Goal: Task Accomplishment & Management: Manage account settings

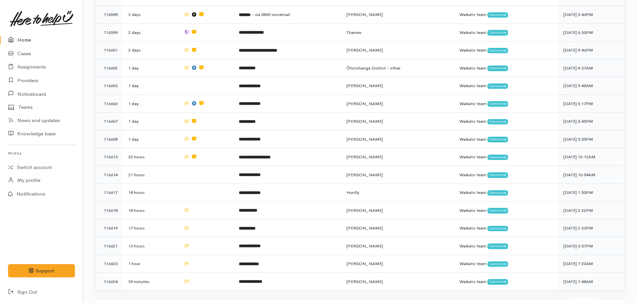
scroll to position [130, 0]
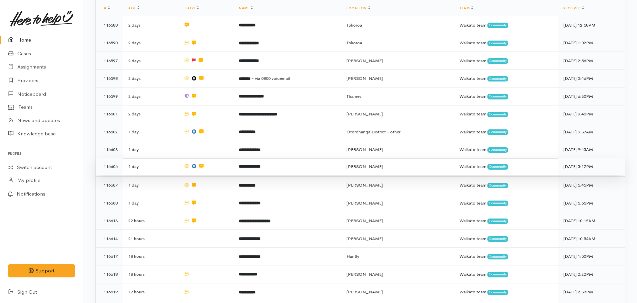
click at [255, 167] on b "**********" at bounding box center [250, 167] width 22 height 4
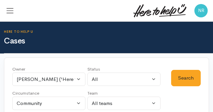
select select "-1"
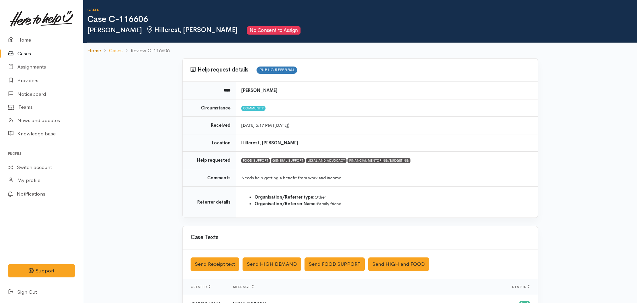
click at [92, 54] on link "Home" at bounding box center [94, 51] width 14 height 8
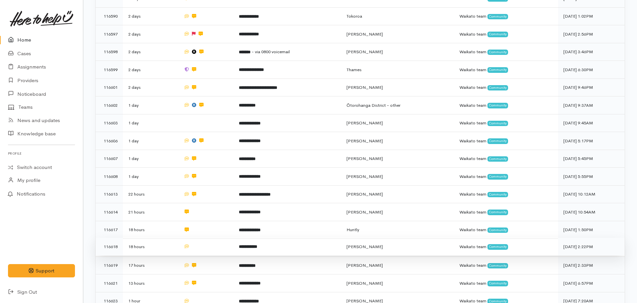
scroll to position [100, 0]
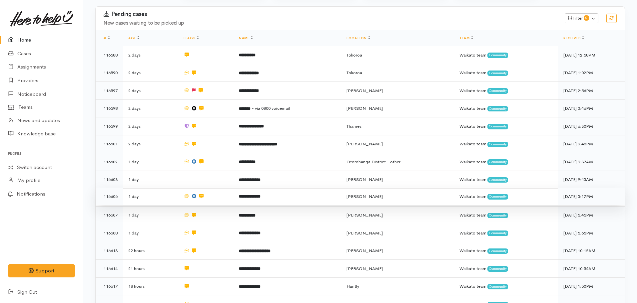
click at [248, 197] on td "**********" at bounding box center [287, 197] width 108 height 18
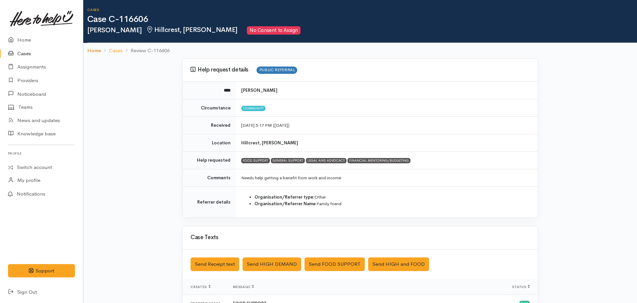
click at [96, 50] on link "Home" at bounding box center [94, 51] width 14 height 8
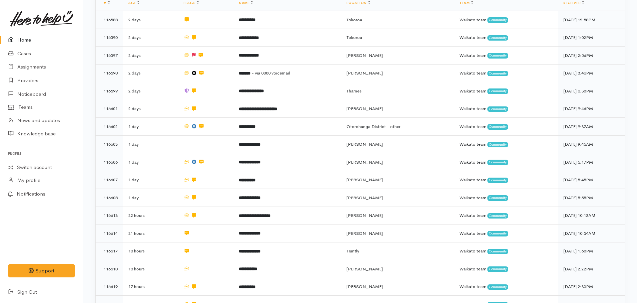
scroll to position [133, 0]
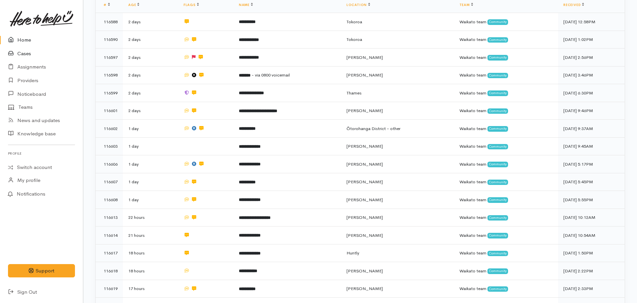
drag, startPoint x: 44, startPoint y: 56, endPoint x: 44, endPoint y: 48, distance: 8.0
click at [44, 55] on link "Cases" at bounding box center [41, 54] width 83 height 14
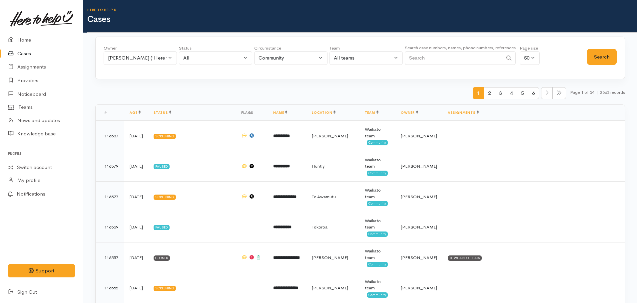
click at [440, 54] on input "Search" at bounding box center [454, 58] width 98 height 14
click at [600, 57] on button "Search" at bounding box center [602, 57] width 30 height 16
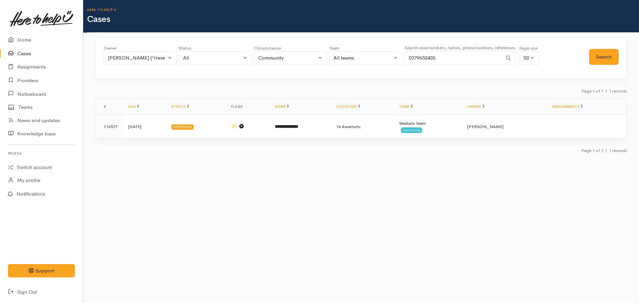
drag, startPoint x: 467, startPoint y: 59, endPoint x: 408, endPoint y: 59, distance: 58.6
click at [408, 59] on input "0279633435" at bounding box center [454, 58] width 98 height 14
type input "0221962920"
click at [602, 56] on button "Search" at bounding box center [604, 57] width 30 height 16
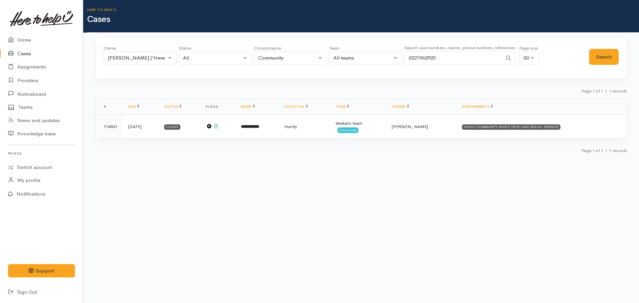
drag, startPoint x: 445, startPoint y: 56, endPoint x: 401, endPoint y: 57, distance: 44.0
click at [401, 58] on div "Owner All My cases Aandrea Murray ('Here to help u') Akash Prakash ('Here to he…" at bounding box center [347, 57] width 486 height 24
type input "02041548245"
click at [617, 59] on button "Search" at bounding box center [604, 57] width 30 height 16
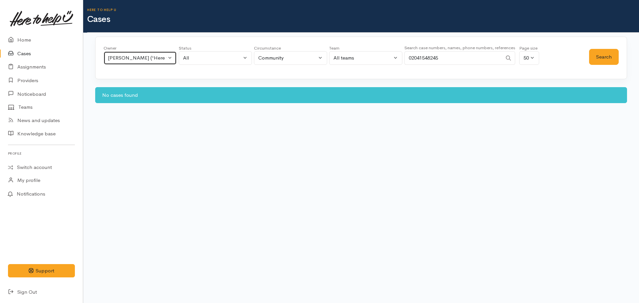
click at [172, 57] on button "Kyleigh Pike ('Here to help u')" at bounding box center [140, 58] width 73 height 14
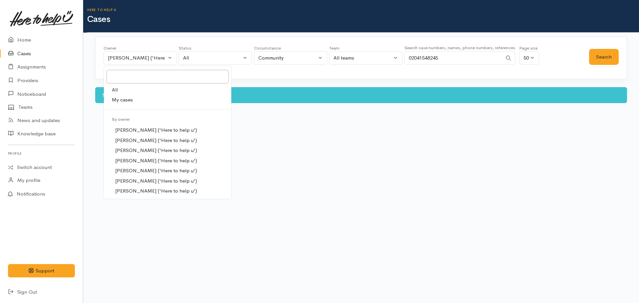
drag, startPoint x: 123, startPoint y: 89, endPoint x: 197, endPoint y: 79, distance: 75.6
click at [126, 87] on link "All" at bounding box center [168, 90] width 128 height 10
select select "-1"
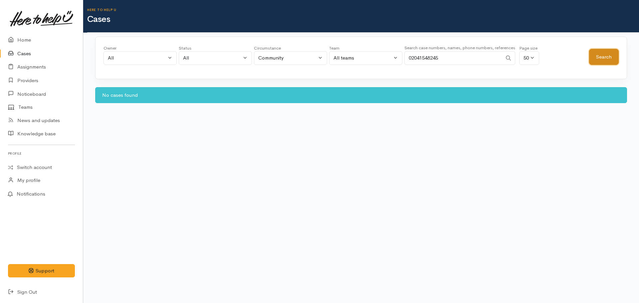
click at [597, 58] on button "Search" at bounding box center [604, 57] width 30 height 16
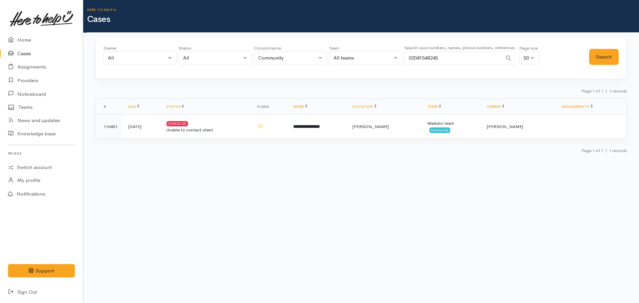
drag, startPoint x: 468, startPoint y: 62, endPoint x: 405, endPoint y: 60, distance: 63.3
click at [405, 60] on input "02041548245" at bounding box center [454, 58] width 98 height 14
type input "0204424016"
click at [603, 53] on button "Search" at bounding box center [604, 57] width 30 height 16
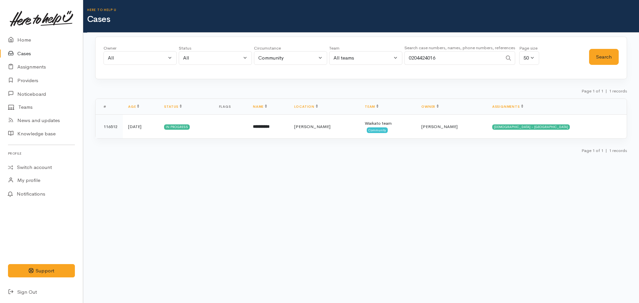
drag, startPoint x: 453, startPoint y: 59, endPoint x: 397, endPoint y: 55, distance: 55.8
click at [397, 55] on div "Owner All My cases Aandrea Murray ('Here to help u') Akash Prakash ('Here to he…" at bounding box center [347, 57] width 486 height 24
type input "0211622117"
click at [593, 55] on button "Search" at bounding box center [604, 57] width 30 height 16
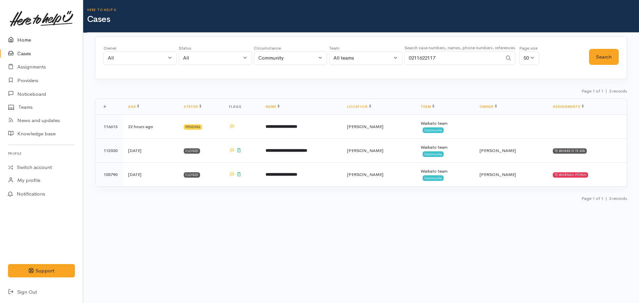
click at [35, 39] on link "Home" at bounding box center [41, 40] width 83 height 14
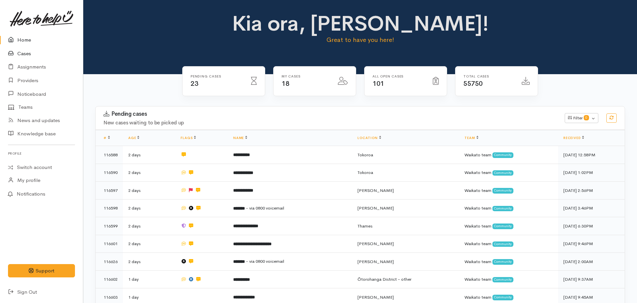
click at [22, 53] on link "Cases" at bounding box center [41, 54] width 83 height 14
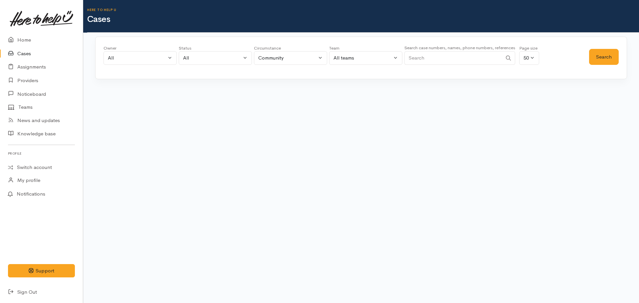
click at [434, 65] on div "Search case numbers, names, phone numbers, references" at bounding box center [460, 56] width 111 height 25
click at [434, 59] on input "Search" at bounding box center [454, 58] width 98 height 14
type input "Paul austin"
click at [601, 61] on button "Search" at bounding box center [604, 57] width 30 height 16
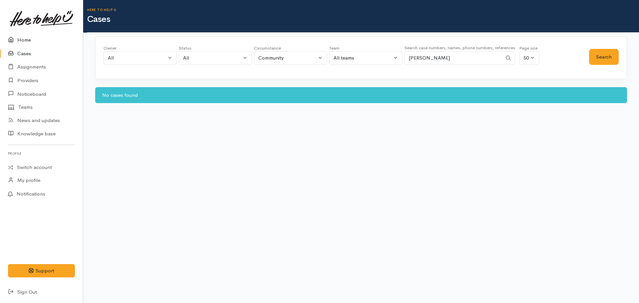
click at [22, 36] on link "Home" at bounding box center [41, 40] width 83 height 14
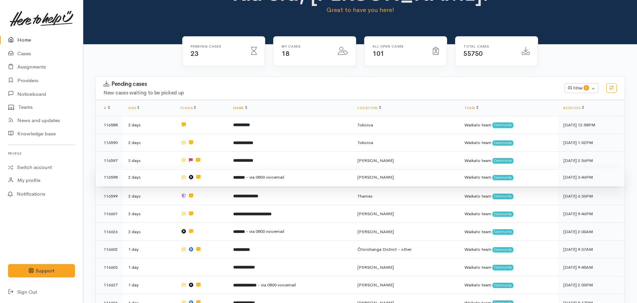
scroll to position [100, 0]
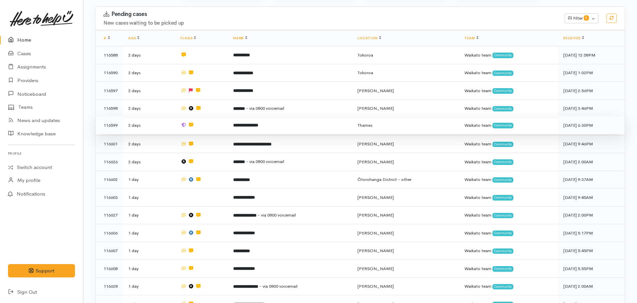
click at [257, 121] on td "**********" at bounding box center [290, 126] width 124 height 18
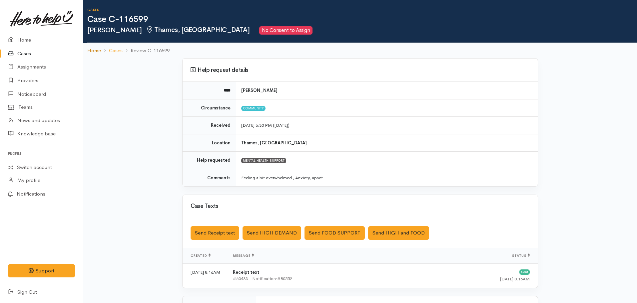
click at [94, 52] on link "Home" at bounding box center [94, 51] width 14 height 8
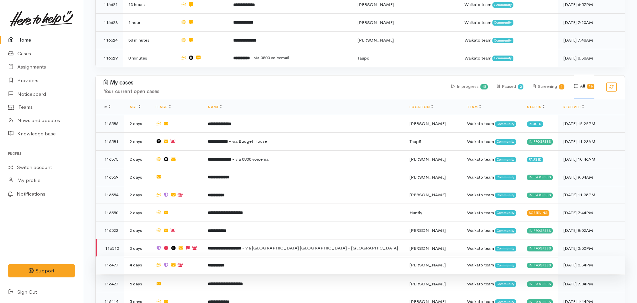
scroll to position [633, 0]
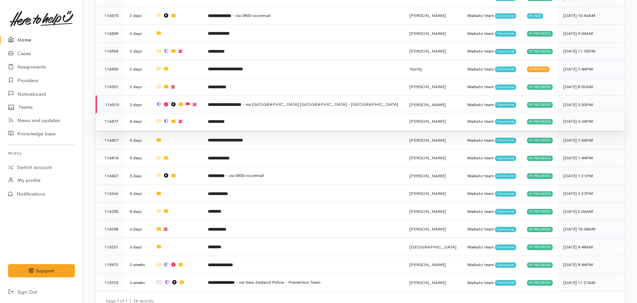
click at [202, 113] on td at bounding box center [176, 122] width 52 height 18
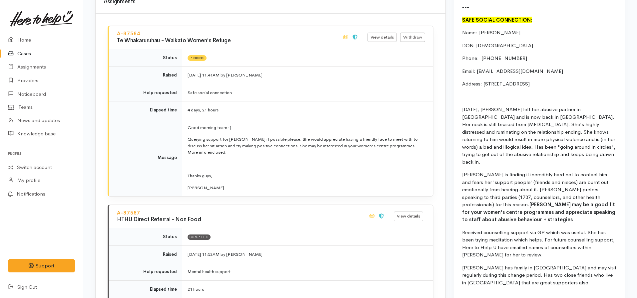
scroll to position [733, 0]
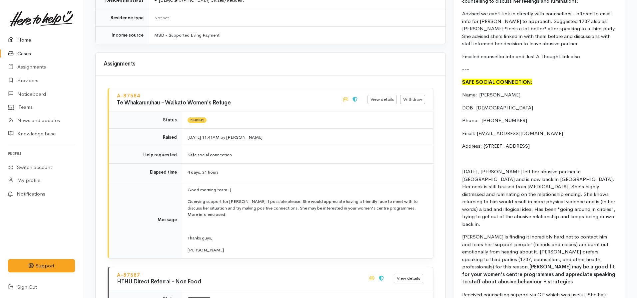
click at [20, 41] on link "Home" at bounding box center [41, 40] width 83 height 14
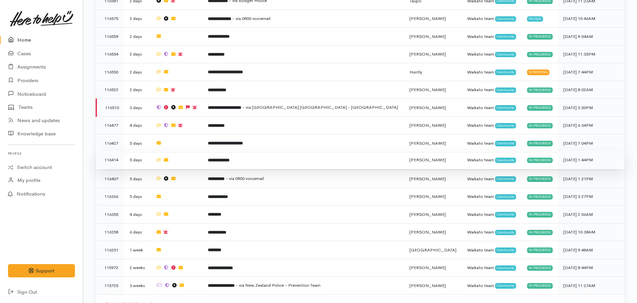
scroll to position [633, 0]
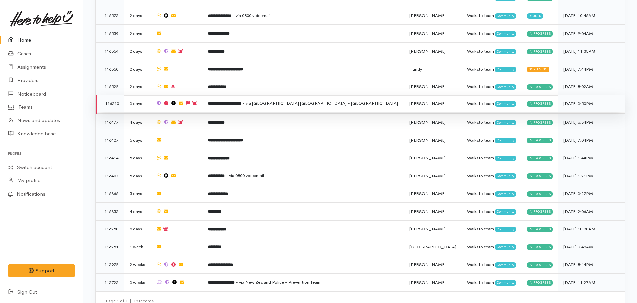
click at [241, 102] on b "**********" at bounding box center [224, 104] width 33 height 4
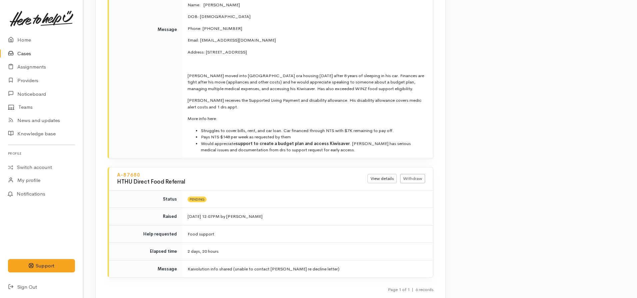
scroll to position [2531, 0]
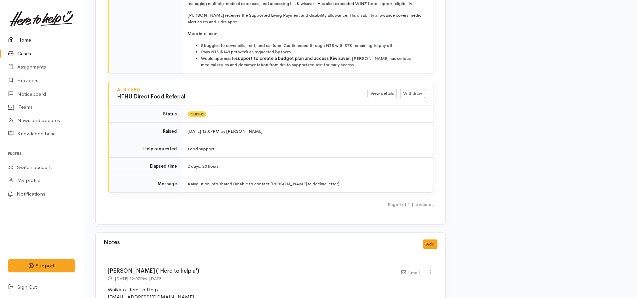
click at [35, 38] on link "Home" at bounding box center [41, 40] width 83 height 14
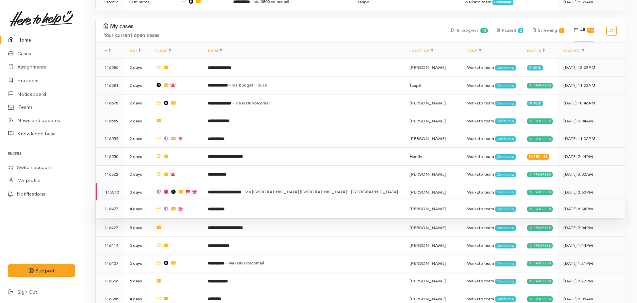
scroll to position [599, 0]
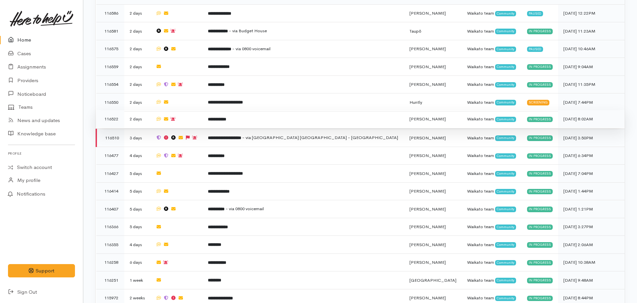
click at [202, 111] on td at bounding box center [176, 119] width 52 height 18
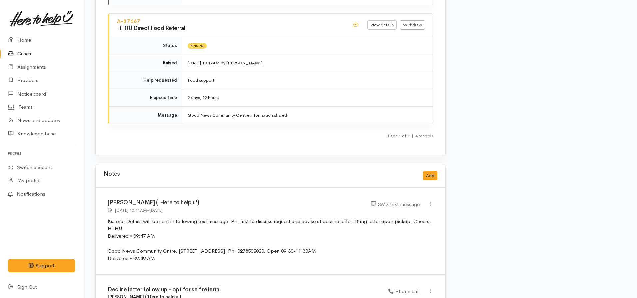
scroll to position [1532, 0]
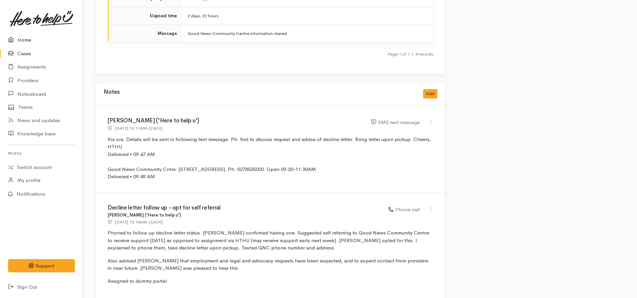
click at [30, 44] on link "Home" at bounding box center [41, 40] width 83 height 14
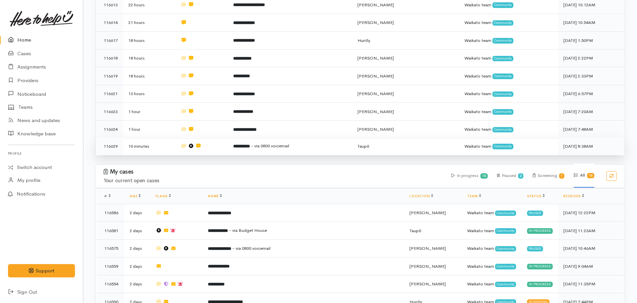
scroll to position [533, 0]
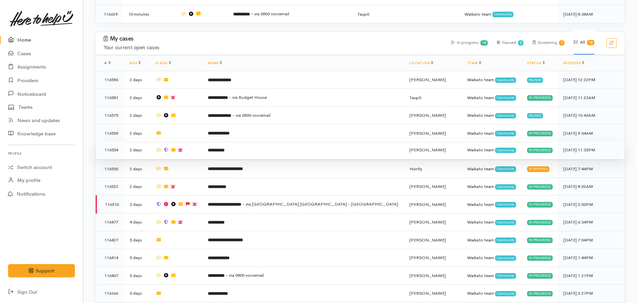
click at [202, 141] on td at bounding box center [176, 150] width 52 height 18
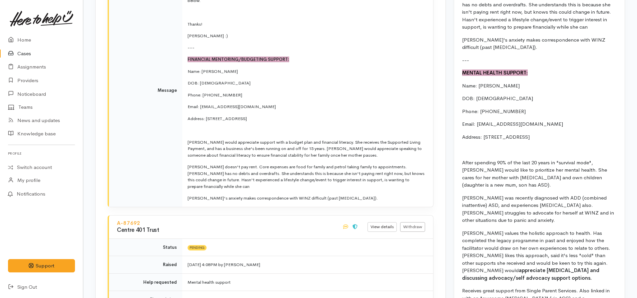
scroll to position [711, 0]
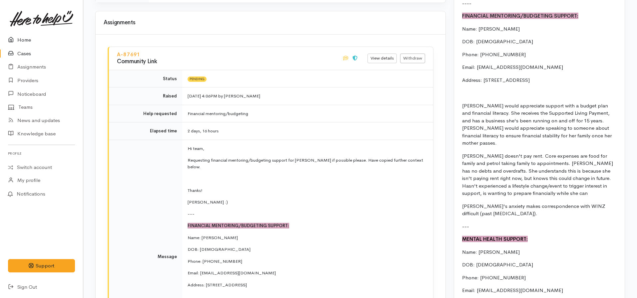
click at [30, 37] on link "Home" at bounding box center [41, 40] width 83 height 14
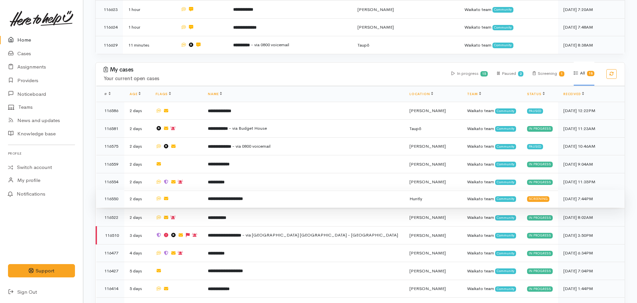
scroll to position [500, 0]
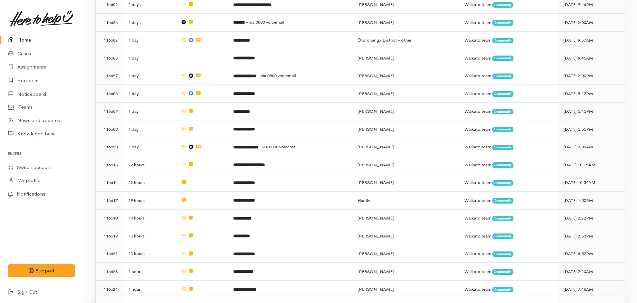
scroll to position [366, 0]
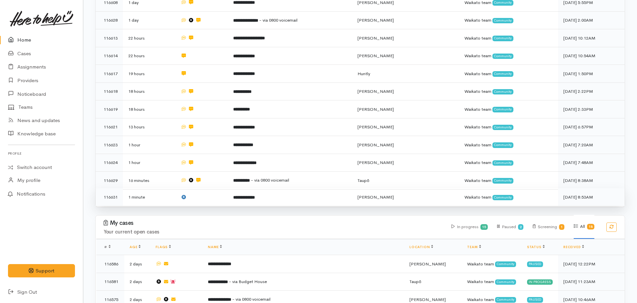
click at [260, 188] on td "**********" at bounding box center [290, 197] width 124 height 18
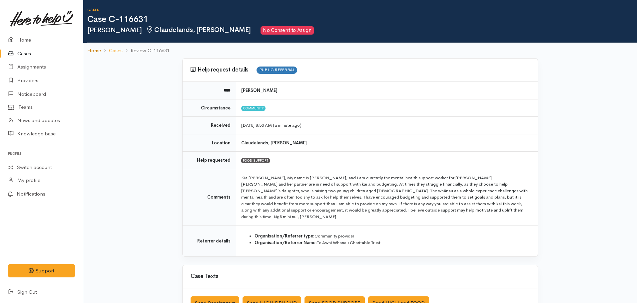
click at [94, 51] on link "Home" at bounding box center [94, 51] width 14 height 8
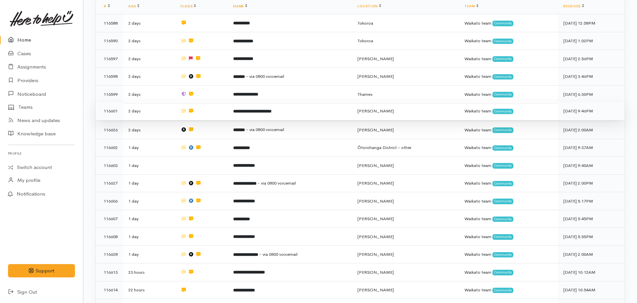
scroll to position [133, 0]
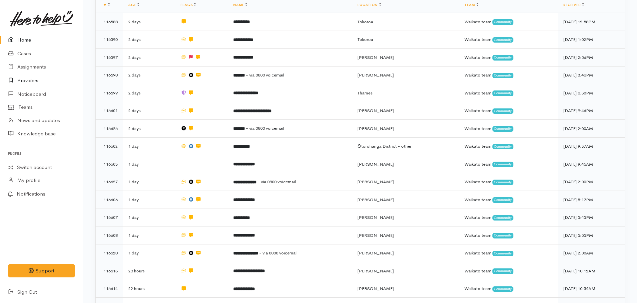
click at [27, 82] on link "Providers" at bounding box center [41, 81] width 83 height 14
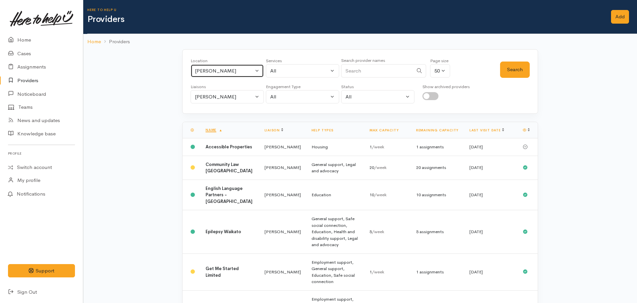
drag, startPoint x: 229, startPoint y: 75, endPoint x: 222, endPoint y: 74, distance: 6.7
click at [226, 74] on button "[PERSON_NAME]" at bounding box center [226, 71] width 73 height 14
type input "tokoroa"
click at [216, 112] on span "Tokoroa" at bounding box center [211, 115] width 19 height 8
select select "3"
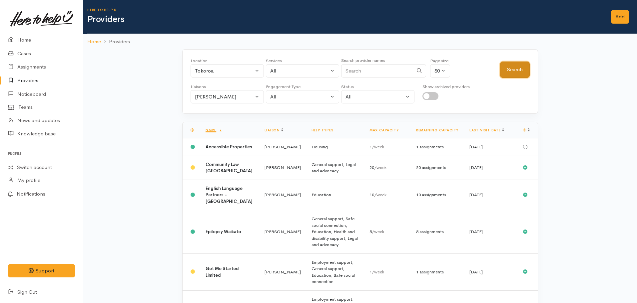
click at [513, 72] on button "Search" at bounding box center [515, 70] width 30 height 16
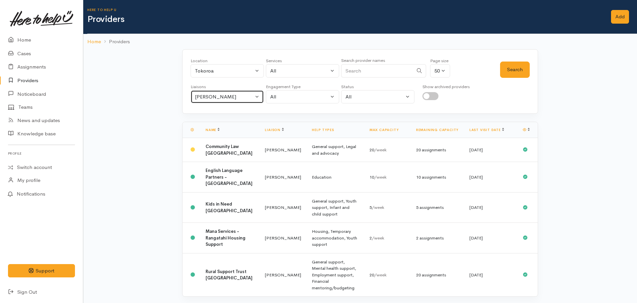
click at [225, 96] on div "Nicole Rusk" at bounding box center [224, 97] width 59 height 8
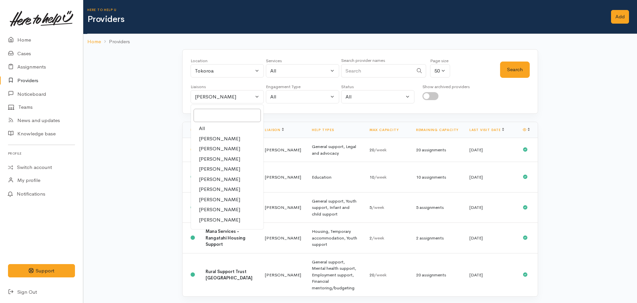
drag, startPoint x: 215, startPoint y: 129, endPoint x: 268, endPoint y: 114, distance: 55.7
click at [216, 129] on link "All" at bounding box center [227, 129] width 73 height 10
select select "null"
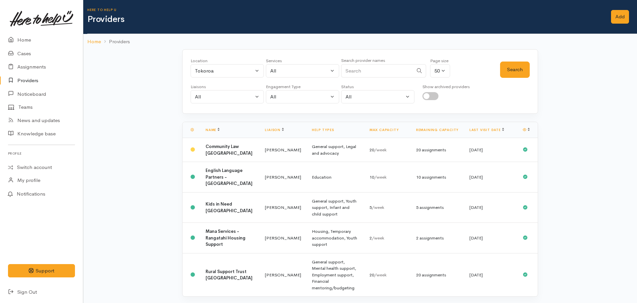
click at [301, 63] on div "Services" at bounding box center [302, 61] width 73 height 7
click at [301, 71] on div "All" at bounding box center [299, 71] width 59 height 8
type input "food"
click at [306, 115] on span "Food support" at bounding box center [292, 115] width 31 height 8
select select "3"
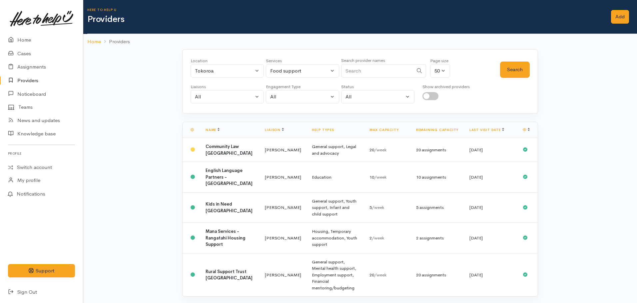
click at [531, 73] on div "Location All Tauranga Eastern Bay of Plenty - other Kawerau Ōhope Ōpōtiki Whaka…" at bounding box center [360, 81] width 356 height 65
click at [518, 74] on button "Search" at bounding box center [515, 70] width 30 height 16
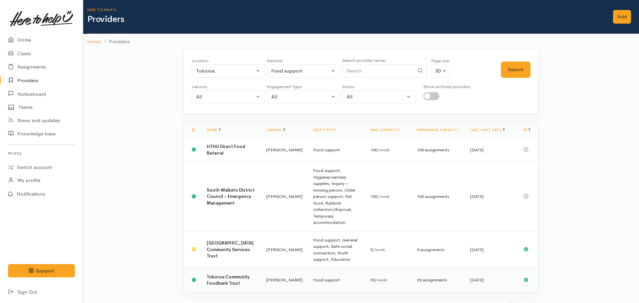
click at [201, 268] on td at bounding box center [193, 280] width 18 height 24
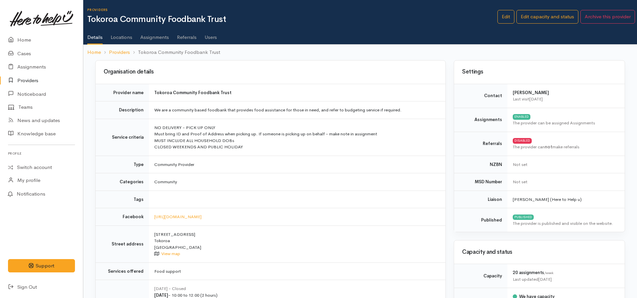
click at [160, 35] on link "Assignments" at bounding box center [154, 35] width 29 height 19
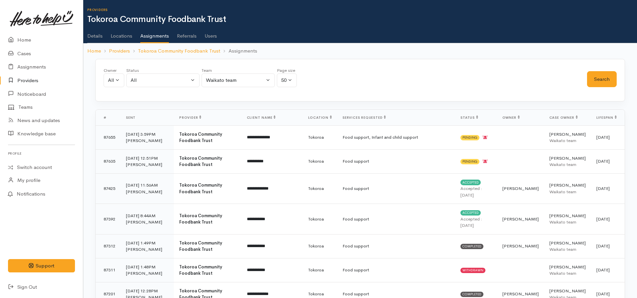
click at [26, 80] on link "Providers" at bounding box center [41, 81] width 83 height 14
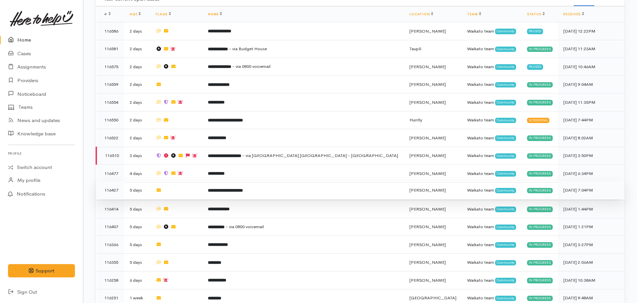
scroll to position [533, 0]
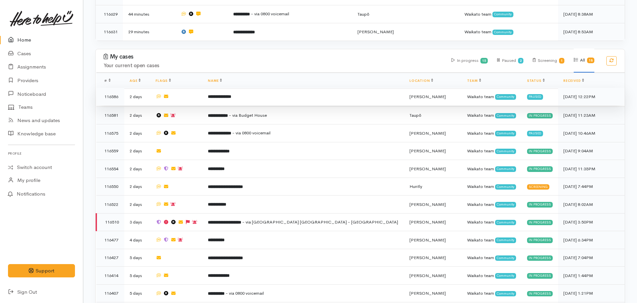
click at [240, 94] on td "**********" at bounding box center [302, 97] width 201 height 18
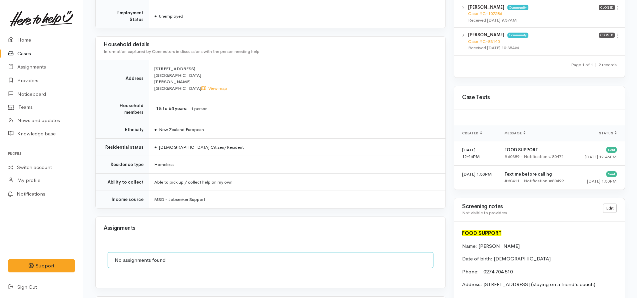
scroll to position [500, 0]
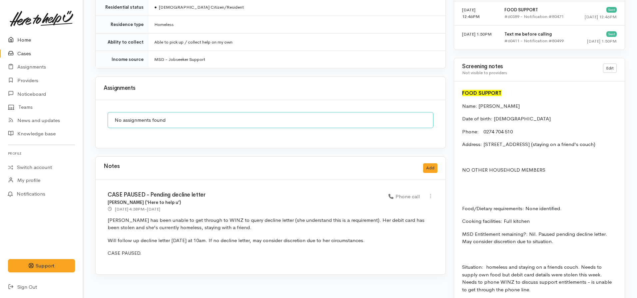
click at [39, 42] on link "Home" at bounding box center [41, 40] width 83 height 14
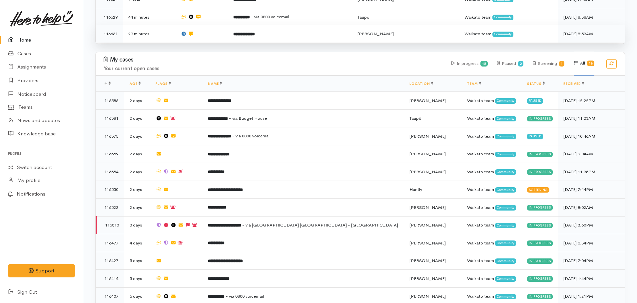
scroll to position [533, 0]
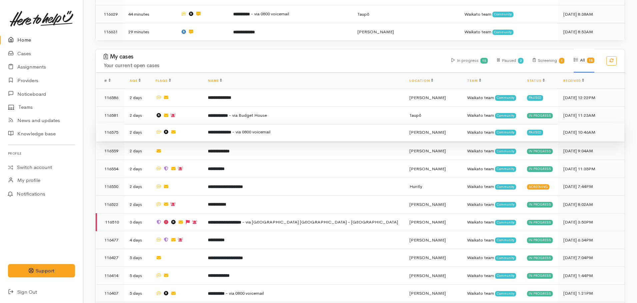
click at [231, 130] on b "**********" at bounding box center [219, 132] width 23 height 4
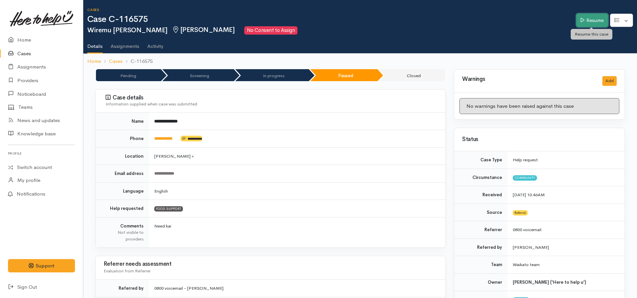
click at [584, 19] on link "Resume" at bounding box center [592, 21] width 32 height 14
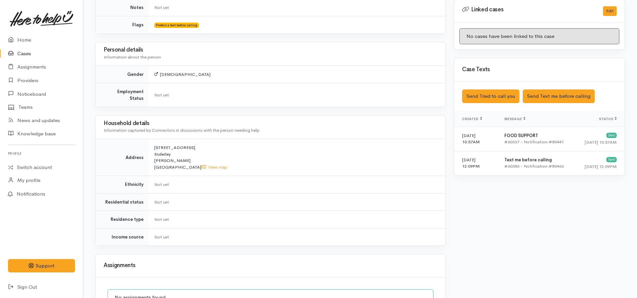
scroll to position [400, 0]
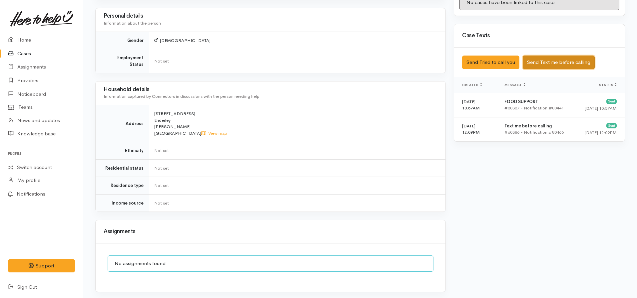
click at [567, 59] on button "Send Text me before calling" at bounding box center [559, 63] width 72 height 14
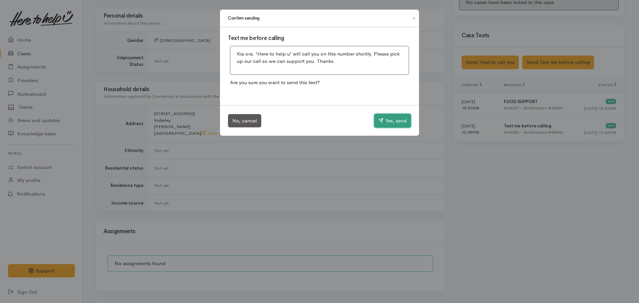
click at [397, 118] on button "Yes, send" at bounding box center [392, 121] width 37 height 14
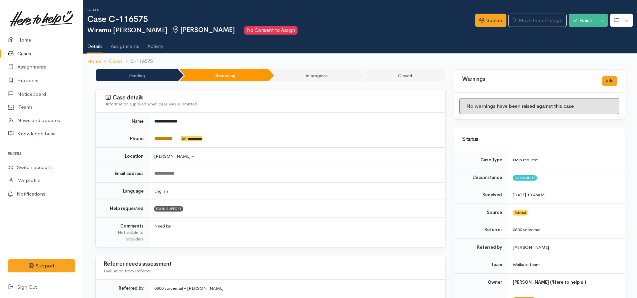
click at [171, 137] on link "**********" at bounding box center [163, 139] width 18 height 4
drag, startPoint x: 182, startPoint y: 137, endPoint x: 160, endPoint y: 139, distance: 22.7
click at [152, 138] on td "**********" at bounding box center [297, 139] width 296 height 18
copy td "**********"
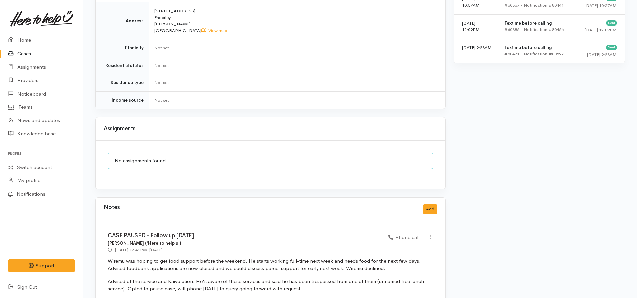
scroll to position [529, 0]
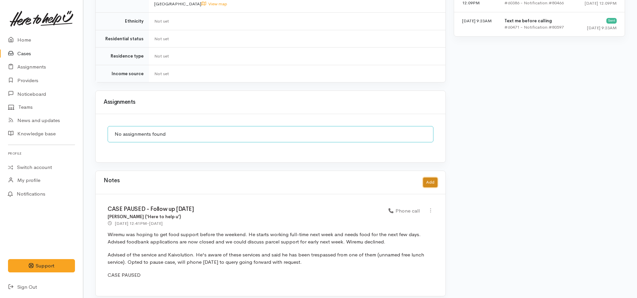
click at [433, 178] on button "Add" at bounding box center [430, 183] width 14 height 10
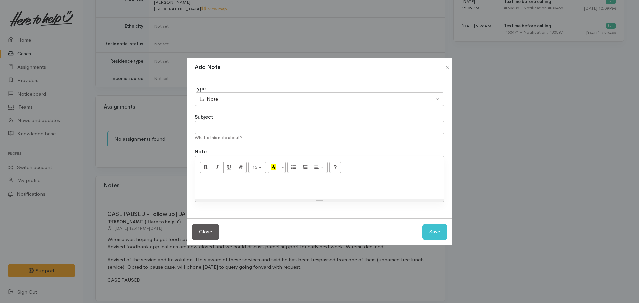
click at [301, 195] on div at bounding box center [319, 189] width 249 height 20
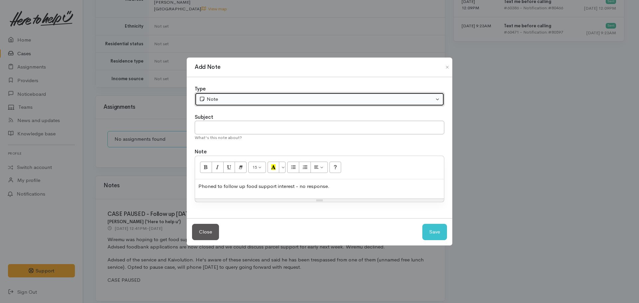
click at [255, 102] on div "Note" at bounding box center [316, 100] width 235 height 8
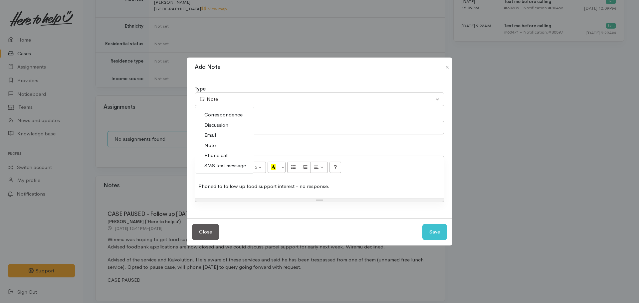
click at [230, 152] on link "Phone call" at bounding box center [224, 156] width 59 height 10
select select "3"
click at [345, 194] on div "Phoned to follow up food support interest - no response." at bounding box center [319, 189] width 249 height 20
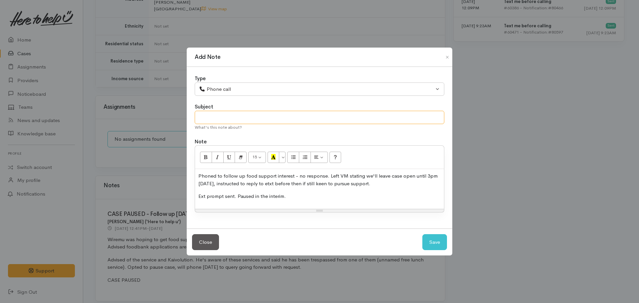
click at [228, 117] on input "text" at bounding box center [320, 118] width 250 height 14
type input "Deadline for contact shared - case paused"
click at [423, 234] on button "Save" at bounding box center [435, 242] width 25 height 16
select select "1"
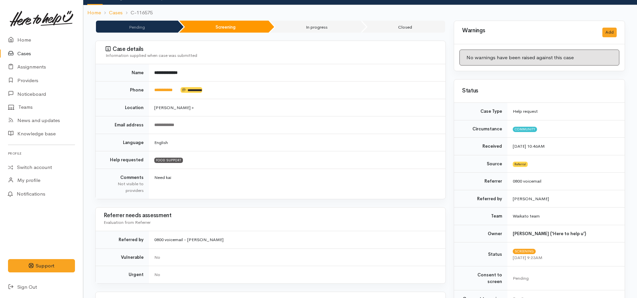
scroll to position [0, 0]
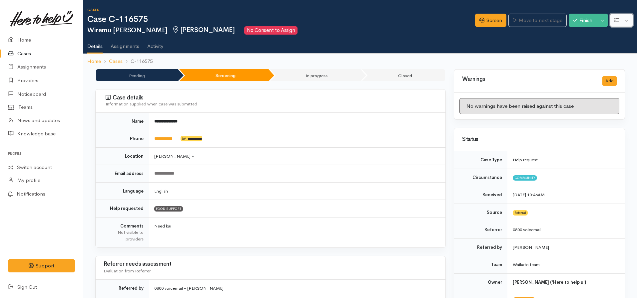
click at [619, 20] on button "button" at bounding box center [621, 21] width 23 height 14
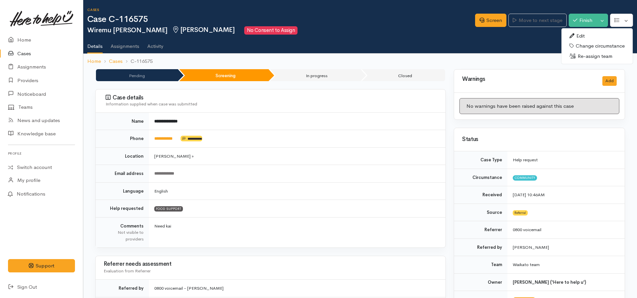
click at [575, 36] on link "Edit" at bounding box center [596, 36] width 71 height 10
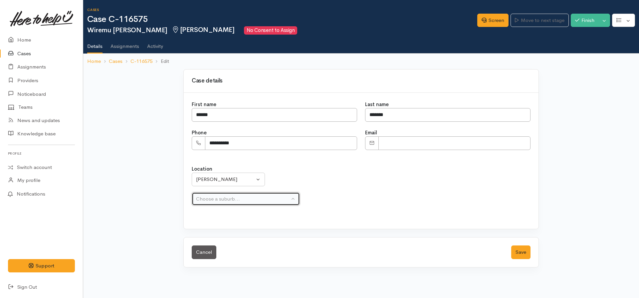
click at [214, 204] on button "Choose a suburb..." at bounding box center [246, 199] width 108 height 14
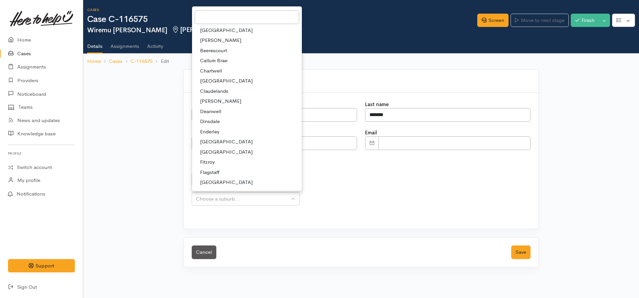
click at [208, 134] on span "Enderley" at bounding box center [209, 132] width 19 height 8
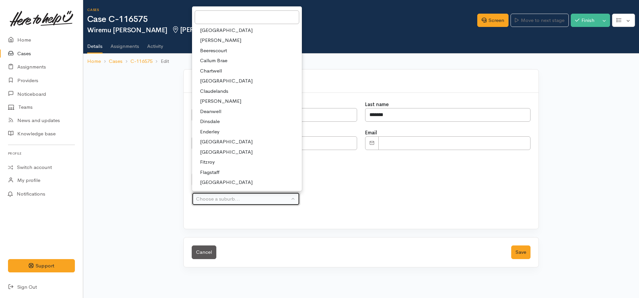
select select "11"
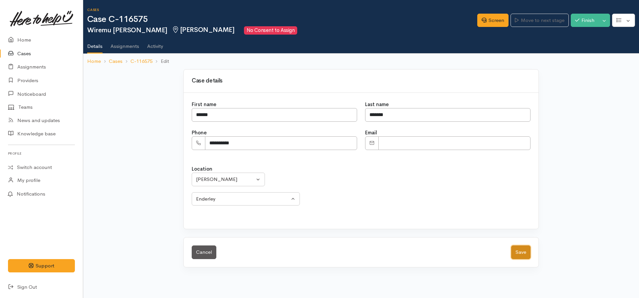
click at [522, 250] on button "Save" at bounding box center [521, 253] width 19 height 14
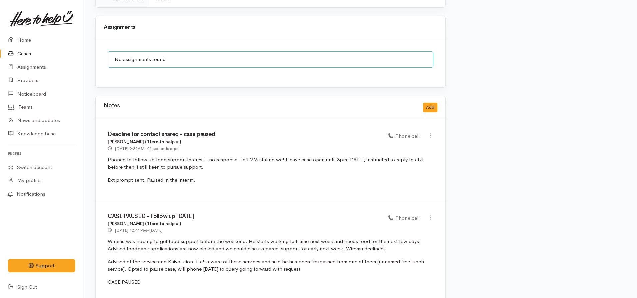
scroll to position [611, 0]
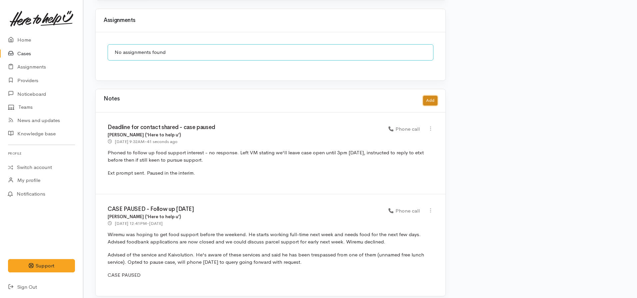
click at [431, 96] on button "Add" at bounding box center [430, 101] width 14 height 10
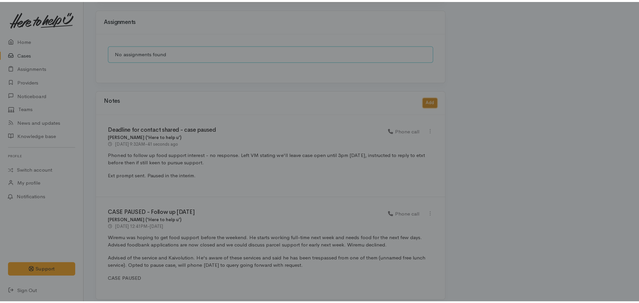
scroll to position [606, 0]
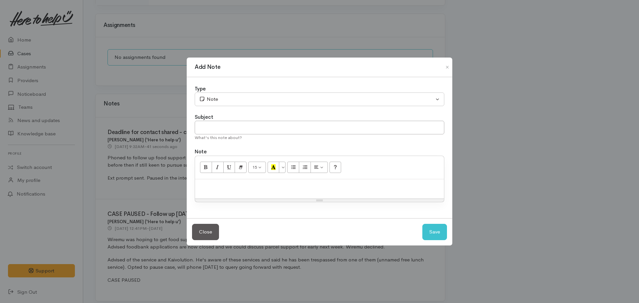
click at [299, 185] on p at bounding box center [319, 187] width 242 height 8
paste div
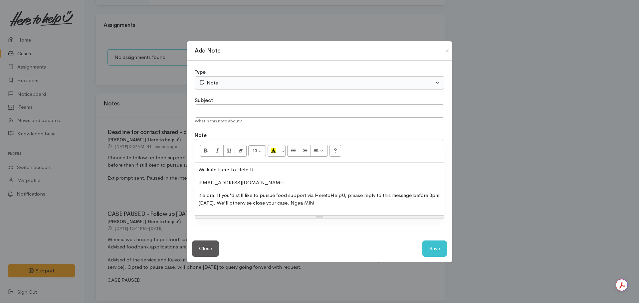
drag, startPoint x: 202, startPoint y: 90, endPoint x: 205, endPoint y: 83, distance: 7.5
click at [202, 89] on div "Type Correspondence Discussion Email Note Phone call SMS text message Note Subj…" at bounding box center [320, 148] width 266 height 175
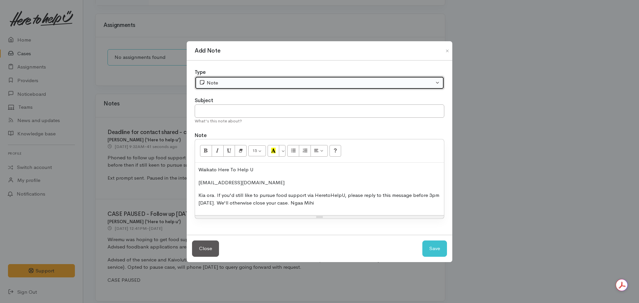
click at [207, 80] on div "Note" at bounding box center [316, 83] width 235 height 8
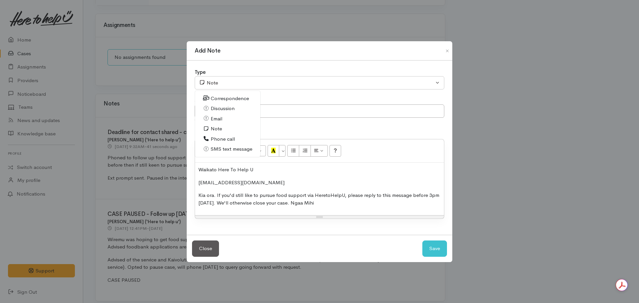
click at [226, 149] on span "SMS text message" at bounding box center [232, 150] width 42 height 8
click at [440, 248] on button "Save" at bounding box center [435, 249] width 25 height 16
select select "1"
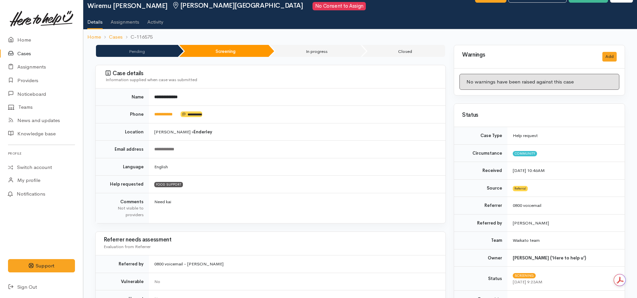
scroll to position [0, 0]
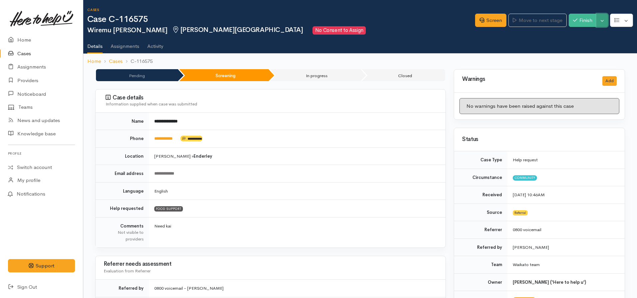
click at [604, 19] on button "Toggle Dropdown" at bounding box center [602, 21] width 12 height 14
click at [575, 34] on link "Pause" at bounding box center [581, 36] width 53 height 10
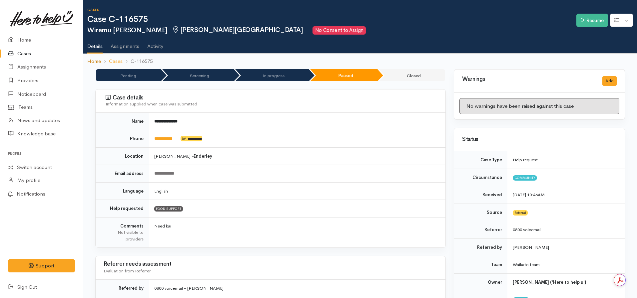
click at [91, 63] on link "Home" at bounding box center [94, 62] width 14 height 8
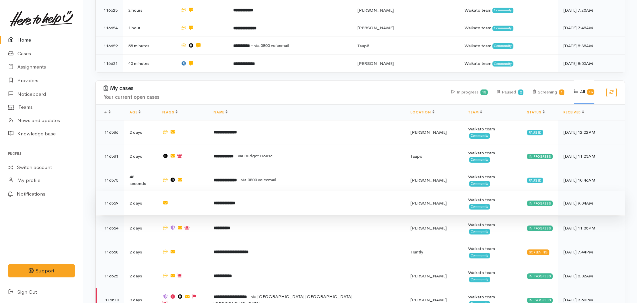
scroll to position [466, 0]
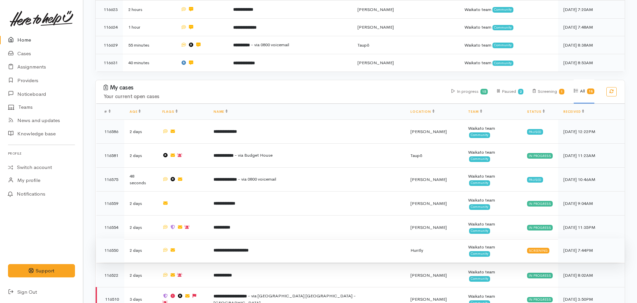
click at [248, 248] on b "**********" at bounding box center [230, 250] width 35 height 4
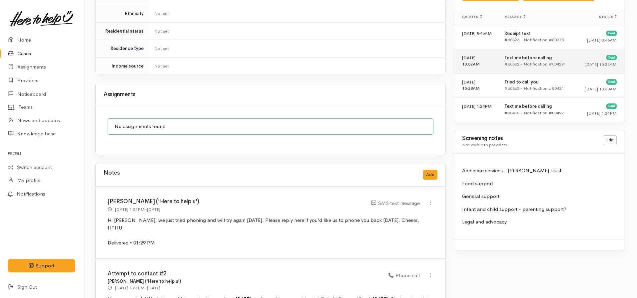
scroll to position [300, 0]
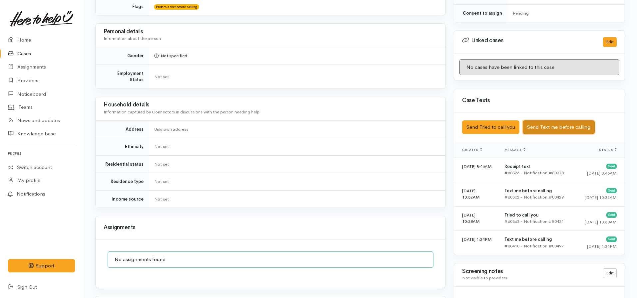
click at [545, 123] on button "Send Text me before calling" at bounding box center [559, 128] width 72 height 14
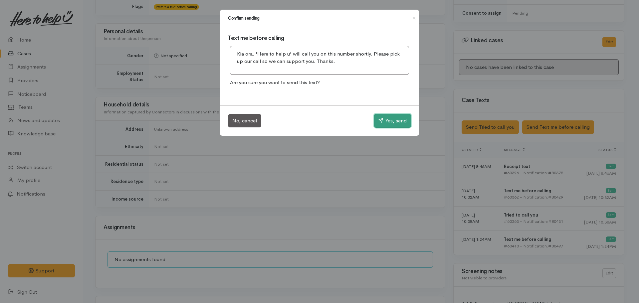
click at [386, 120] on button "Yes, send" at bounding box center [392, 121] width 37 height 14
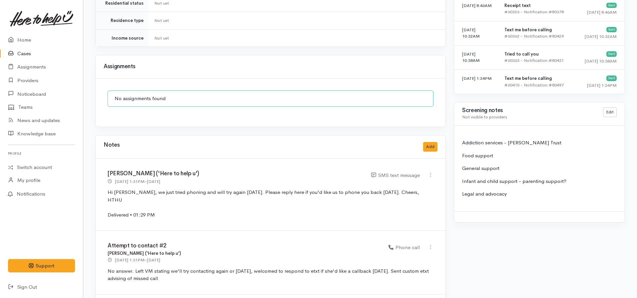
scroll to position [594, 0]
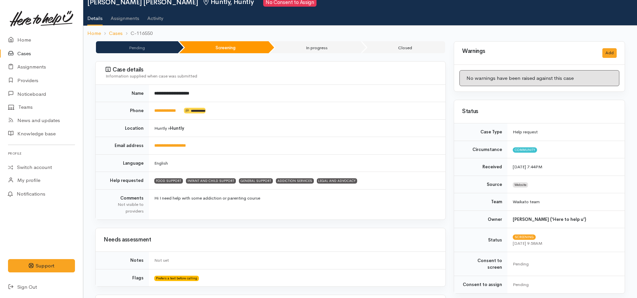
click at [374, 186] on td "FOOD SUPPORT INFANT AND CHILD SUPPORT GENERAL SUPPORT ADDICTION SERVICES LEGAL …" at bounding box center [297, 181] width 296 height 18
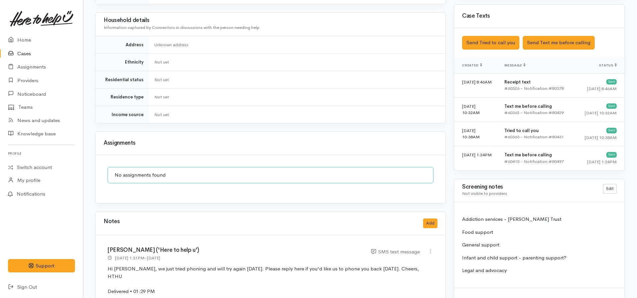
scroll to position [494, 0]
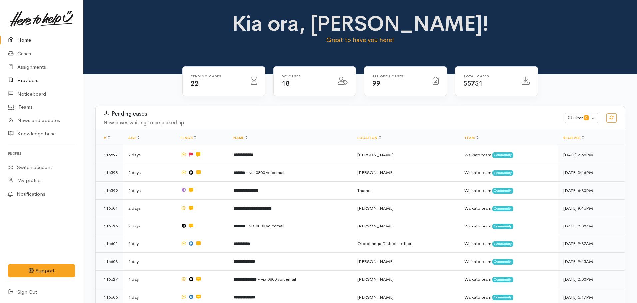
click at [31, 76] on link "Providers" at bounding box center [41, 81] width 83 height 14
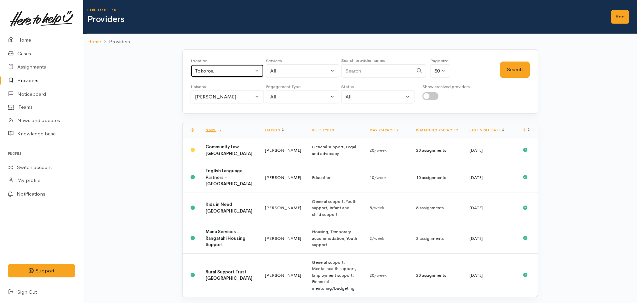
click at [202, 69] on div "Tokoroa" at bounding box center [224, 71] width 59 height 8
type input "[PERSON_NAME]"
drag, startPoint x: 222, startPoint y: 119, endPoint x: 220, endPoint y: 116, distance: 3.9
click at [221, 119] on link "[PERSON_NAME]" at bounding box center [227, 115] width 73 height 10
select select "1"
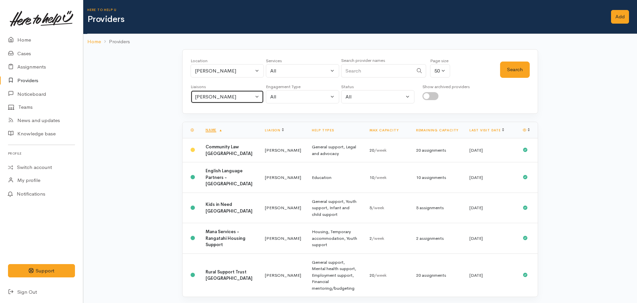
click at [220, 100] on div "[PERSON_NAME]" at bounding box center [224, 97] width 59 height 8
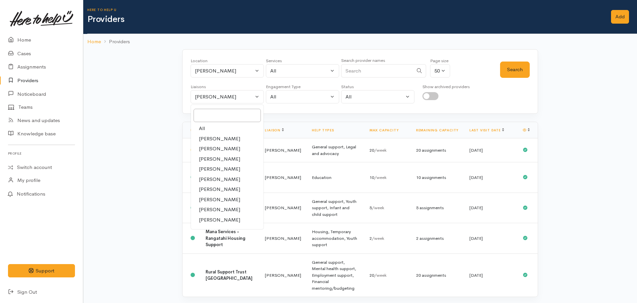
click at [207, 129] on link "All" at bounding box center [227, 129] width 73 height 10
select select "null"
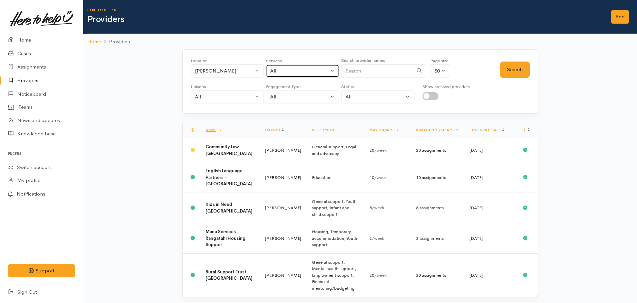
click at [283, 76] on button "All" at bounding box center [302, 71] width 73 height 14
type input "bu"
click at [303, 114] on span "Financial mentoring/budgeting" at bounding box center [312, 115] width 70 height 8
select select "9"
click at [510, 72] on button "Search" at bounding box center [515, 70] width 30 height 16
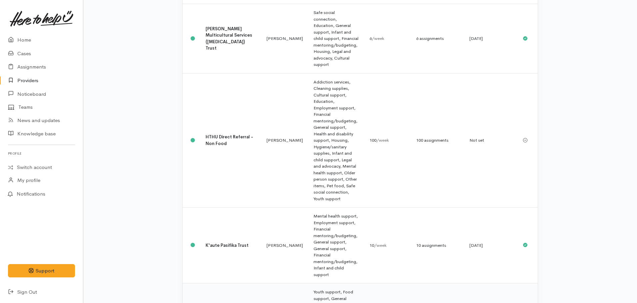
scroll to position [419, 0]
click at [230, 242] on b "K'aute Pasifika Trust" at bounding box center [226, 245] width 43 height 6
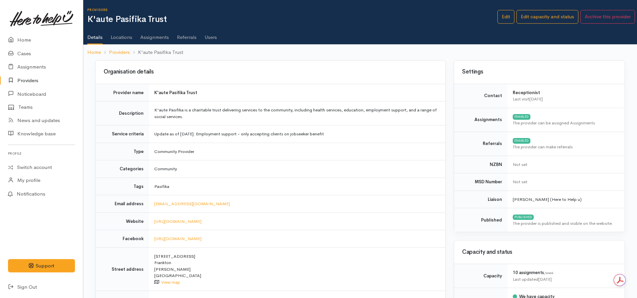
click at [160, 35] on link "Assignments" at bounding box center [154, 35] width 29 height 19
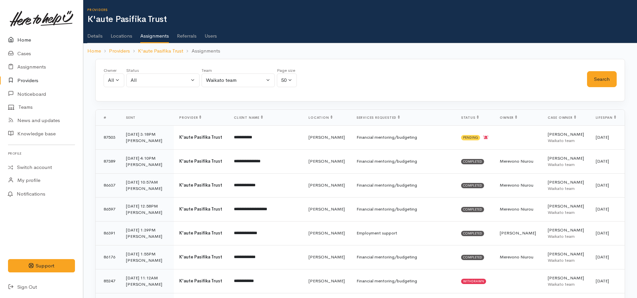
click at [20, 37] on link "Home" at bounding box center [41, 40] width 83 height 14
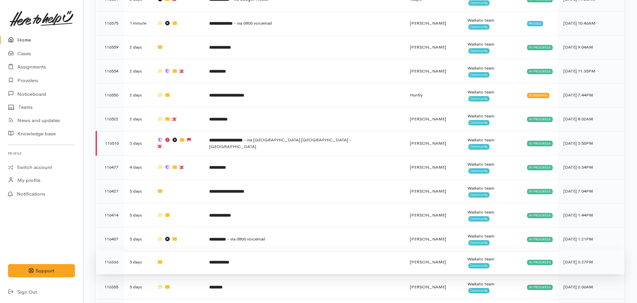
scroll to position [615, 0]
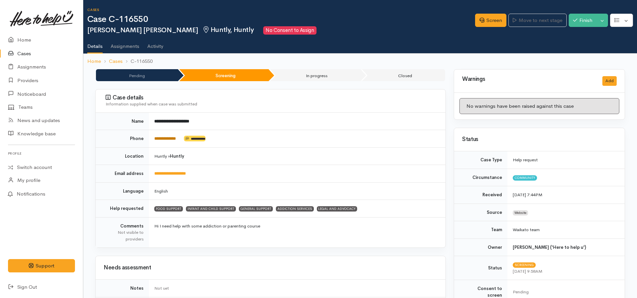
click at [171, 140] on link "**********" at bounding box center [165, 139] width 22 height 4
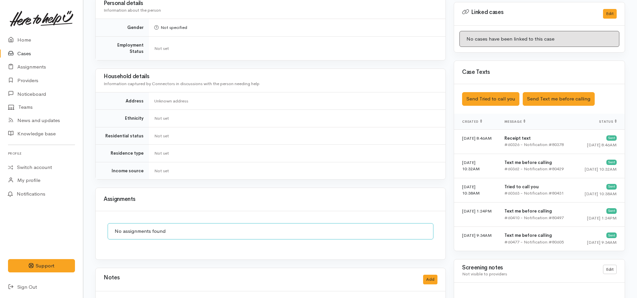
scroll to position [328, 0]
click at [486, 93] on button "Send Tried to call you" at bounding box center [490, 100] width 57 height 14
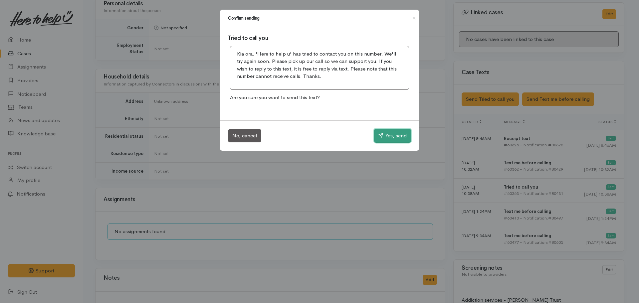
click at [385, 135] on button "Yes, send" at bounding box center [392, 136] width 37 height 14
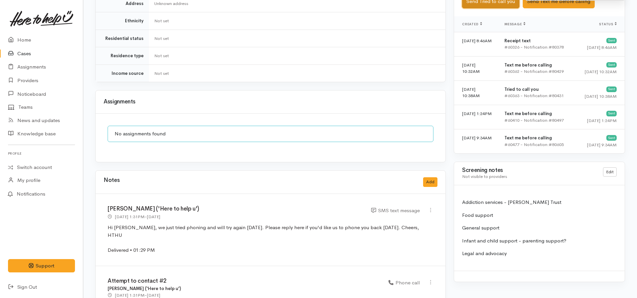
scroll to position [428, 0]
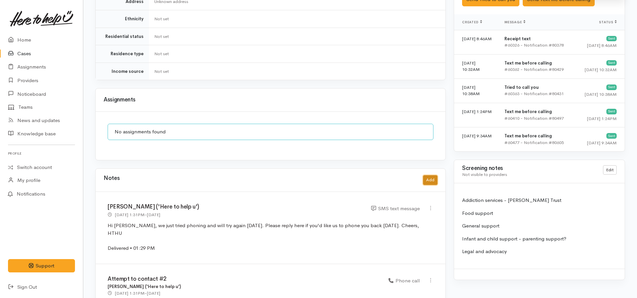
click at [437, 176] on button "Add" at bounding box center [430, 181] width 14 height 10
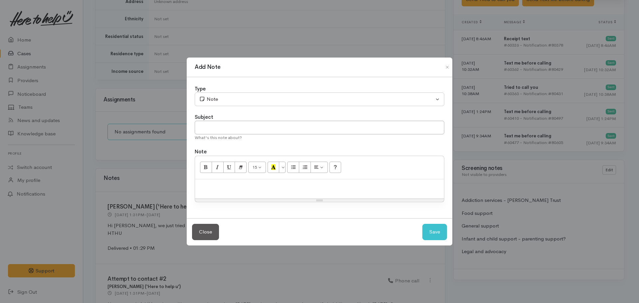
click at [209, 187] on p at bounding box center [319, 187] width 242 height 8
click at [233, 134] on input "text" at bounding box center [320, 128] width 250 height 14
type input "Attempt to contact #3"
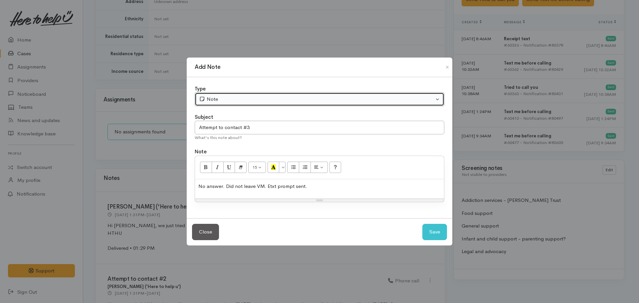
click at [257, 93] on button "Note" at bounding box center [320, 100] width 250 height 14
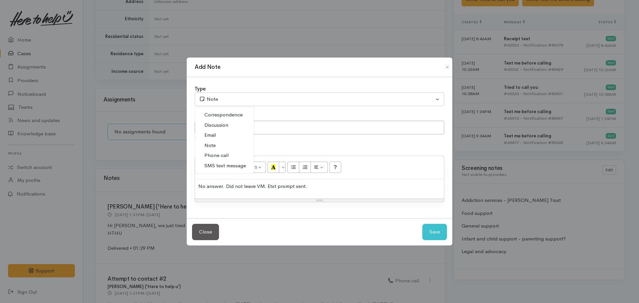
drag, startPoint x: 213, startPoint y: 157, endPoint x: 220, endPoint y: 155, distance: 7.1
click at [216, 156] on span "Phone call" at bounding box center [216, 156] width 24 height 8
select select "3"
click at [448, 232] on div "Close Save" at bounding box center [320, 231] width 266 height 27
click at [443, 233] on button "Save" at bounding box center [435, 232] width 25 height 16
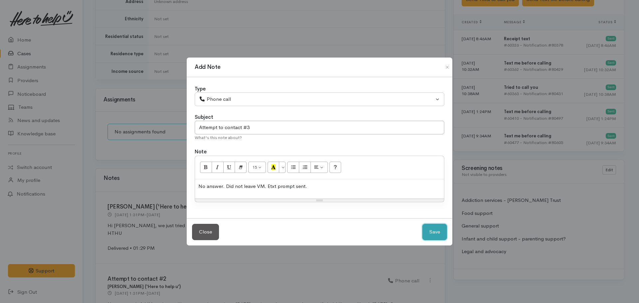
select select "1"
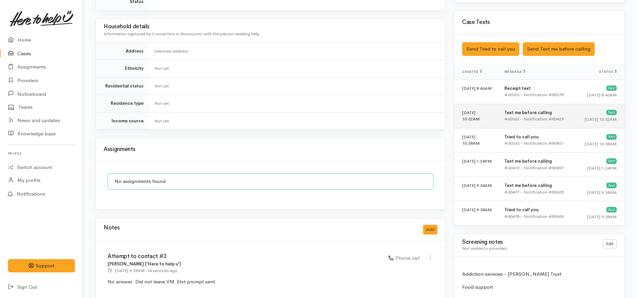
scroll to position [384, 0]
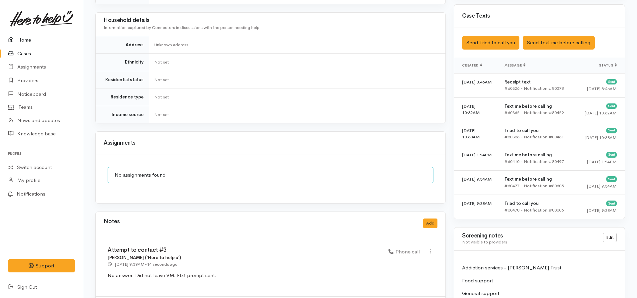
click at [23, 39] on link "Home" at bounding box center [41, 40] width 83 height 14
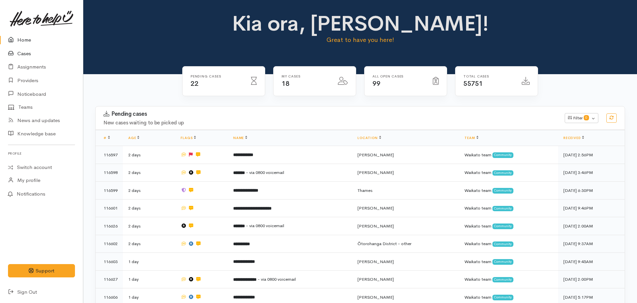
click at [32, 50] on link "Cases" at bounding box center [41, 54] width 83 height 14
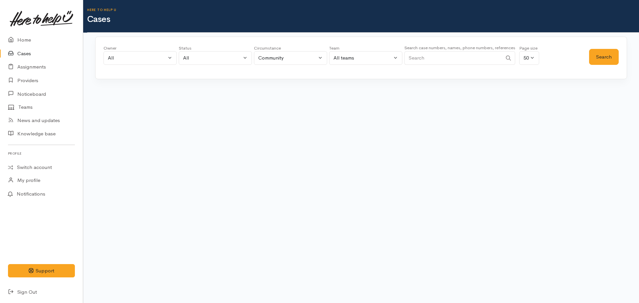
click at [454, 61] on input "Search" at bounding box center [454, 58] width 98 height 14
type input "02041548245"
click at [602, 53] on button "Search" at bounding box center [604, 57] width 30 height 16
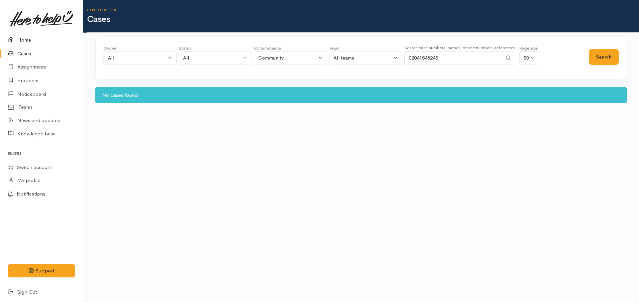
click at [37, 34] on link "Home" at bounding box center [41, 40] width 83 height 14
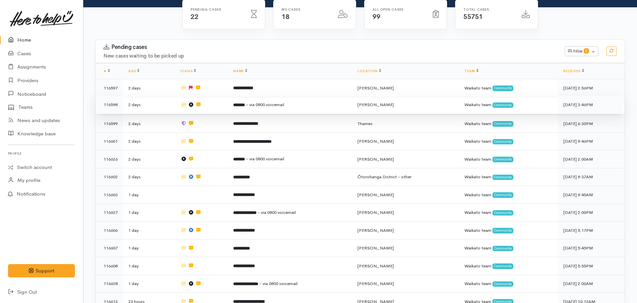
scroll to position [67, 0]
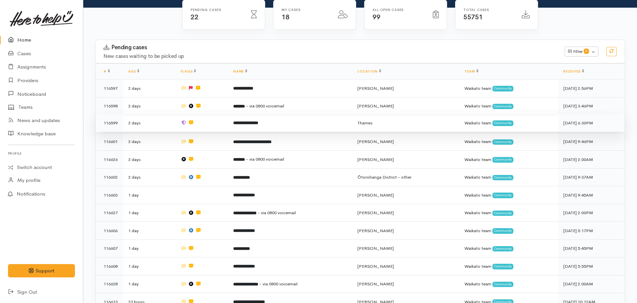
click at [255, 126] on td "**********" at bounding box center [290, 123] width 124 height 18
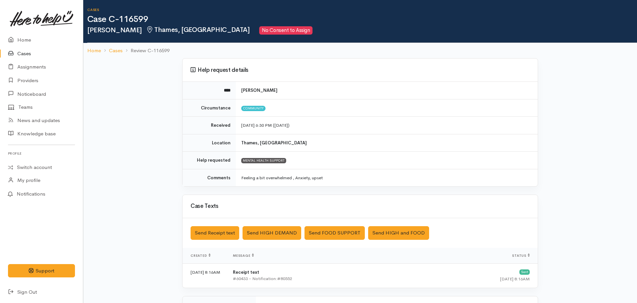
scroll to position [115, 0]
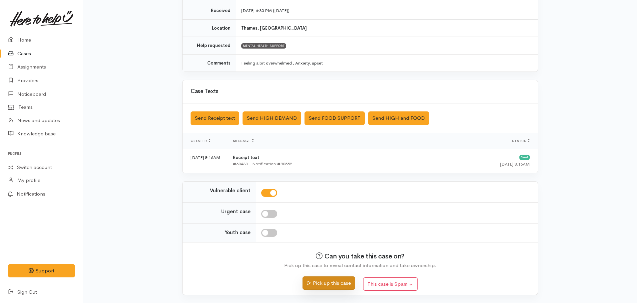
click at [319, 287] on button "Pick up this case" at bounding box center [328, 284] width 52 height 14
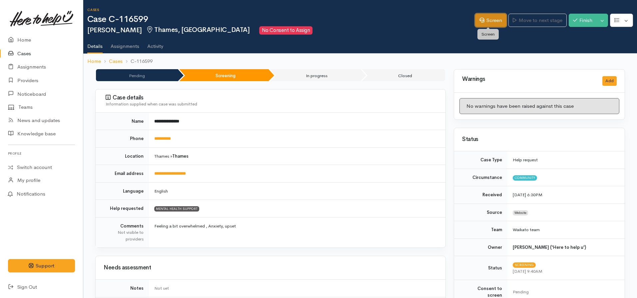
click at [482, 20] on link "Screen" at bounding box center [490, 21] width 31 height 14
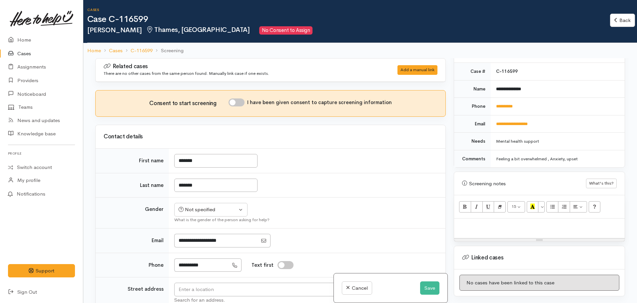
scroll to position [333, 0]
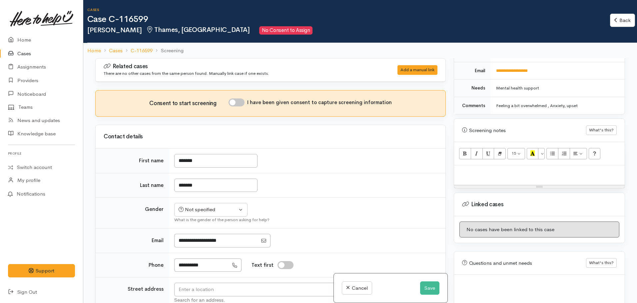
click at [504, 175] on div at bounding box center [539, 176] width 171 height 20
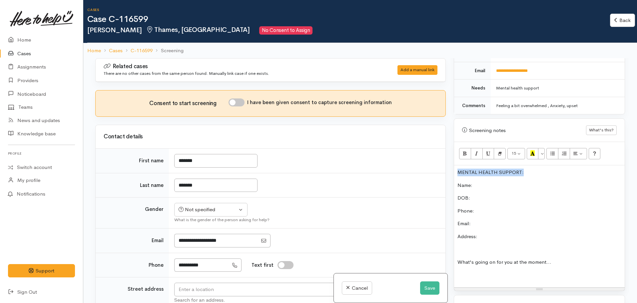
drag, startPoint x: 535, startPoint y: 167, endPoint x: 438, endPoint y: 164, distance: 96.9
click at [438, 164] on div "Related cases There are no other cases from the same person found. Manually lin…" at bounding box center [359, 209] width 537 height 303
click at [467, 151] on icon "Bold (CTRL+B)" at bounding box center [465, 154] width 4 height 6
click at [540, 148] on button "More Color" at bounding box center [541, 153] width 7 height 11
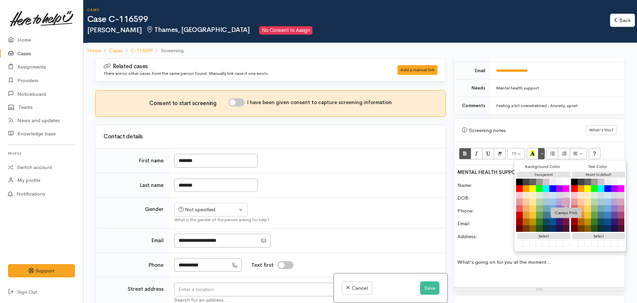
click at [567, 198] on button "Careys Pink" at bounding box center [566, 202] width 8 height 8
click at [485, 182] on p "Name:" at bounding box center [539, 186] width 164 height 8
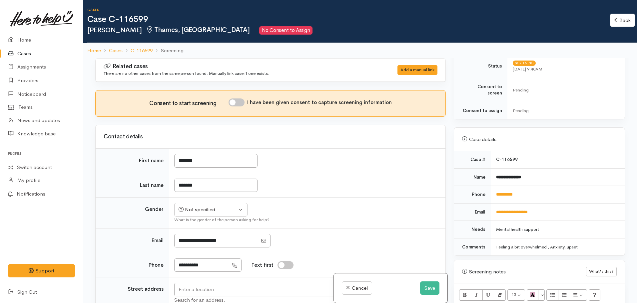
scroll to position [167, 0]
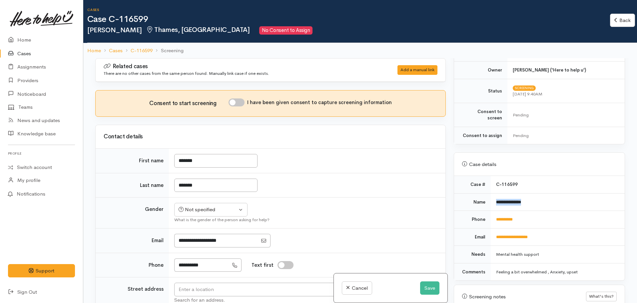
drag, startPoint x: 545, startPoint y: 195, endPoint x: 493, endPoint y: 196, distance: 52.0
click at [493, 196] on td "**********" at bounding box center [558, 202] width 134 height 18
copy b "**********"
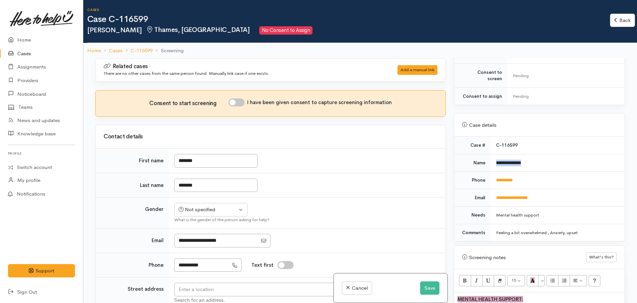
scroll to position [266, 0]
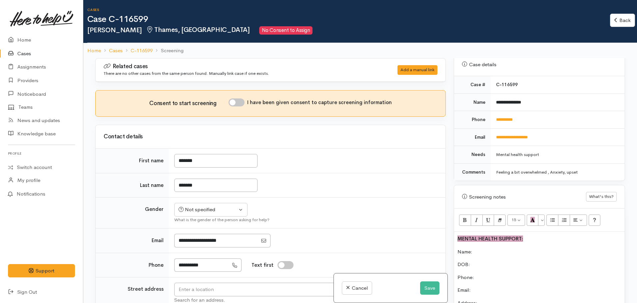
click at [481, 248] on p "Name:" at bounding box center [539, 252] width 164 height 8
click at [484, 274] on p "Phone:" at bounding box center [539, 278] width 164 height 8
drag, startPoint x: 534, startPoint y: 116, endPoint x: 489, endPoint y: 114, distance: 45.4
click at [489, 114] on tr "**********" at bounding box center [539, 120] width 171 height 18
copy tr "**********"
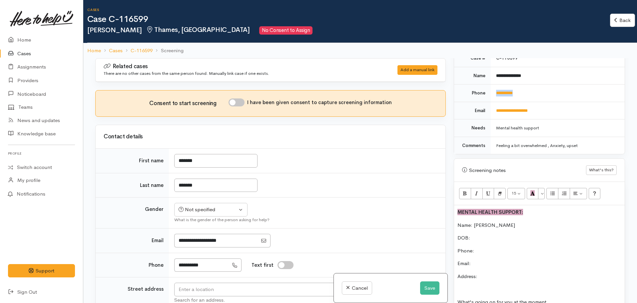
scroll to position [333, 0]
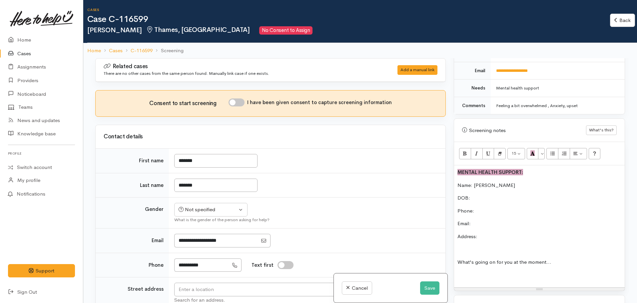
click at [485, 207] on div "MENTAL HEALTH SUPPORT: Name: Madison Sturmey DOB: Phone: Email: Address: What's…" at bounding box center [539, 227] width 171 height 122
drag, startPoint x: 485, startPoint y: 205, endPoint x: 479, endPoint y: 203, distance: 6.3
click at [479, 207] on p "Phone:" at bounding box center [539, 211] width 164 height 8
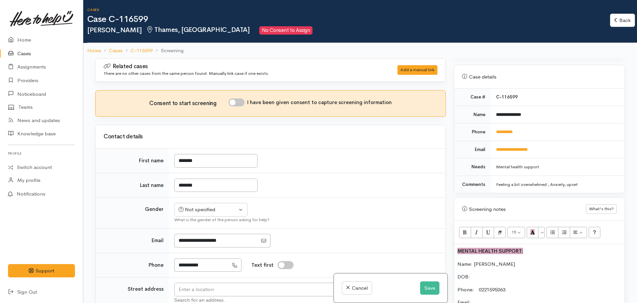
scroll to position [233, 0]
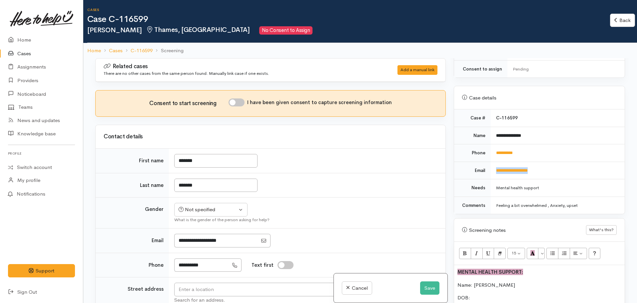
drag, startPoint x: 554, startPoint y: 161, endPoint x: 509, endPoint y: 168, distance: 45.8
click at [489, 168] on tr "**********" at bounding box center [539, 171] width 171 height 18
copy tr "**********"
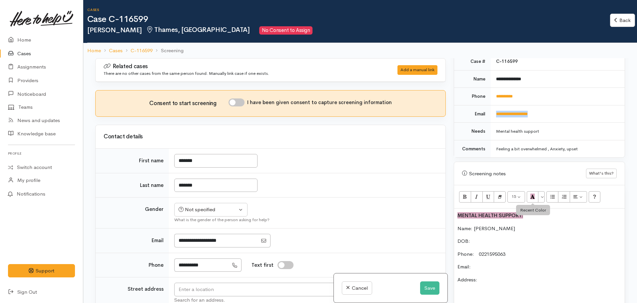
scroll to position [400, 0]
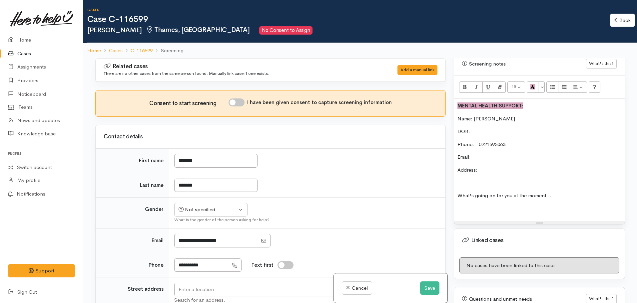
click at [480, 154] on p "Email:" at bounding box center [539, 158] width 164 height 8
click at [467, 205] on p at bounding box center [539, 209] width 164 height 8
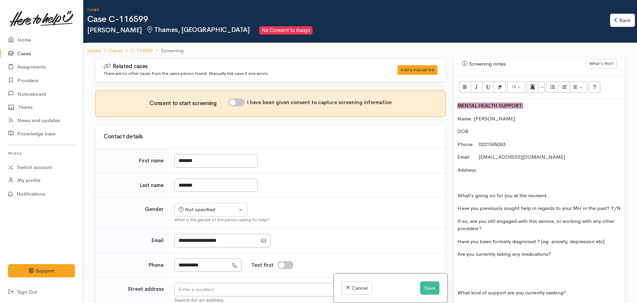
scroll to position [19, 0]
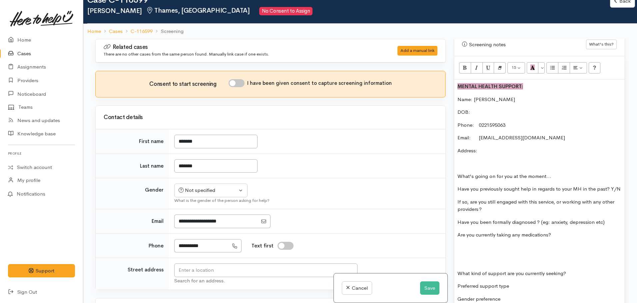
click at [457, 275] on div "MENTAL HEALTH SUPPORT: Name: Madison Sturmey DOB: Phone: 0221595063 Email: mcst…" at bounding box center [539, 196] width 171 height 232
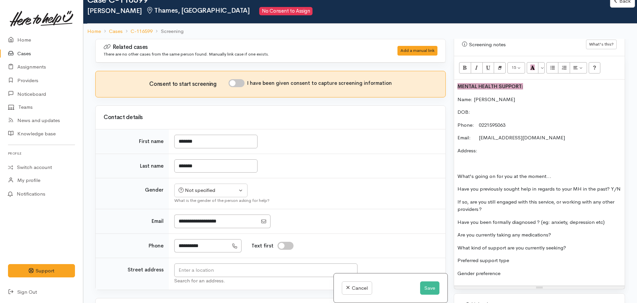
click at [457, 184] on div "MENTAL HEALTH SUPPORT: Name: Madison Sturmey DOB: Phone: 0221595063 Email: mcst…" at bounding box center [539, 183] width 171 height 206
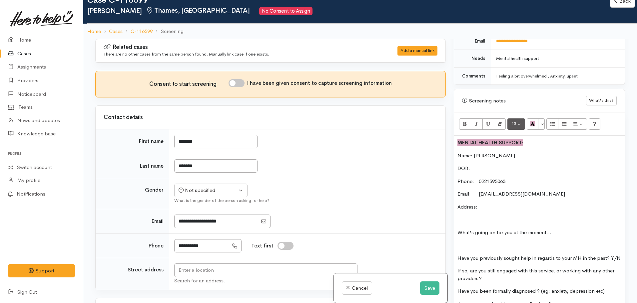
scroll to position [266, 0]
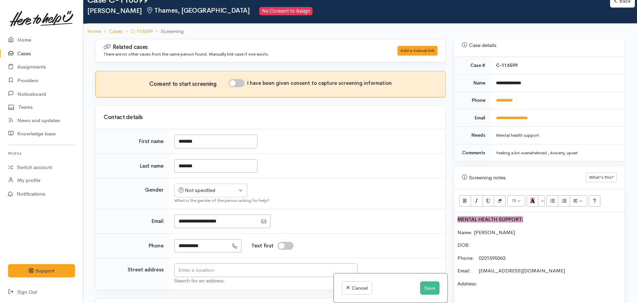
click at [527, 242] on p "DOB:" at bounding box center [539, 246] width 164 height 8
click at [513, 98] on link "**********" at bounding box center [504, 100] width 17 height 4
click at [431, 291] on button "Save" at bounding box center [429, 289] width 19 height 14
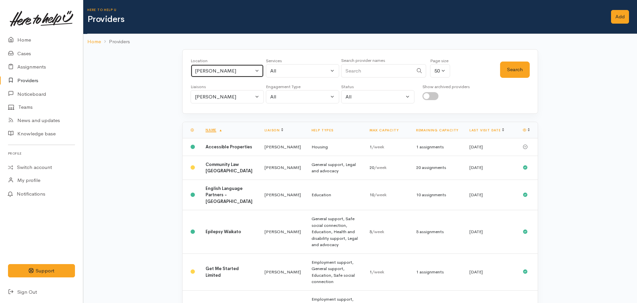
click at [243, 72] on div "[PERSON_NAME]" at bounding box center [224, 71] width 59 height 8
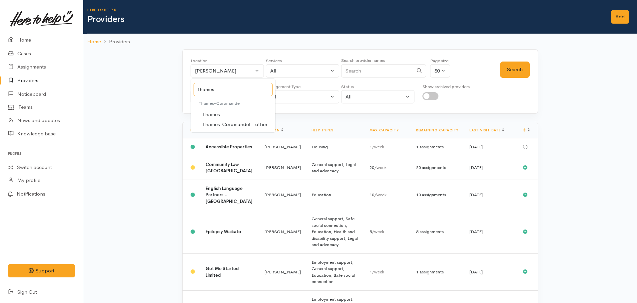
type input "thames"
click at [215, 115] on span "Thames" at bounding box center [211, 115] width 18 height 8
select select "74"
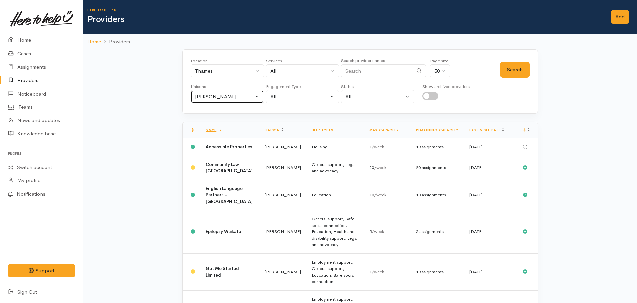
click at [247, 96] on div "[PERSON_NAME]" at bounding box center [224, 97] width 59 height 8
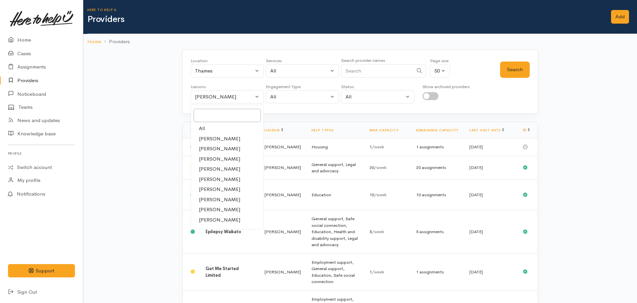
click at [223, 130] on link "All" at bounding box center [227, 129] width 73 height 10
select select "null"
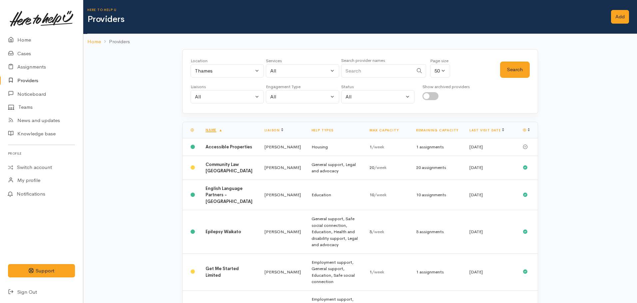
drag, startPoint x: 303, startPoint y: 64, endPoint x: 298, endPoint y: 65, distance: 5.0
click at [303, 64] on div "Services" at bounding box center [302, 61] width 73 height 7
click at [293, 67] on div "All" at bounding box center [299, 71] width 59 height 8
type input "mental health support"
click at [296, 118] on span "Mental health support" at bounding box center [302, 115] width 51 height 8
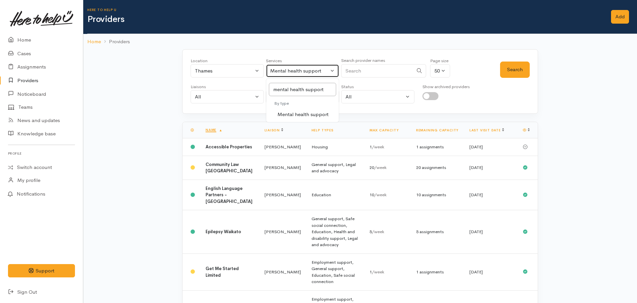
select select "5"
click at [525, 75] on button "Search" at bounding box center [515, 70] width 30 height 16
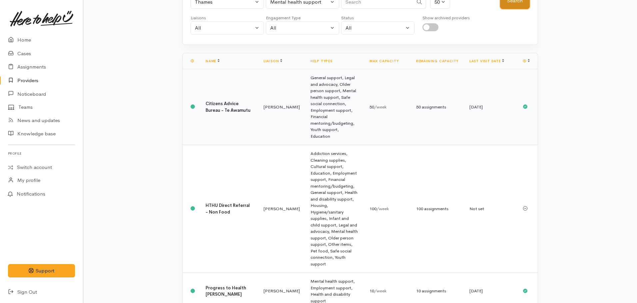
scroll to position [122, 0]
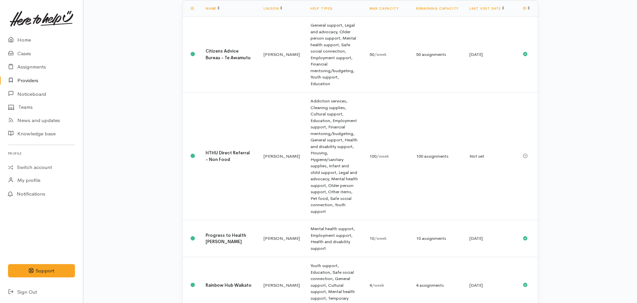
click at [38, 80] on link "Providers" at bounding box center [41, 81] width 83 height 14
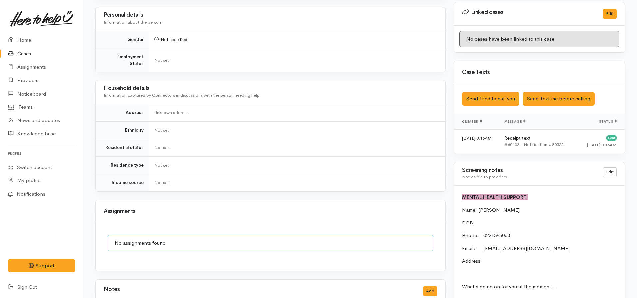
scroll to position [266, 0]
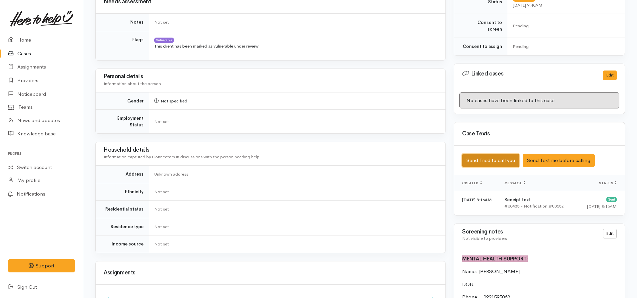
click at [474, 154] on button "Send Tried to call you" at bounding box center [490, 161] width 57 height 14
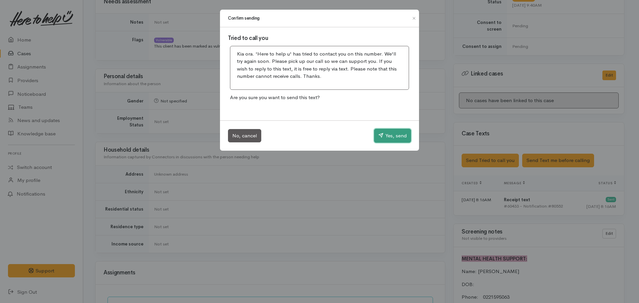
click at [398, 131] on button "Yes, send" at bounding box center [392, 136] width 37 height 14
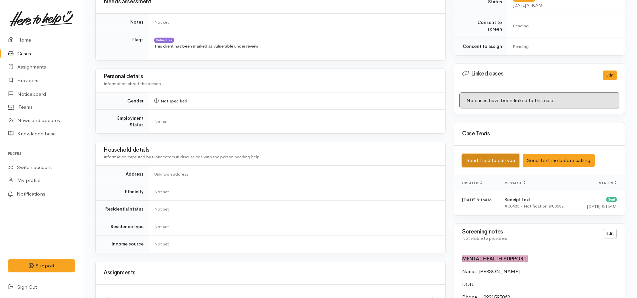
scroll to position [400, 0]
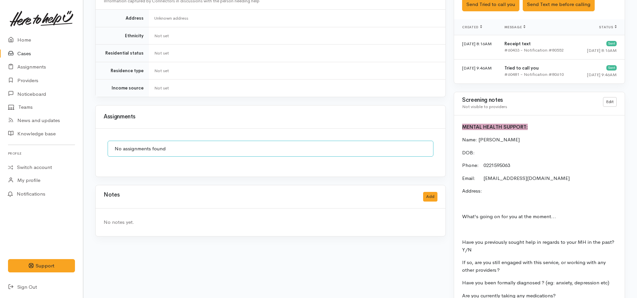
scroll to position [455, 0]
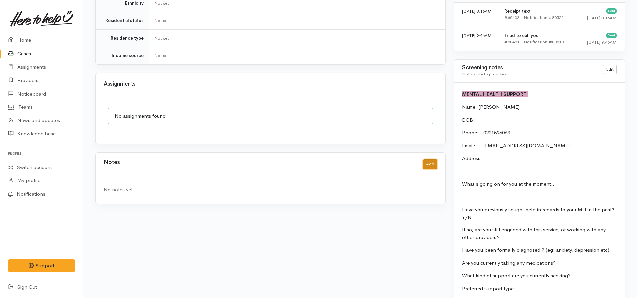
click at [432, 160] on button "Add" at bounding box center [430, 165] width 14 height 10
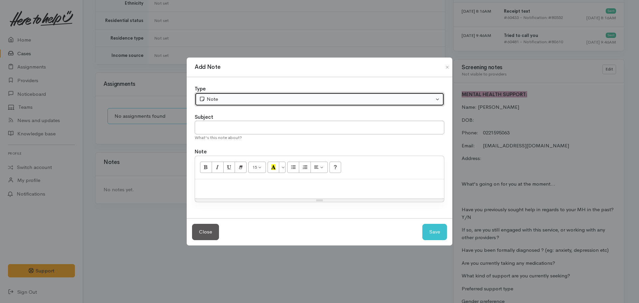
click at [218, 98] on div "Note" at bounding box center [316, 100] width 235 height 8
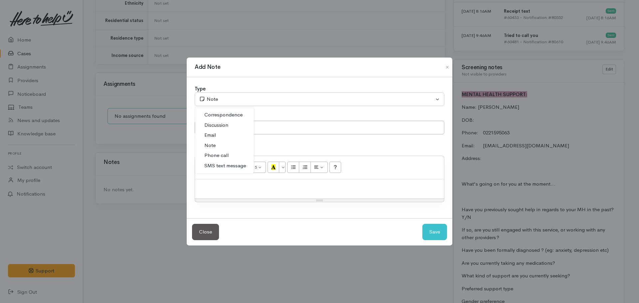
click at [218, 156] on span "Phone call" at bounding box center [216, 156] width 24 height 8
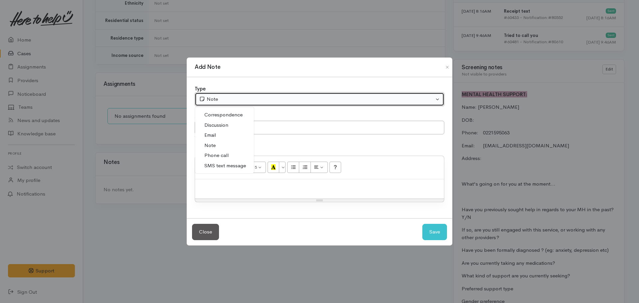
select select "3"
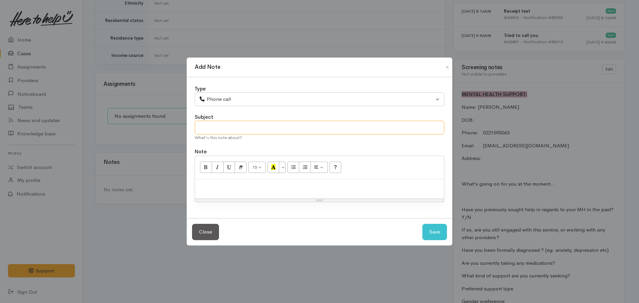
click at [224, 127] on input "text" at bounding box center [320, 128] width 250 height 14
type input "Attempt to contact #1"
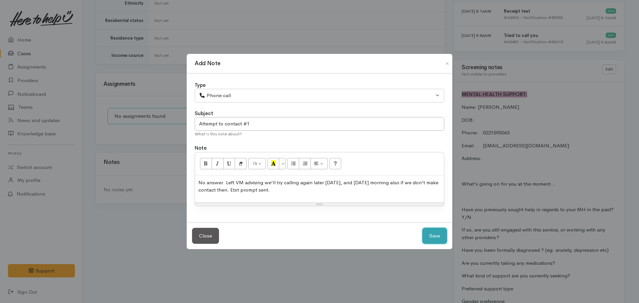
click at [429, 234] on button "Save" at bounding box center [435, 236] width 25 height 16
select select "1"
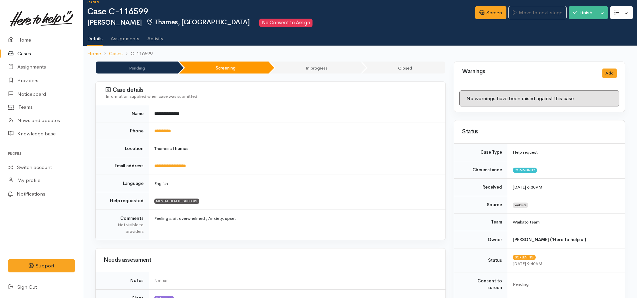
scroll to position [0, 0]
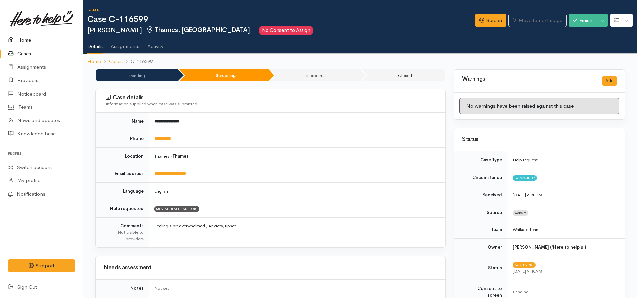
click at [28, 40] on link "Home" at bounding box center [41, 40] width 83 height 14
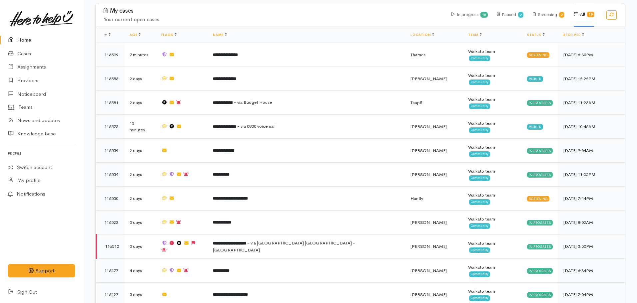
scroll to position [633, 0]
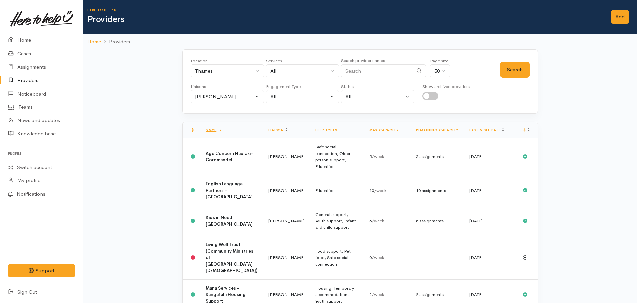
click at [227, 78] on div "Location All [GEOGRAPHIC_DATA] Eastern Bay of Plenty - other Kawerau Ōhope Ōpōt…" at bounding box center [226, 70] width 73 height 24
click at [222, 71] on div "Thames" at bounding box center [224, 71] width 59 height 8
type input "[PERSON_NAME]"
click at [210, 112] on span "[PERSON_NAME]" at bounding box center [222, 115] width 41 height 8
select select "1"
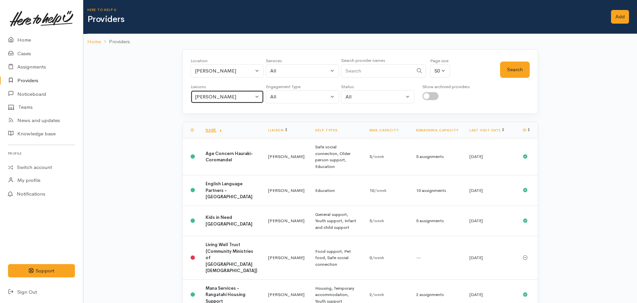
click at [202, 96] on div "[PERSON_NAME]" at bounding box center [224, 97] width 59 height 8
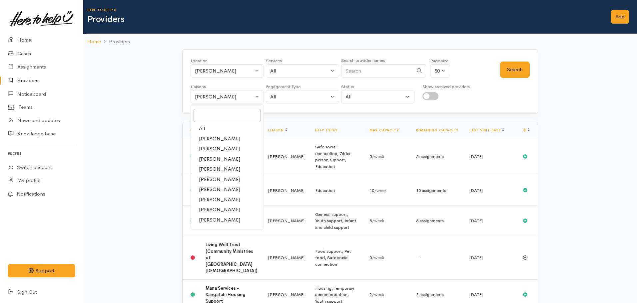
drag, startPoint x: 214, startPoint y: 127, endPoint x: 233, endPoint y: 113, distance: 22.9
click at [216, 127] on link "All" at bounding box center [227, 129] width 73 height 10
select select "null"
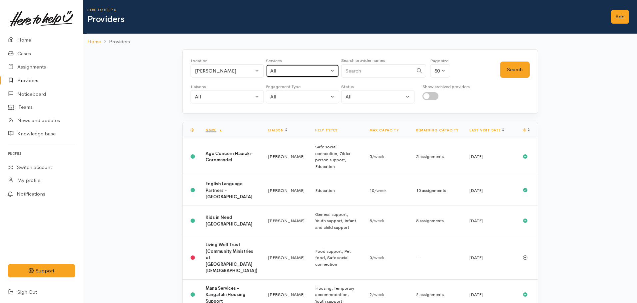
click at [280, 70] on div "All" at bounding box center [299, 71] width 59 height 8
type input "budgeting"
select select "9"
click at [514, 65] on button "Search" at bounding box center [515, 70] width 30 height 16
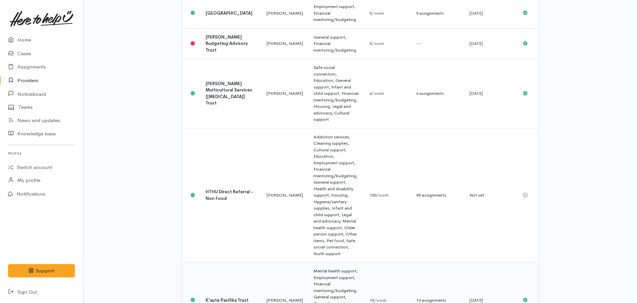
scroll to position [419, 0]
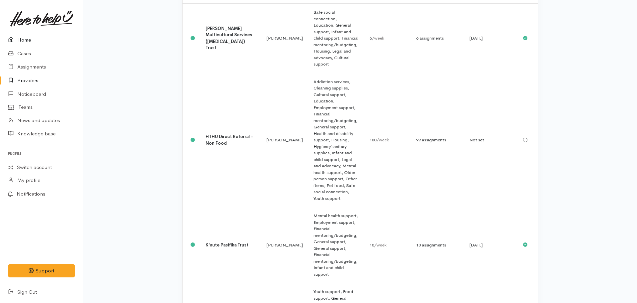
click at [49, 42] on link "Home" at bounding box center [41, 40] width 83 height 14
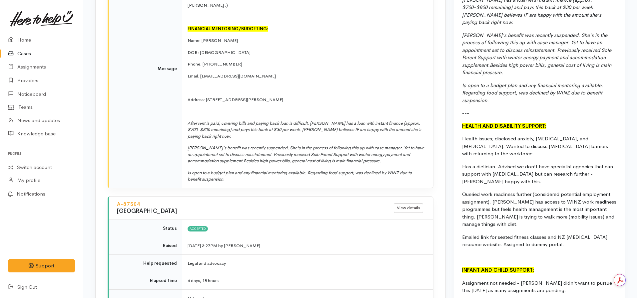
scroll to position [699, 0]
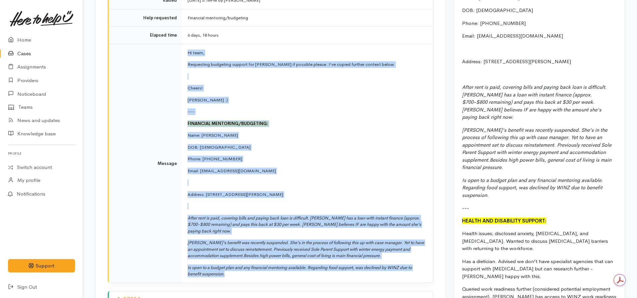
drag, startPoint x: 236, startPoint y: 265, endPoint x: 181, endPoint y: 47, distance: 224.7
click at [181, 47] on tr "Message Hi team, Requesting budgeting support for [PERSON_NAME] if possible ple…" at bounding box center [271, 163] width 324 height 239
copy tr "Hi team, Requesting budgeting support for [PERSON_NAME] if possible please. I'v…"
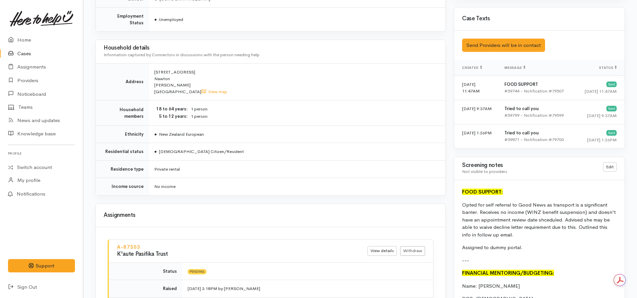
scroll to position [500, 0]
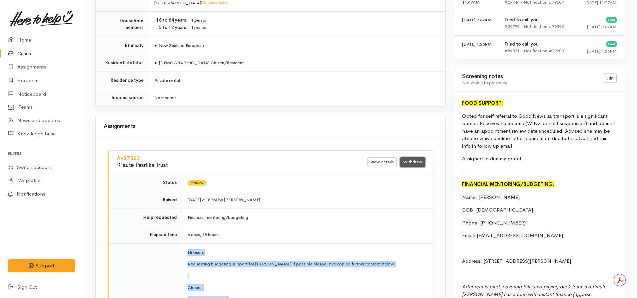
click at [406, 160] on link "Withdraw" at bounding box center [412, 163] width 25 height 10
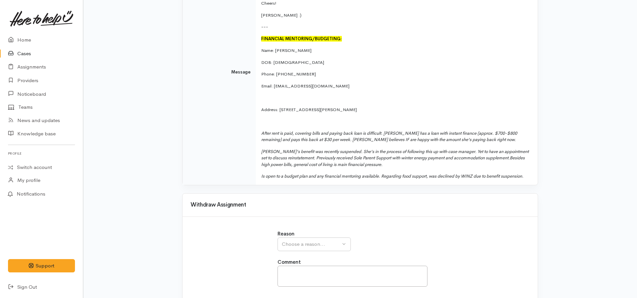
scroll to position [237, 0]
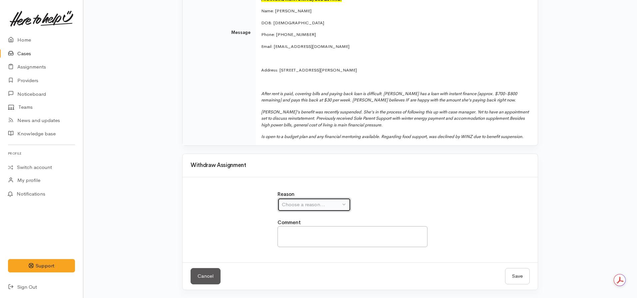
click at [304, 199] on button "Choose a reason..." at bounding box center [313, 205] width 73 height 14
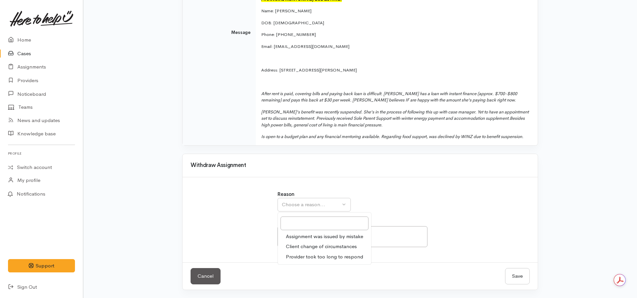
click at [309, 260] on span "Provider took too long to respond" at bounding box center [324, 257] width 77 height 8
select select "3"
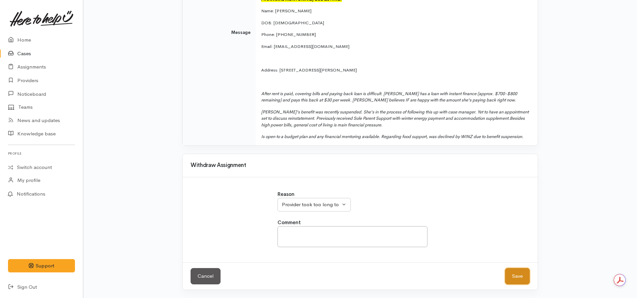
click at [512, 275] on button "Save" at bounding box center [517, 276] width 25 height 16
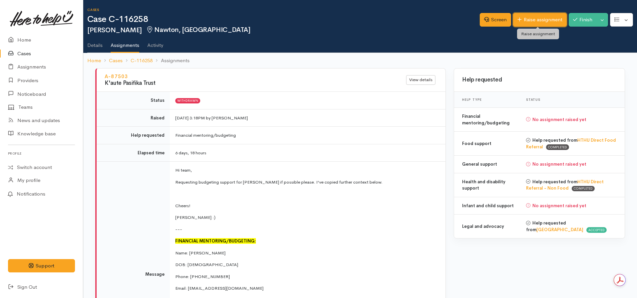
click at [533, 18] on link "Raise assignment" at bounding box center [540, 20] width 54 height 14
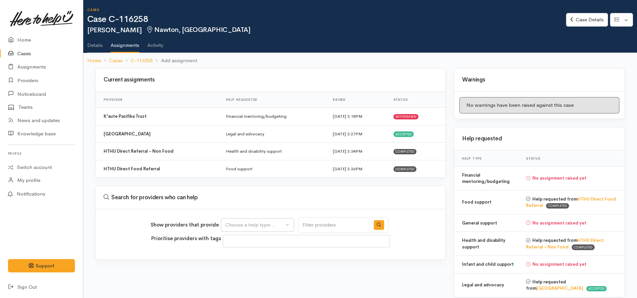
select select
click at [261, 225] on div "Choose a help type..." at bounding box center [254, 225] width 59 height 8
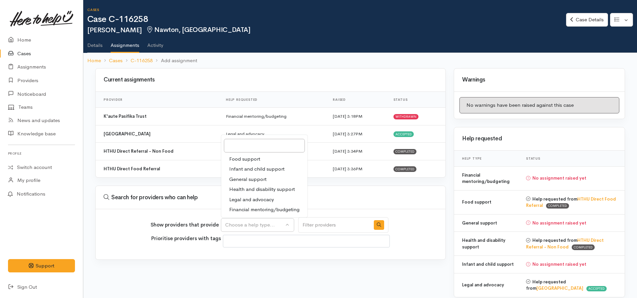
click at [247, 212] on span "Financial mentoring/budgeting" at bounding box center [264, 210] width 70 height 8
select select "9"
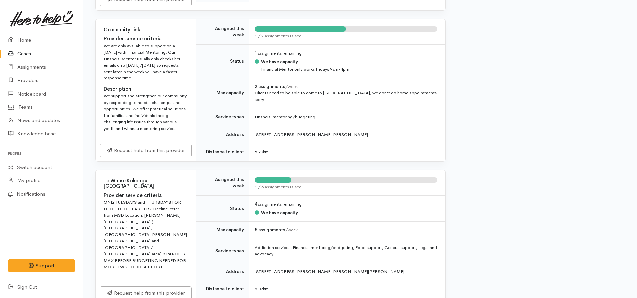
scroll to position [833, 0]
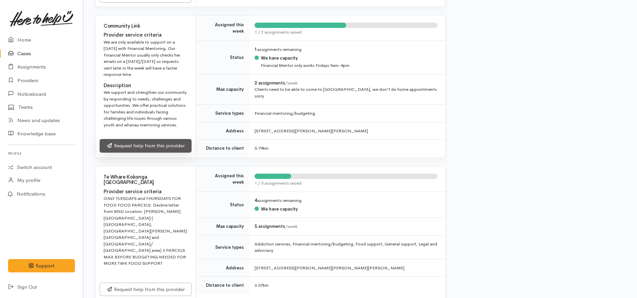
click at [139, 153] on link "Request help from this provider" at bounding box center [146, 146] width 92 height 14
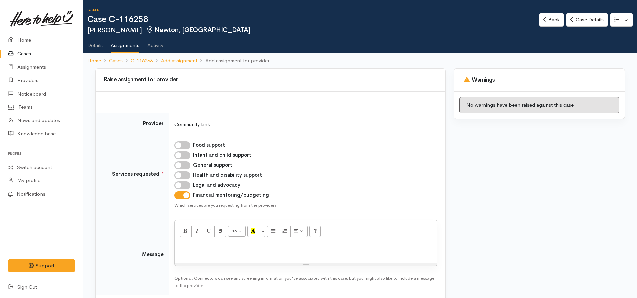
click at [193, 255] on div at bounding box center [306, 253] width 262 height 20
paste div
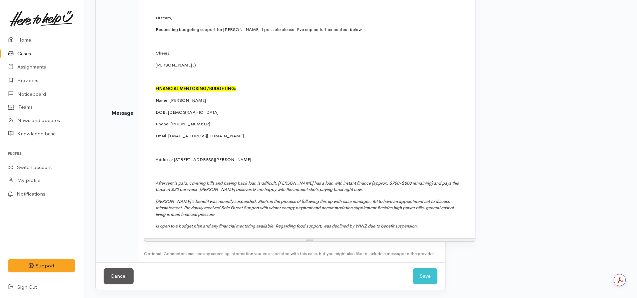
scroll to position [118, 0]
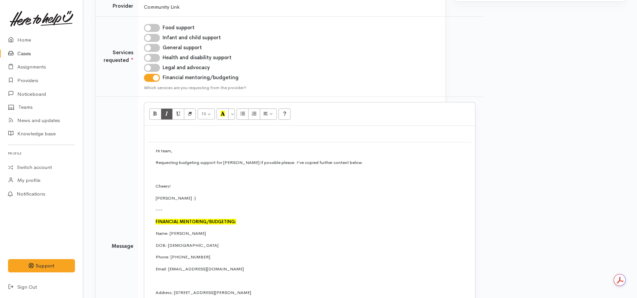
click at [148, 145] on td "Hi team, Requesting budgeting support for Anita if possible please. I've copied…" at bounding box center [310, 255] width 324 height 226
click at [198, 222] on font "FINANCIAL MENTORING/BUDGETING:" at bounding box center [196, 222] width 81 height 6
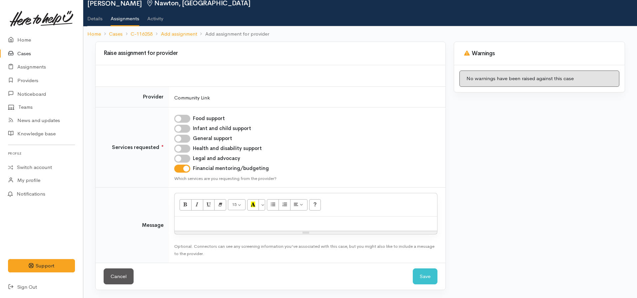
scroll to position [27, 0]
click at [191, 218] on div at bounding box center [306, 224] width 262 height 14
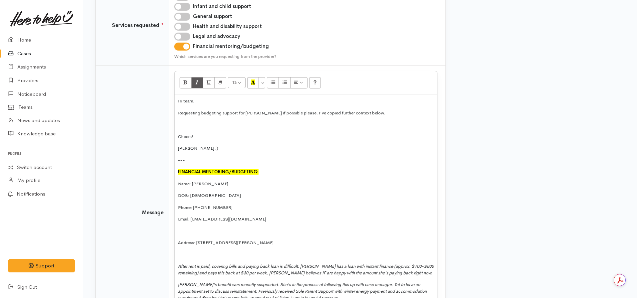
scroll to position [246, 0]
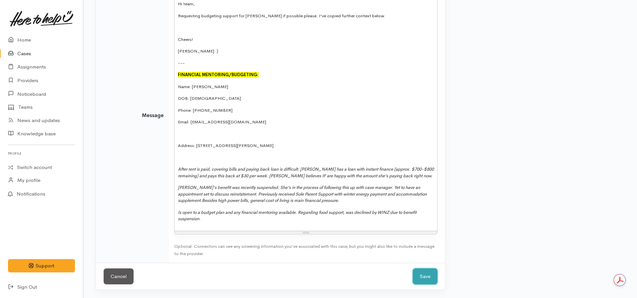
click at [425, 273] on button "Save" at bounding box center [425, 277] width 25 height 16
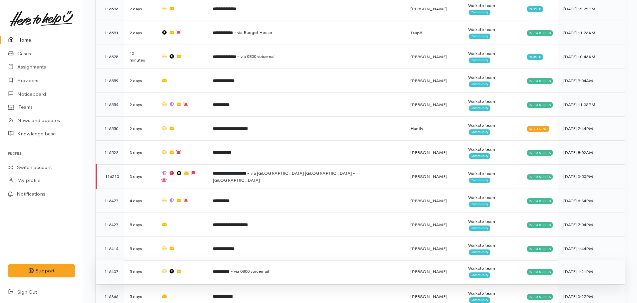
scroll to position [633, 0]
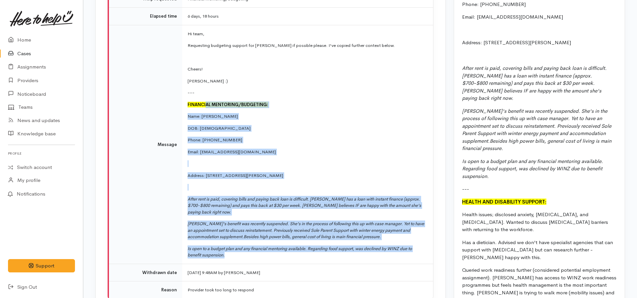
scroll to position [699, 0]
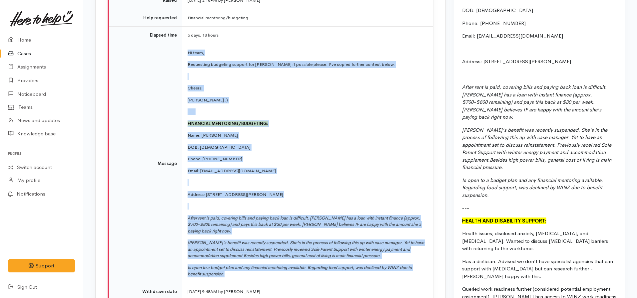
drag, startPoint x: 230, startPoint y: 160, endPoint x: 188, endPoint y: 47, distance: 121.0
click at [188, 47] on td "Hi team, Requesting budgeting support for Anita if possible please. I've copied…" at bounding box center [307, 163] width 251 height 239
copy td "Hi team, Requesting budgeting support for Anita if possible please. I've copied…"
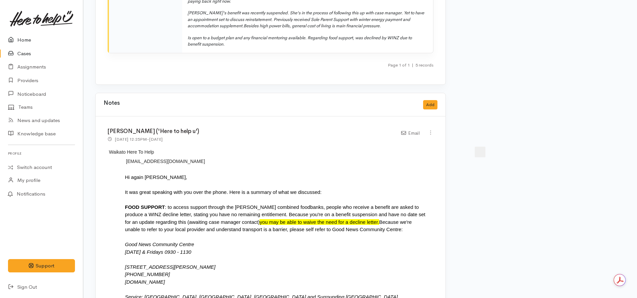
scroll to position [2065, 0]
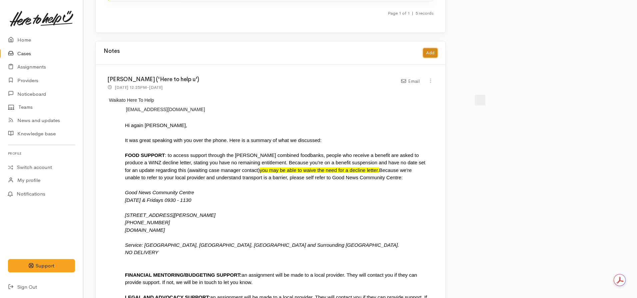
click at [437, 48] on button "Add" at bounding box center [430, 53] width 14 height 10
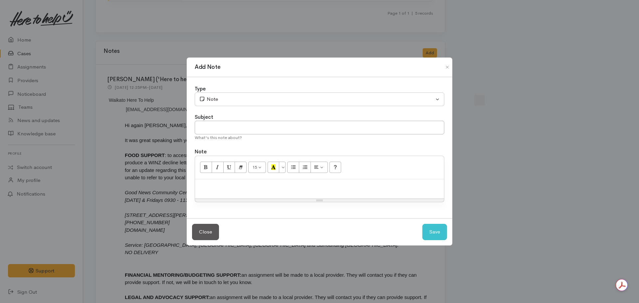
click at [229, 190] on div at bounding box center [319, 189] width 249 height 20
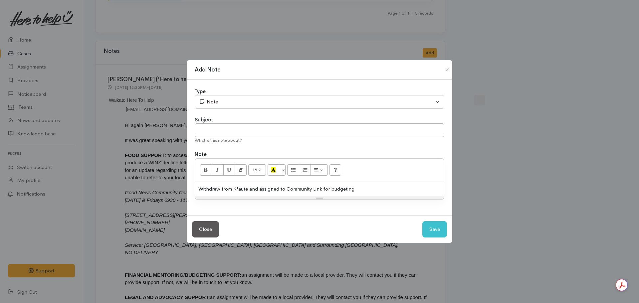
click at [250, 187] on div "Withdrew from K'aute and assigned to Community Link for budgeting" at bounding box center [319, 189] width 249 height 14
click at [396, 182] on div "Withdrew from K'aute (no response) and assigned to Community Link for budgeting" at bounding box center [319, 189] width 249 height 14
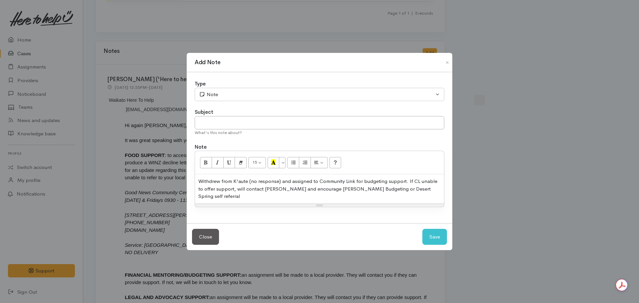
click at [248, 80] on div "Type Correspondence Discussion Email Note Phone call SMS text message Note Subj…" at bounding box center [320, 147] width 266 height 151
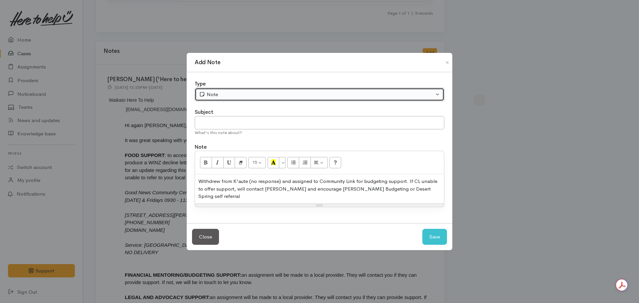
click at [240, 95] on div "Note" at bounding box center [316, 95] width 235 height 8
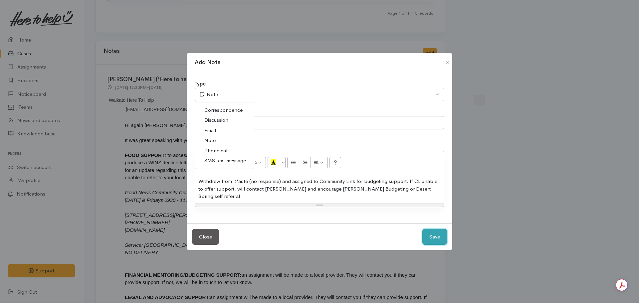
click at [440, 234] on button "Save" at bounding box center [435, 237] width 25 height 16
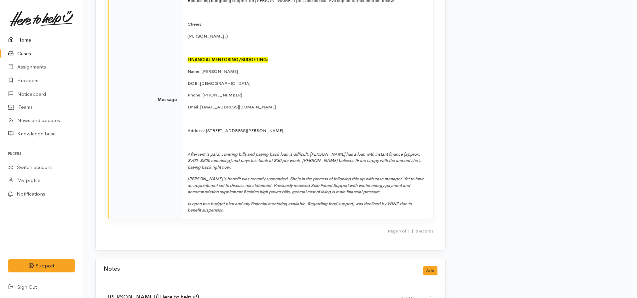
scroll to position [1798, 0]
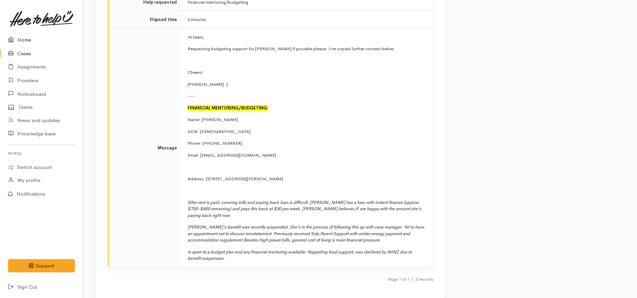
click at [30, 41] on link "Home" at bounding box center [41, 40] width 83 height 14
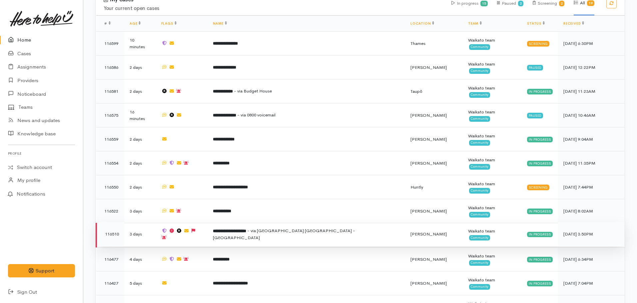
scroll to position [500, 0]
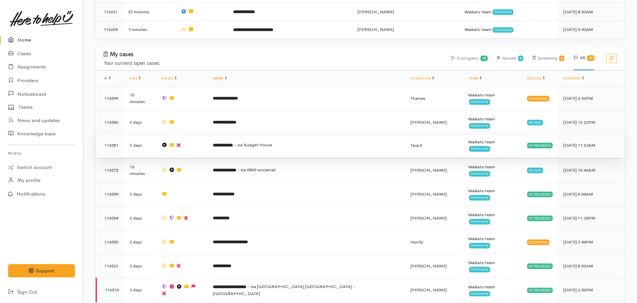
click at [236, 134] on td "**********" at bounding box center [306, 146] width 198 height 24
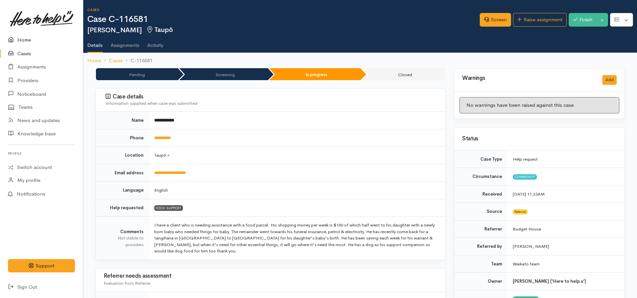
click at [23, 41] on link "Home" at bounding box center [41, 40] width 83 height 14
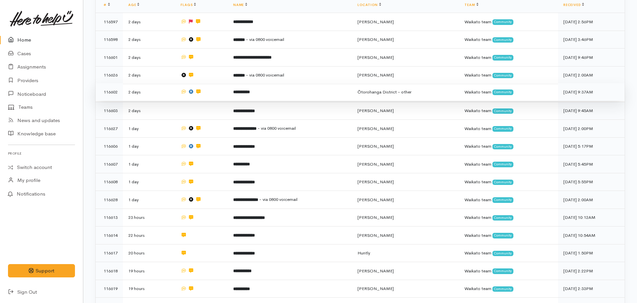
scroll to position [33, 0]
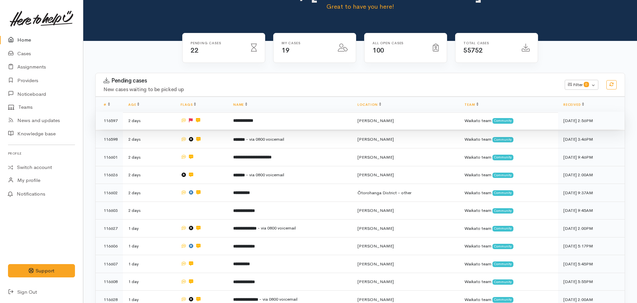
click at [233, 122] on b "**********" at bounding box center [243, 121] width 20 height 4
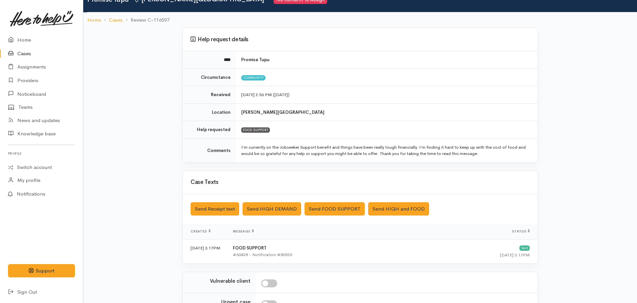
scroll to position [122, 0]
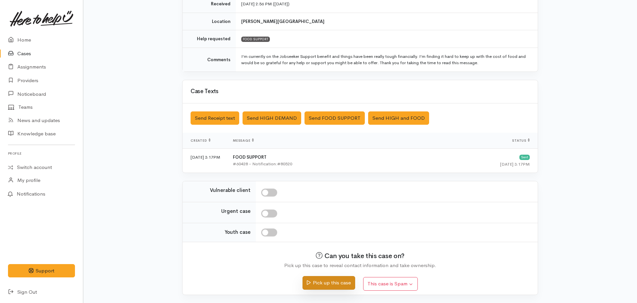
click at [331, 279] on button "Pick up this case" at bounding box center [328, 283] width 52 height 14
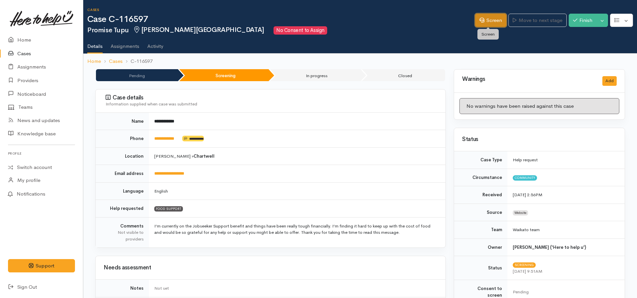
click at [479, 23] on link "Screen" at bounding box center [490, 21] width 31 height 14
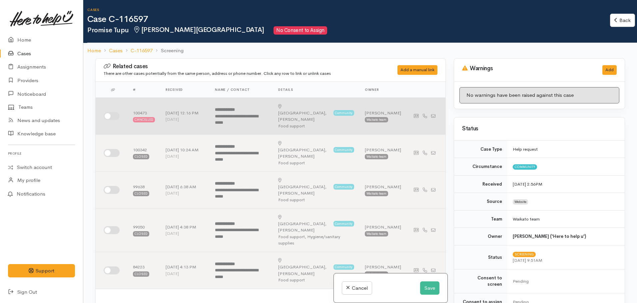
click at [118, 112] on input "checkbox" at bounding box center [112, 116] width 16 height 8
checkbox input "true"
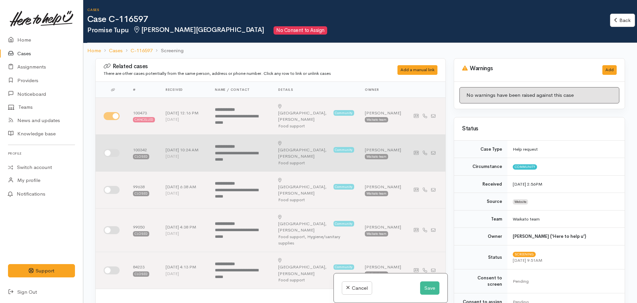
click at [114, 135] on td at bounding box center [112, 153] width 32 height 37
click at [110, 148] on td at bounding box center [112, 153] width 32 height 37
click at [116, 149] on input "checkbox" at bounding box center [112, 153] width 16 height 8
checkbox input "true"
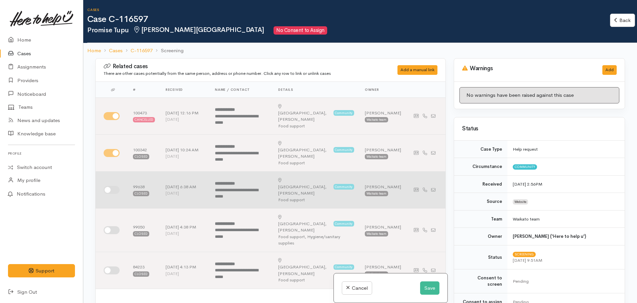
click at [116, 180] on td at bounding box center [112, 190] width 32 height 37
click at [115, 186] on input "checkbox" at bounding box center [112, 190] width 16 height 8
checkbox input "true"
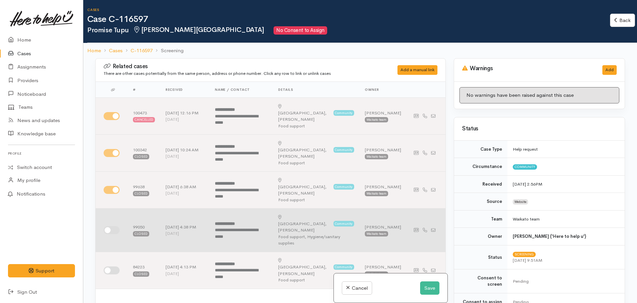
click at [115, 226] on input "checkbox" at bounding box center [112, 230] width 16 height 8
checkbox input "true"
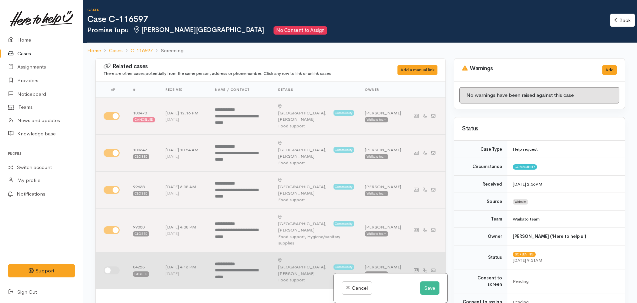
click at [108, 267] on input "checkbox" at bounding box center [112, 271] width 16 height 8
checkbox input "true"
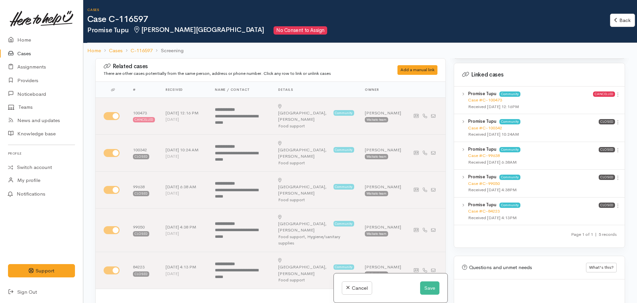
scroll to position [500, 0]
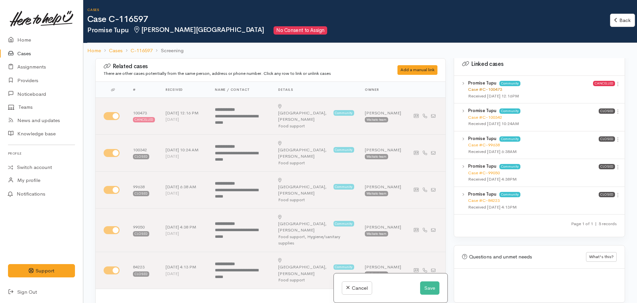
click at [482, 87] on link "Case #C-100473" at bounding box center [485, 90] width 34 height 6
click at [489, 115] on link "Case #C-100342" at bounding box center [485, 118] width 34 height 6
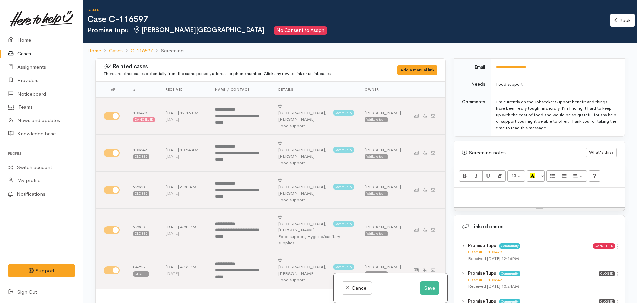
scroll to position [333, 0]
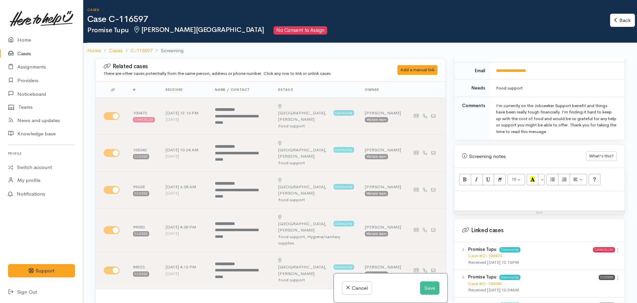
click at [484, 195] on p at bounding box center [539, 199] width 164 height 8
paste div
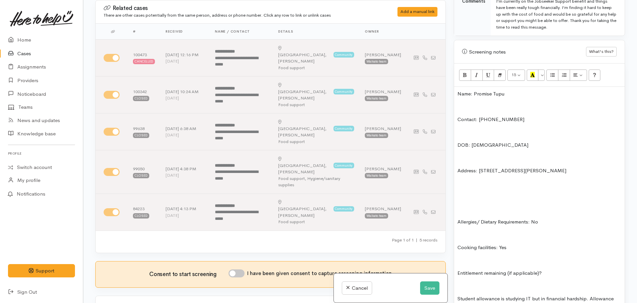
click at [462, 103] on p at bounding box center [539, 107] width 164 height 8
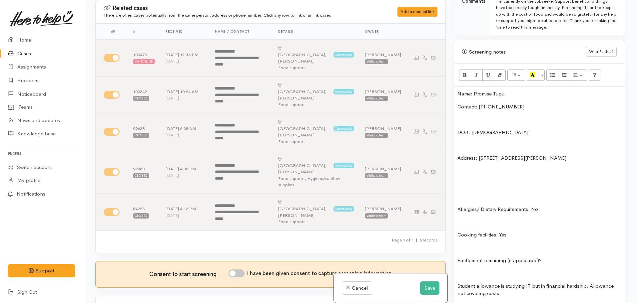
click at [465, 116] on p at bounding box center [539, 120] width 164 height 8
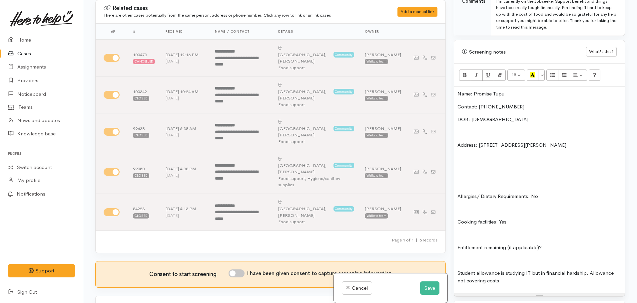
click at [460, 206] on p at bounding box center [539, 210] width 164 height 8
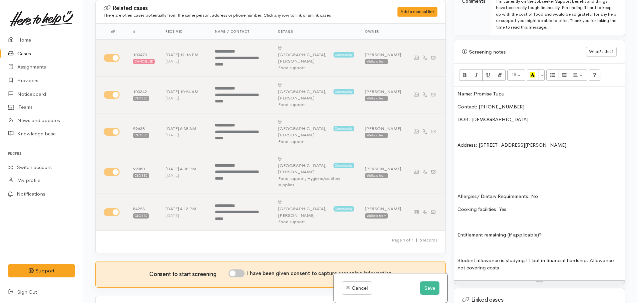
click at [461, 218] on p at bounding box center [539, 222] width 164 height 8
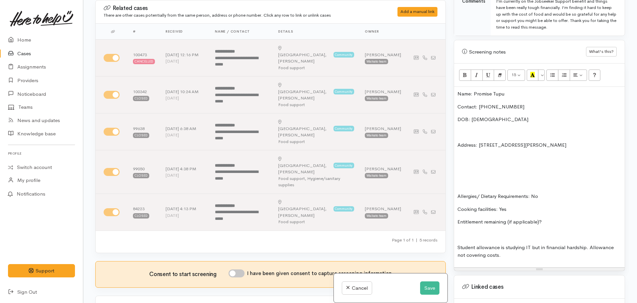
click at [465, 157] on div "Name: Promise Tupu Contact: 021 912 4510 DOB: 01/05/2002 Address: 1B Lovelock P…" at bounding box center [539, 177] width 171 height 181
click at [458, 90] on p "Name: Promise Tupu" at bounding box center [539, 94] width 164 height 8
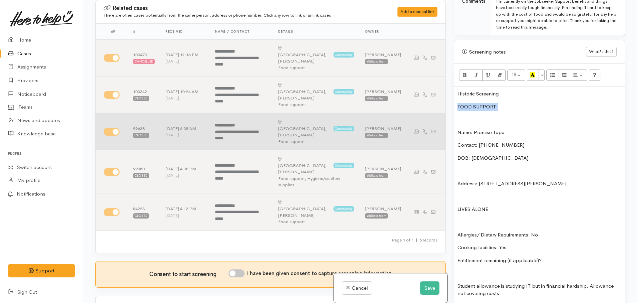
drag, startPoint x: 510, startPoint y: 100, endPoint x: 433, endPoint y: 102, distance: 76.6
click at [433, 102] on div "Related cases There are other cases potentially from the same person, address o…" at bounding box center [359, 151] width 537 height 303
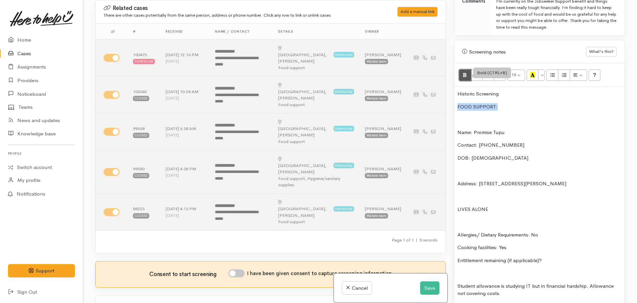
click at [464, 72] on icon "Bold (CTRL+B)" at bounding box center [465, 75] width 4 height 6
drag, startPoint x: 536, startPoint y: 65, endPoint x: 495, endPoint y: 82, distance: 44.3
click at [536, 70] on button "Recent Color" at bounding box center [533, 75] width 12 height 11
click at [459, 119] on div "Historic Screening FOOD SUPPORT: Name: Promise Tupu Contact: 021 912 4510 DOB: …" at bounding box center [539, 196] width 171 height 219
click at [459, 116] on p at bounding box center [539, 120] width 164 height 8
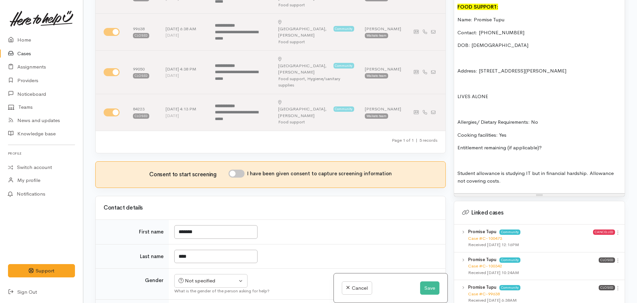
scroll to position [233, 0]
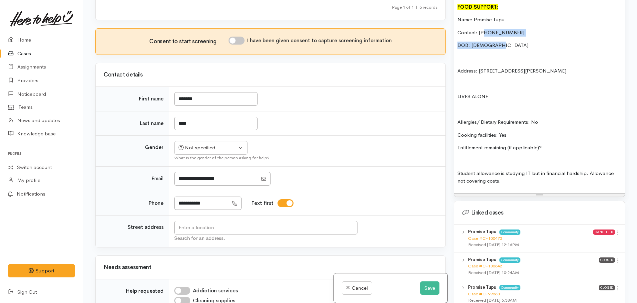
drag, startPoint x: 509, startPoint y: 31, endPoint x: 484, endPoint y: 28, distance: 25.1
click at [484, 28] on div "Historic Screening FOOD SUPPORT: Name: Promise Tupu Contact: 021 912 4510 DOB: …" at bounding box center [539, 90] width 171 height 206
click at [512, 29] on p "Contact: 021 912 4510" at bounding box center [539, 33] width 164 height 8
drag, startPoint x: 512, startPoint y: 27, endPoint x: 480, endPoint y: 24, distance: 32.1
click at [480, 29] on p "Contact: 021 912 4510" at bounding box center [539, 33] width 164 height 8
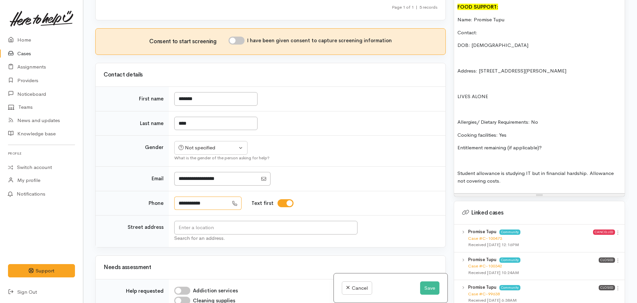
drag, startPoint x: 216, startPoint y: 158, endPoint x: 172, endPoint y: 163, distance: 43.9
click at [173, 191] on td "**********" at bounding box center [307, 203] width 276 height 25
click at [493, 29] on p "Contact:" at bounding box center [539, 33] width 164 height 8
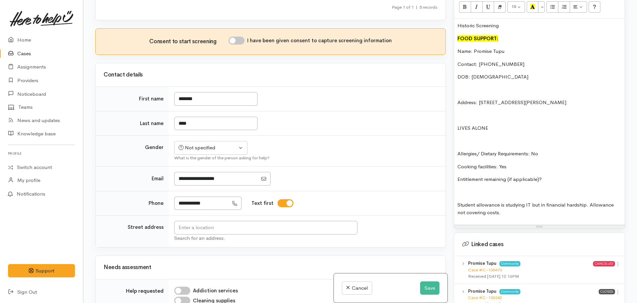
scroll to position [413, 0]
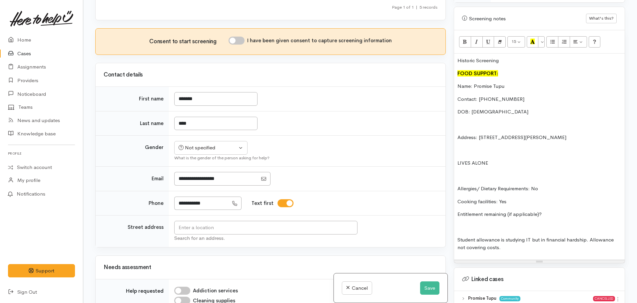
click at [549, 211] on p "Entitlement remaining (if applicable)?" at bounding box center [539, 215] width 164 height 8
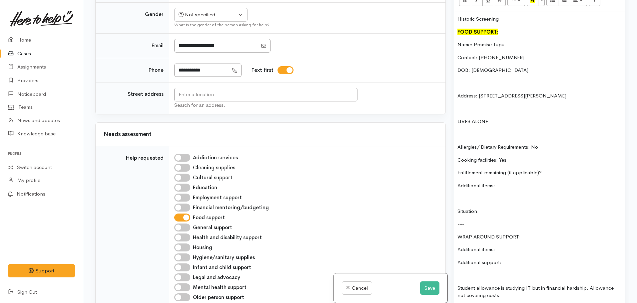
scroll to position [513, 0]
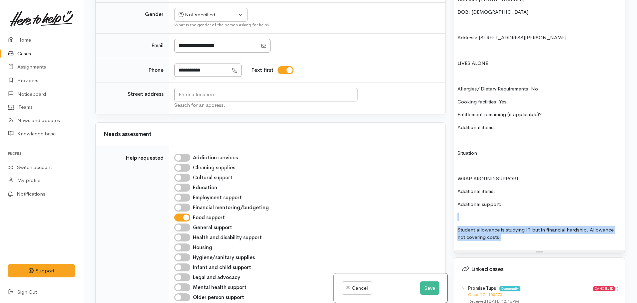
drag, startPoint x: 517, startPoint y: 231, endPoint x: 461, endPoint y: 206, distance: 61.9
click at [461, 206] on div "Historic Screening FOOD SUPPORT: Name: Promise Tupu Contact: 02109124510 DOB: 0…" at bounding box center [539, 102] width 171 height 296
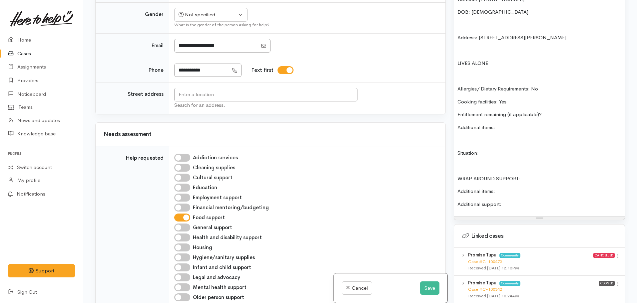
click at [518, 193] on div "Historic Screening FOOD SUPPORT: Name: Promise Tupu Contact: 02109124510 DOB: 0…" at bounding box center [539, 85] width 171 height 263
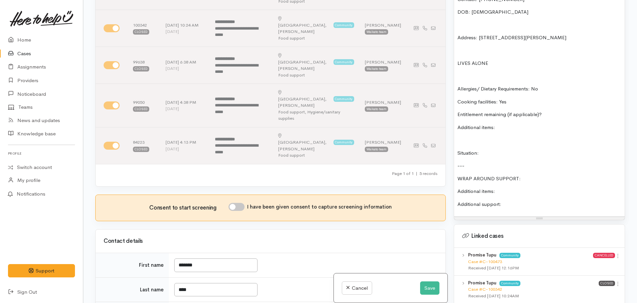
scroll to position [446, 0]
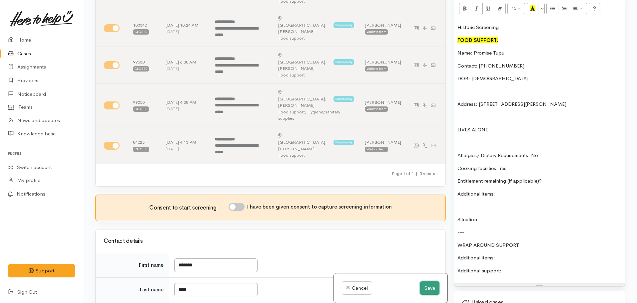
click at [433, 286] on button "Save" at bounding box center [429, 289] width 19 height 14
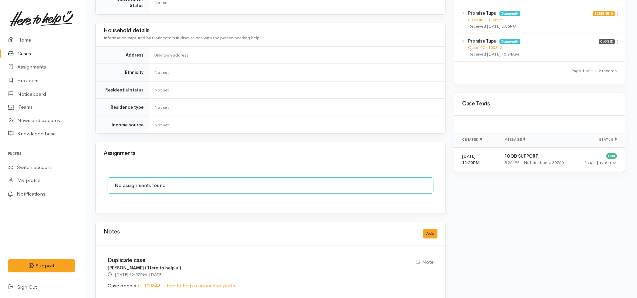
scroll to position [365, 0]
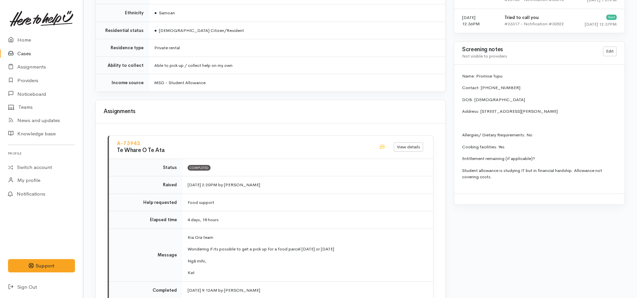
scroll to position [599, 0]
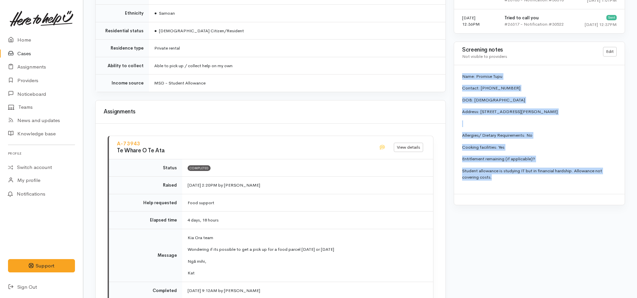
drag, startPoint x: 498, startPoint y: 182, endPoint x: 459, endPoint y: 75, distance: 113.5
click at [459, 75] on div "Name: Promise Tupu Contact: [PHONE_NUMBER] DOB: [DEMOGRAPHIC_DATA] Address: [ST…" at bounding box center [539, 129] width 171 height 129
copy div "Name: Promise Tupu Contact: 021 912 4510 DOB: 01/05/2002 Address: 1B Lovelock P…"
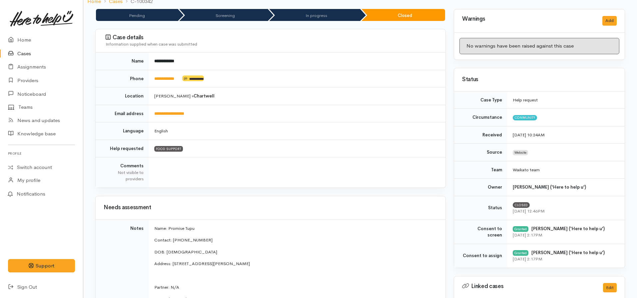
scroll to position [0, 0]
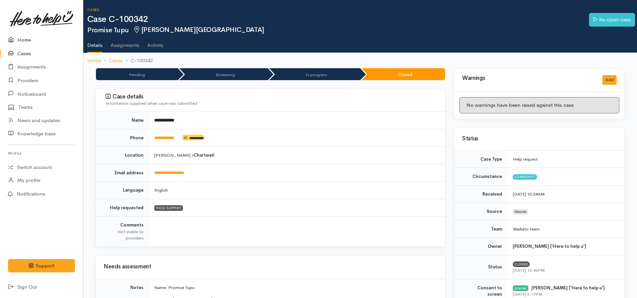
click at [27, 38] on link "Home" at bounding box center [41, 40] width 83 height 14
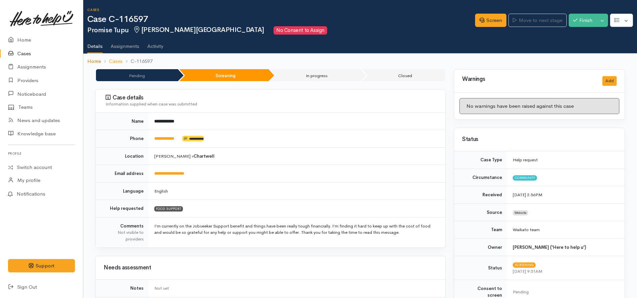
click at [94, 61] on link "Home" at bounding box center [94, 62] width 14 height 8
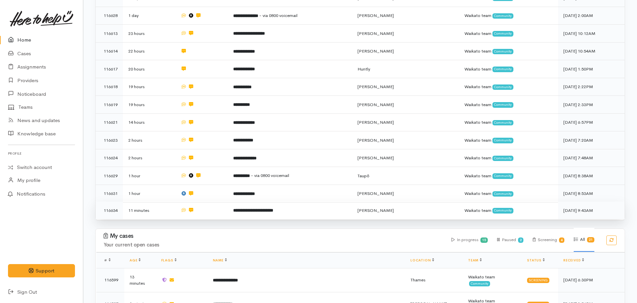
scroll to position [500, 0]
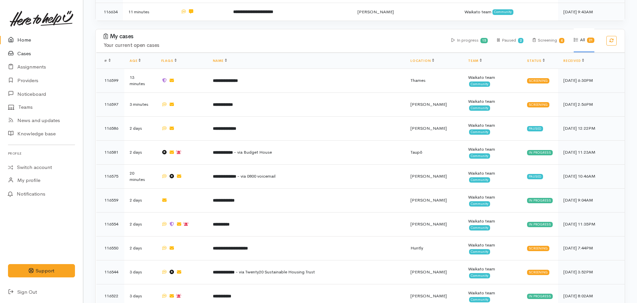
click at [30, 53] on link "Cases" at bounding box center [41, 54] width 83 height 14
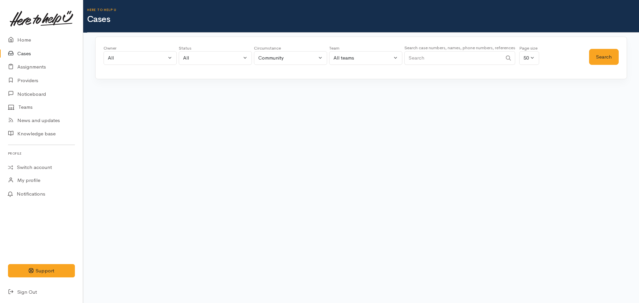
click at [420, 61] on input "Search" at bounding box center [454, 58] width 98 height 14
type input "116485"
click at [606, 62] on button "Search" at bounding box center [604, 57] width 30 height 16
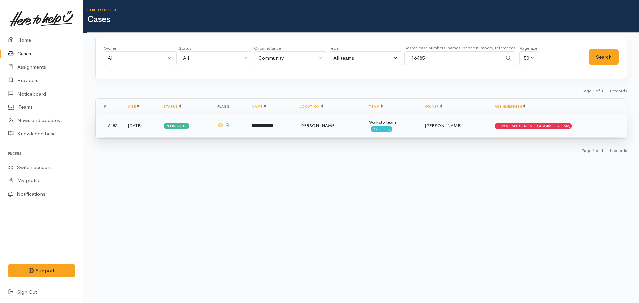
click at [285, 131] on td "**********" at bounding box center [270, 126] width 48 height 24
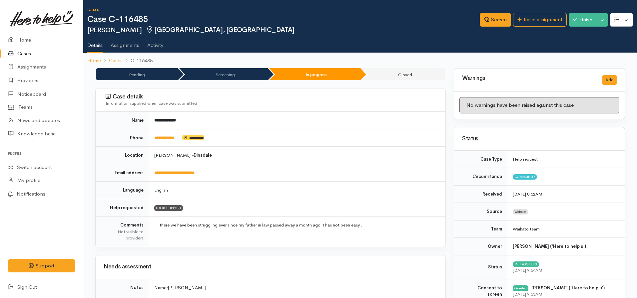
scroll to position [698, 0]
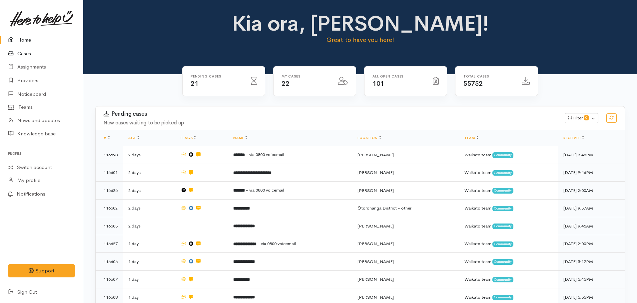
click at [28, 52] on link "Cases" at bounding box center [41, 54] width 83 height 14
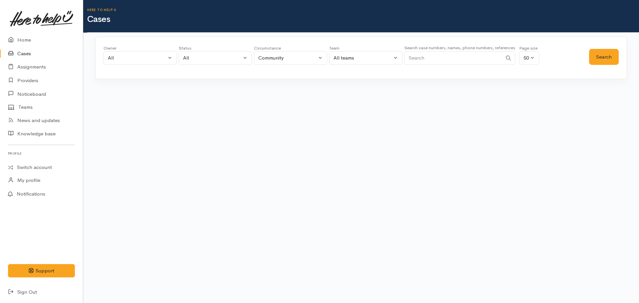
click at [453, 63] on input "Search" at bounding box center [454, 58] width 98 height 14
type input "116544"
click at [609, 53] on button "Search" at bounding box center [604, 57] width 30 height 16
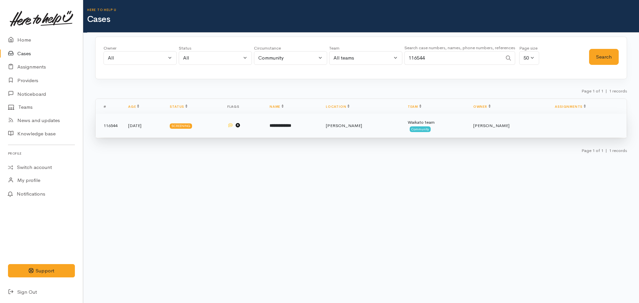
click at [304, 131] on td "**********" at bounding box center [292, 126] width 56 height 24
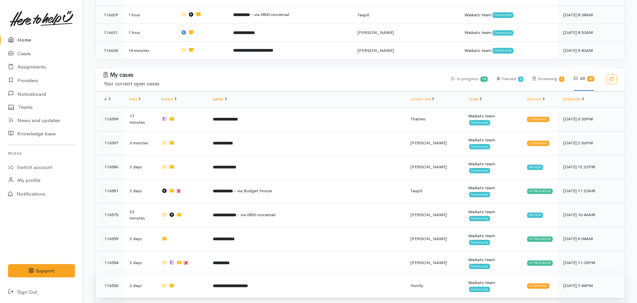
scroll to position [466, 0]
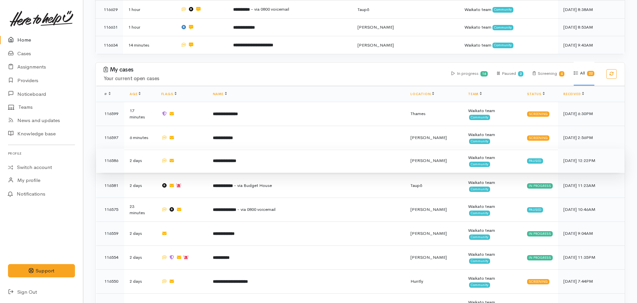
click at [236, 159] on b "**********" at bounding box center [224, 161] width 23 height 4
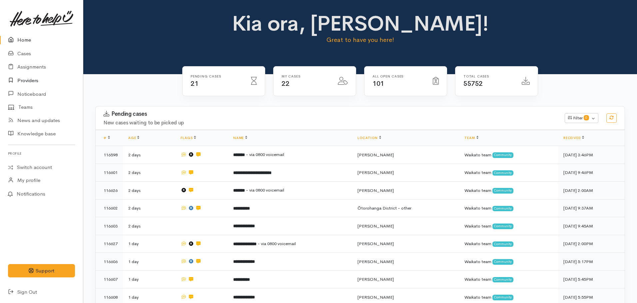
click at [27, 78] on link "Providers" at bounding box center [41, 81] width 83 height 14
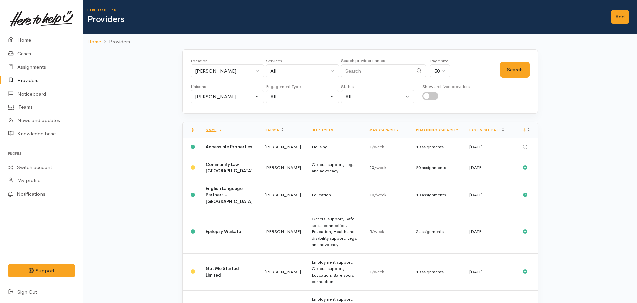
click at [278, 63] on div "Services" at bounding box center [302, 61] width 73 height 7
click at [281, 65] on button "All" at bounding box center [302, 71] width 73 height 14
type input "s"
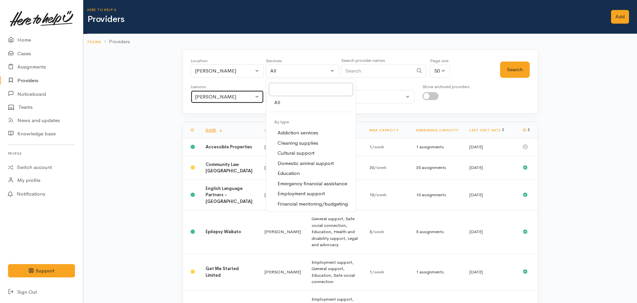
click at [235, 98] on div "[PERSON_NAME]" at bounding box center [224, 97] width 59 height 8
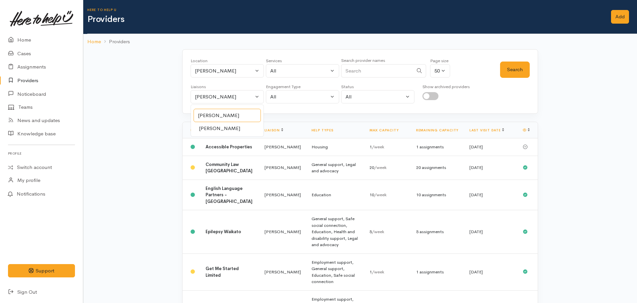
type input "kyl"
drag, startPoint x: 218, startPoint y: 129, endPoint x: 221, endPoint y: 125, distance: 4.7
click at [218, 127] on span "[PERSON_NAME]" at bounding box center [219, 129] width 41 height 8
select select "1759"
click at [291, 68] on div "All" at bounding box center [299, 71] width 59 height 8
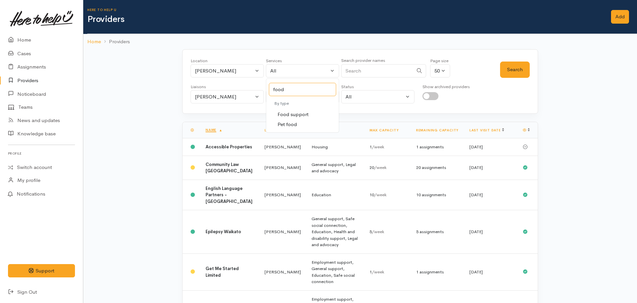
type input "food"
drag, startPoint x: 287, startPoint y: 111, endPoint x: 332, endPoint y: 106, distance: 45.5
click at [288, 110] on link "Food support" at bounding box center [302, 115] width 73 height 10
select select "3"
click at [502, 69] on button "Search" at bounding box center [515, 70] width 30 height 16
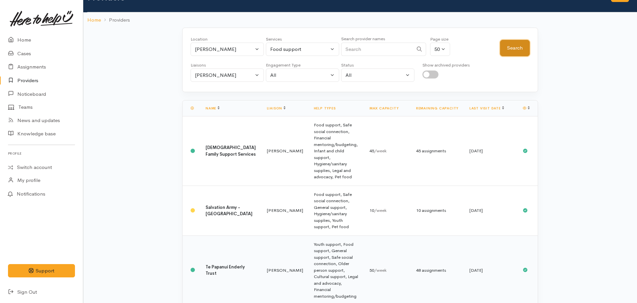
scroll to position [33, 0]
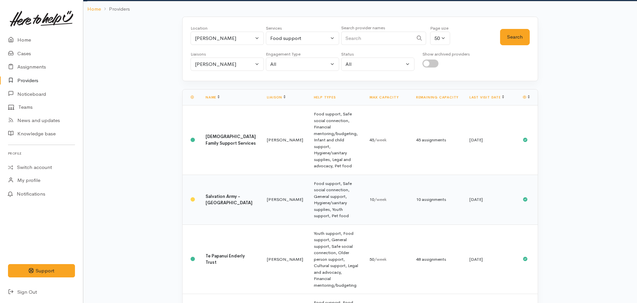
click at [222, 175] on td "Salvation Army - Hamilton City" at bounding box center [230, 200] width 61 height 50
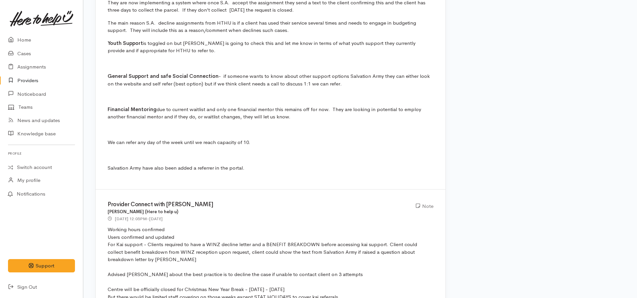
scroll to position [1365, 0]
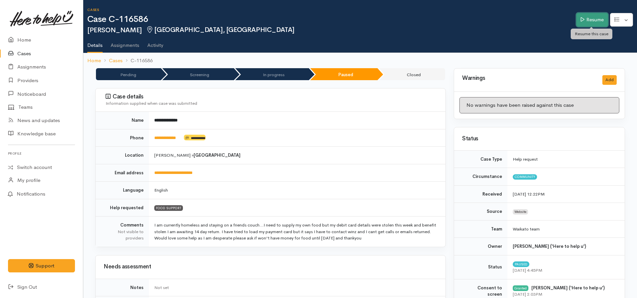
click at [577, 16] on link "Resume" at bounding box center [592, 20] width 32 height 14
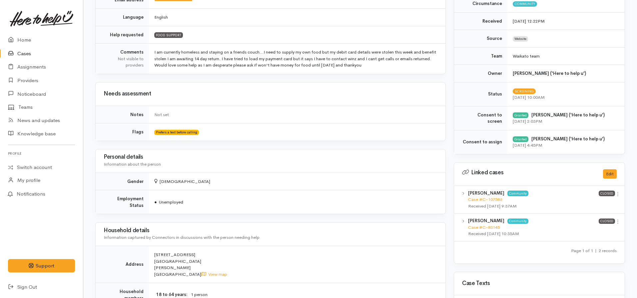
scroll to position [266, 0]
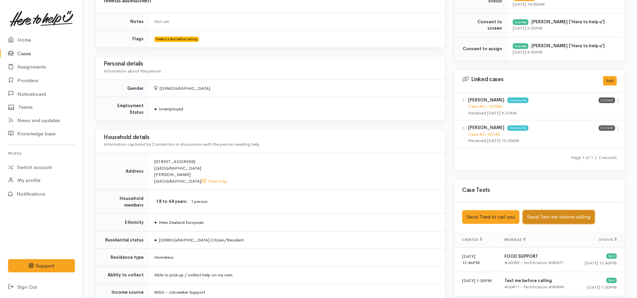
click at [544, 213] on button "Send Text me before calling" at bounding box center [559, 217] width 72 height 14
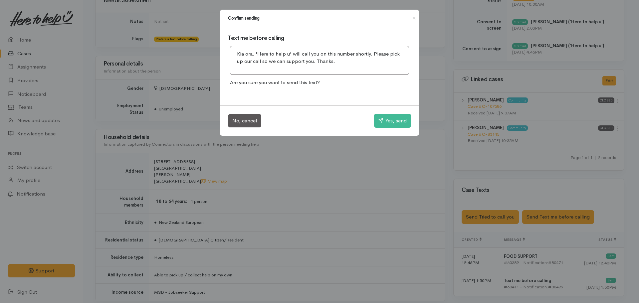
click at [396, 110] on div "No, cancel Yes, send" at bounding box center [319, 121] width 199 height 30
click at [390, 129] on div "No, cancel Yes, send" at bounding box center [319, 121] width 199 height 30
click at [389, 121] on button "Yes, send" at bounding box center [392, 121] width 37 height 14
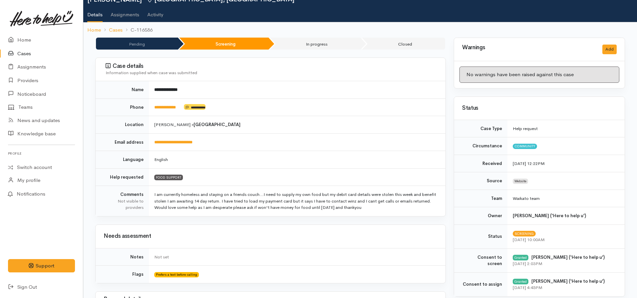
scroll to position [0, 0]
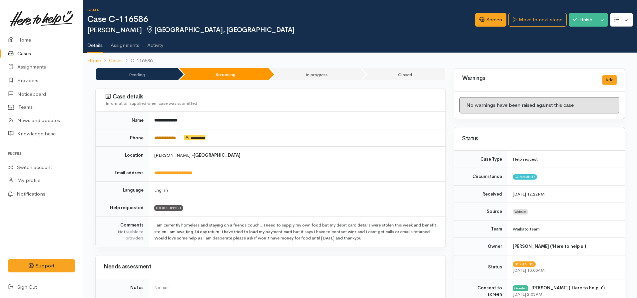
click at [171, 137] on link "**********" at bounding box center [165, 138] width 22 height 4
drag, startPoint x: 183, startPoint y: 140, endPoint x: 161, endPoint y: 138, distance: 22.4
click at [147, 142] on tr "**********" at bounding box center [271, 138] width 350 height 18
copy tr "**********"
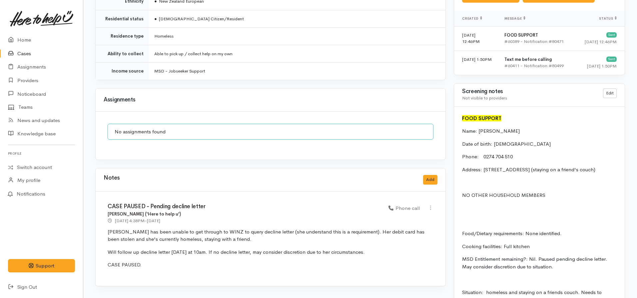
scroll to position [500, 0]
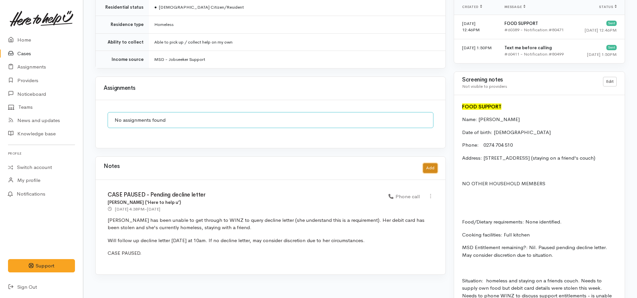
click at [428, 164] on button "Add" at bounding box center [430, 169] width 14 height 10
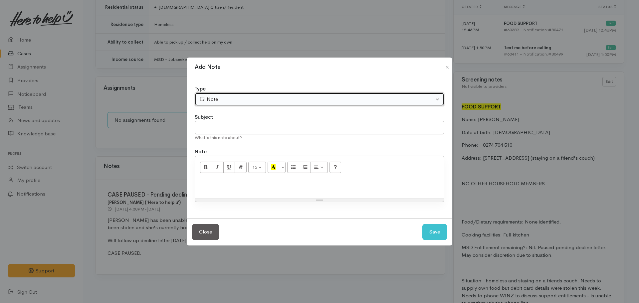
click at [226, 96] on div "Note" at bounding box center [316, 100] width 235 height 8
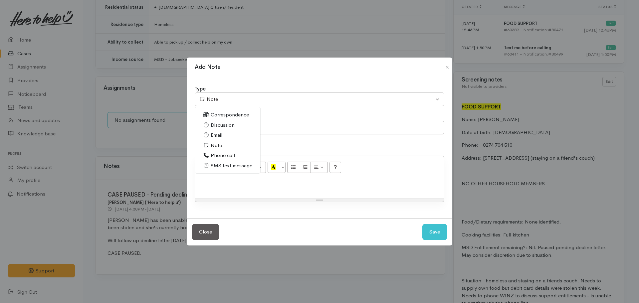
click at [230, 154] on span "Phone call" at bounding box center [223, 156] width 24 height 8
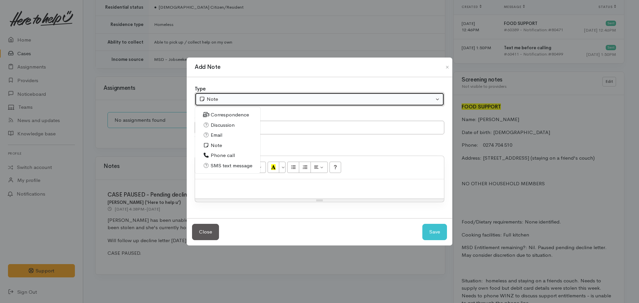
select select "3"
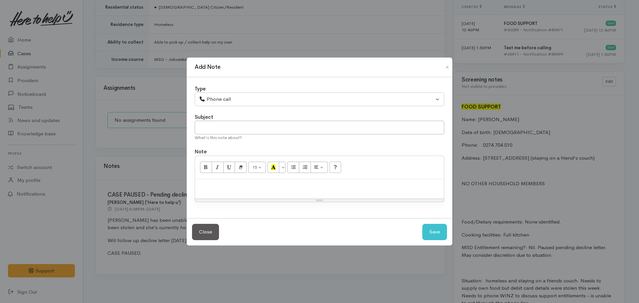
click at [228, 118] on div "Subject" at bounding box center [320, 118] width 250 height 8
click at [226, 132] on input "text" at bounding box center [320, 128] width 250 height 14
click at [234, 190] on p at bounding box center [319, 187] width 242 height 8
drag, startPoint x: 273, startPoint y: 187, endPoint x: 178, endPoint y: 175, distance: 96.0
click at [178, 175] on div "Add Note Type Correspondence Discussion Email Note Phone call SMS text message …" at bounding box center [319, 151] width 639 height 303
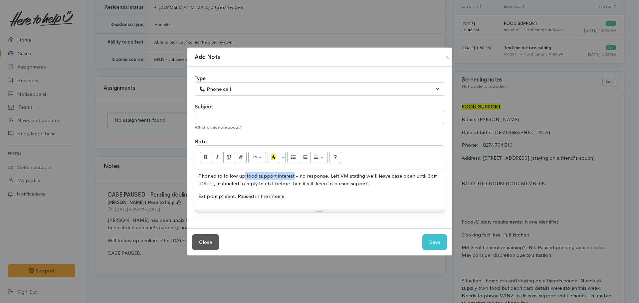
drag, startPoint x: 293, startPoint y: 176, endPoint x: 243, endPoint y: 176, distance: 49.6
click at [243, 176] on p "Phoned to follow up food support interest - no response. Left VM stating we'll …" at bounding box center [319, 180] width 242 height 15
click at [300, 117] on input "text" at bounding box center [320, 118] width 250 height 14
type input "Deadline for contact shared - case paused"
click at [423, 234] on button "Save" at bounding box center [435, 242] width 25 height 16
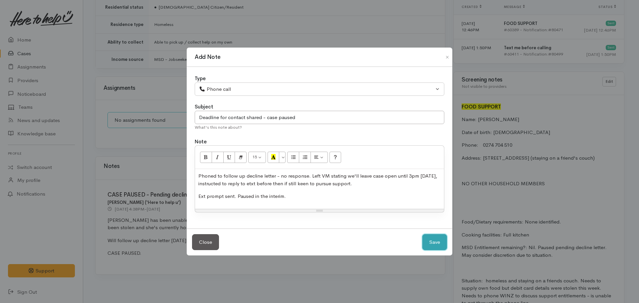
select select "1"
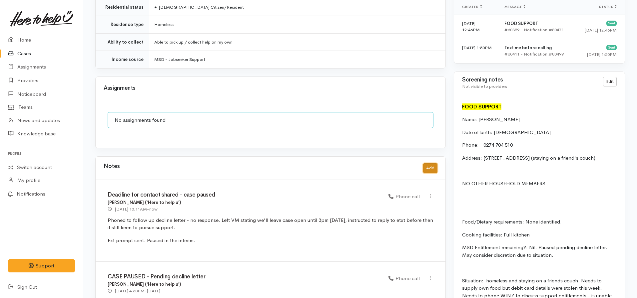
click at [429, 165] on button "Add" at bounding box center [430, 169] width 14 height 10
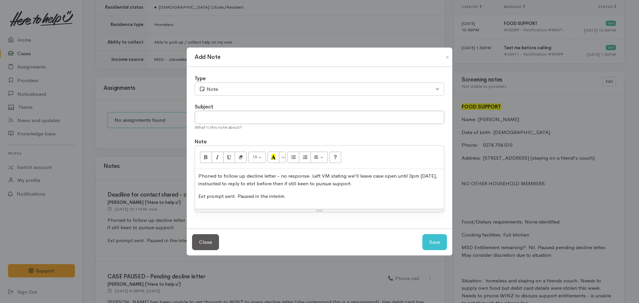
click at [277, 191] on div "Phoned to follow up decline letter - no response. Left VM stating we'll leave c…" at bounding box center [319, 189] width 249 height 40
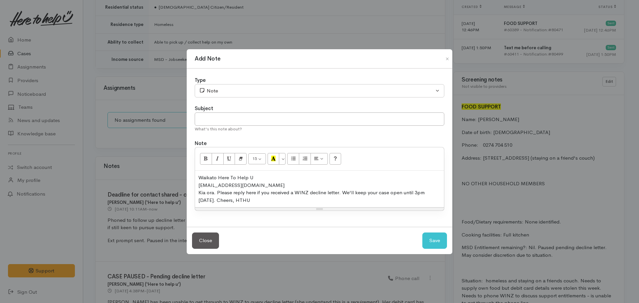
click at [269, 184] on div "​0274704510@etxt.co.nz​" at bounding box center [319, 186] width 242 height 8
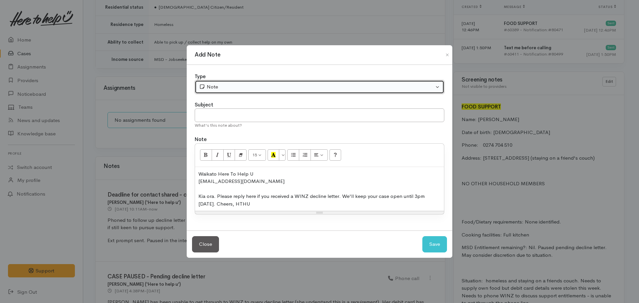
click at [240, 87] on div "Note" at bounding box center [316, 87] width 235 height 8
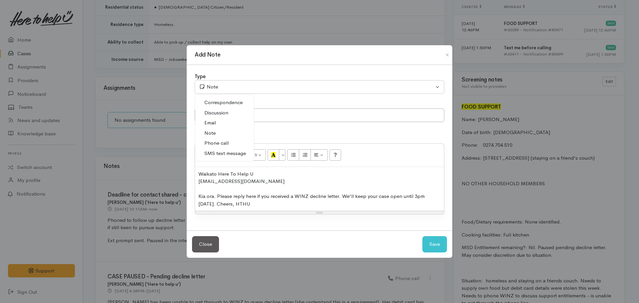
click at [227, 152] on span "SMS text message" at bounding box center [225, 154] width 42 height 8
click at [442, 244] on button "Save" at bounding box center [435, 244] width 25 height 16
select select "1"
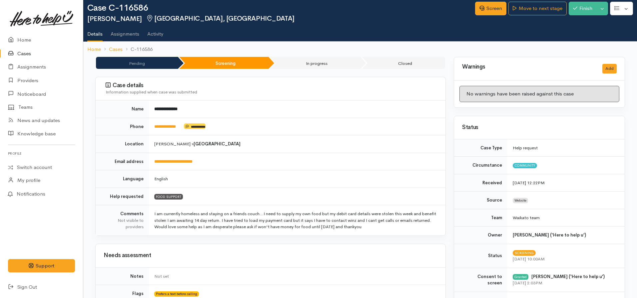
scroll to position [0, 0]
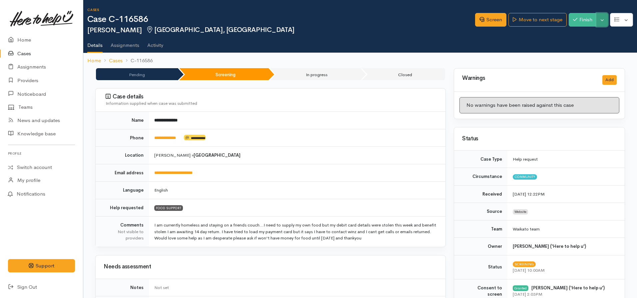
click at [602, 20] on button "Toggle Dropdown" at bounding box center [602, 20] width 12 height 14
click at [577, 34] on link "Pause" at bounding box center [581, 35] width 53 height 10
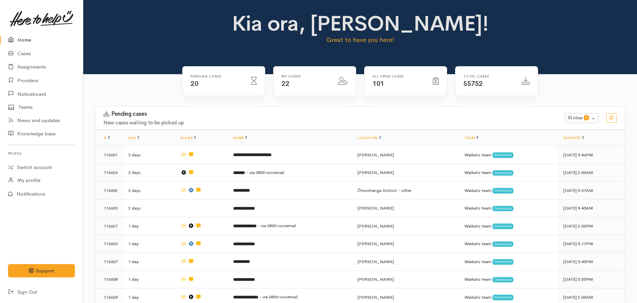
click at [25, 38] on link "Home" at bounding box center [41, 40] width 83 height 14
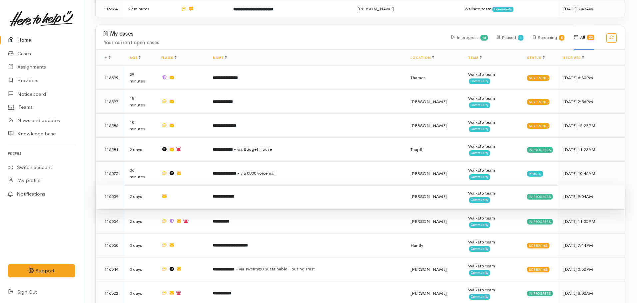
scroll to position [484, 0]
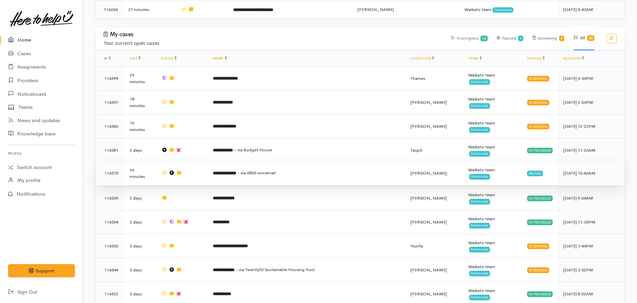
click at [236, 171] on b "**********" at bounding box center [224, 173] width 23 height 4
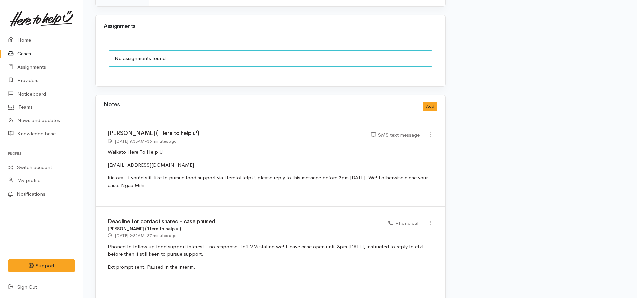
scroll to position [666, 0]
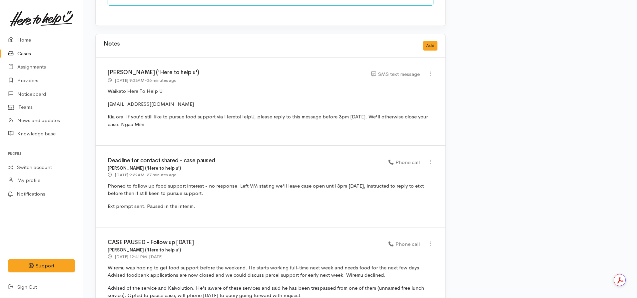
drag, startPoint x: 200, startPoint y: 203, endPoint x: 91, endPoint y: 180, distance: 111.8
copy div "Phoned to follow up food support interest - no response. Left VM stating we'll …"
click at [246, 175] on div "Deadline for contact shared - case paused [PERSON_NAME] ('Here to help u') [DAT…" at bounding box center [271, 187] width 350 height 82
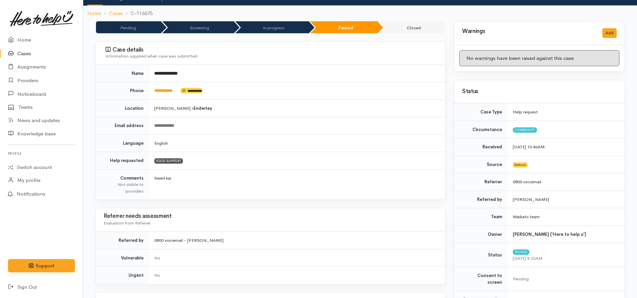
scroll to position [0, 0]
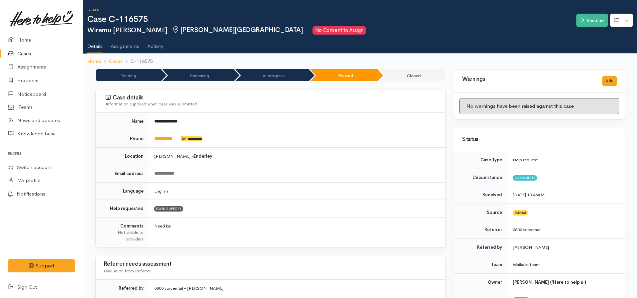
click at [34, 54] on link "Cases" at bounding box center [41, 54] width 83 height 14
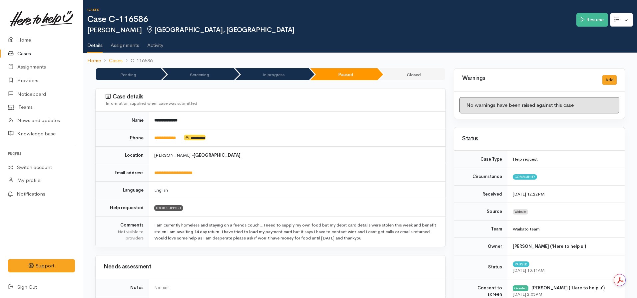
click at [95, 59] on link "Home" at bounding box center [94, 61] width 14 height 8
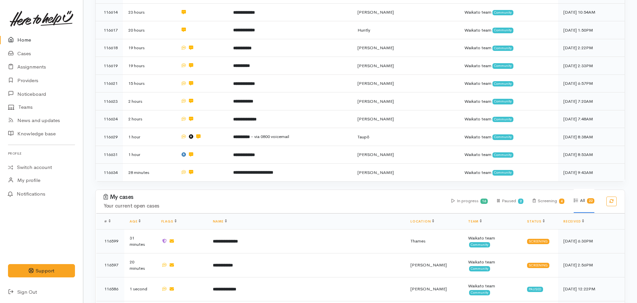
scroll to position [366, 0]
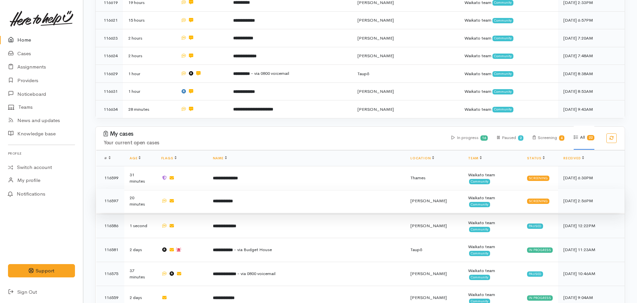
click at [257, 189] on td "**********" at bounding box center [306, 201] width 198 height 24
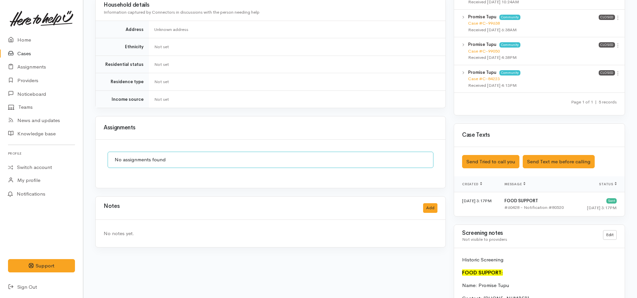
scroll to position [433, 0]
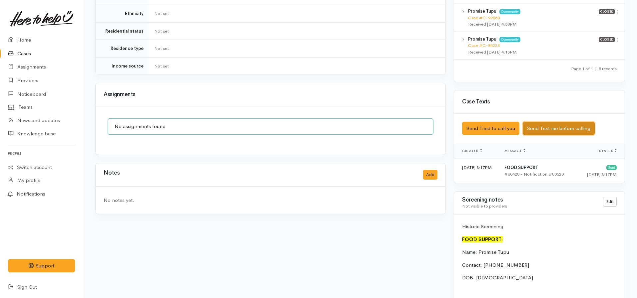
click at [559, 122] on button "Send Text me before calling" at bounding box center [559, 129] width 72 height 14
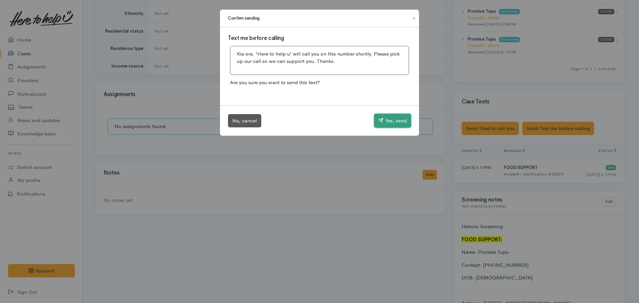
click at [385, 123] on button "Yes, send" at bounding box center [392, 121] width 37 height 14
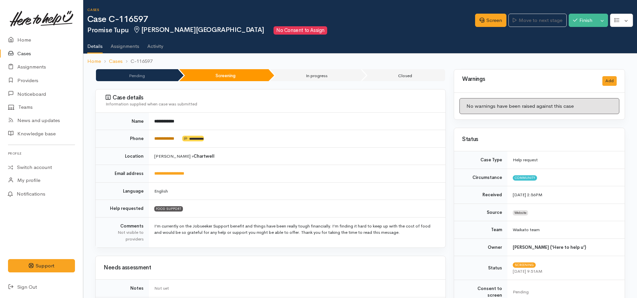
click at [169, 138] on link "**********" at bounding box center [164, 139] width 20 height 4
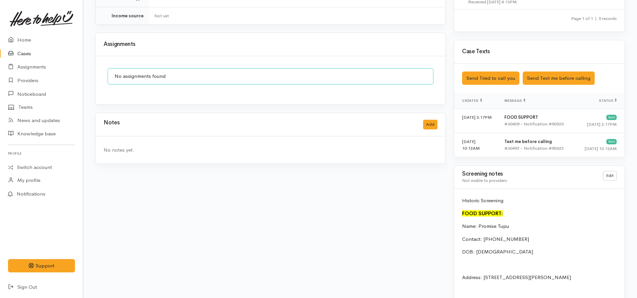
scroll to position [566, 0]
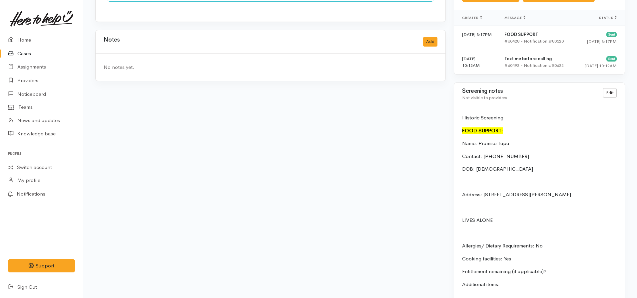
drag, startPoint x: 614, startPoint y: 188, endPoint x: 483, endPoint y: 188, distance: 131.5
click at [483, 191] on p "Address: 1B Lovelock Place, Chartwell, Hamilton, New Zealand" at bounding box center [539, 195] width 155 height 8
copy p "1B Lovelock Place, Chartwell, Hamilton, New Zealand"
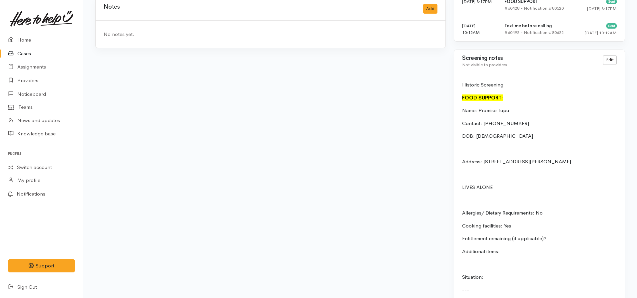
scroll to position [599, 0]
click at [558, 171] on p at bounding box center [539, 175] width 155 height 8
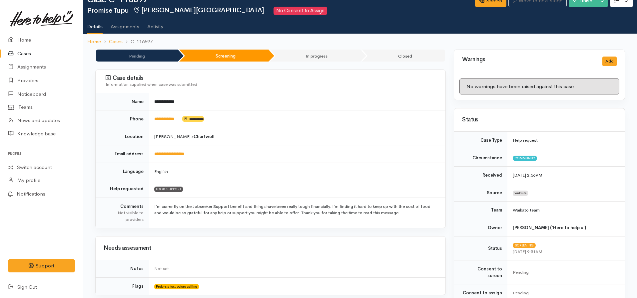
scroll to position [0, 0]
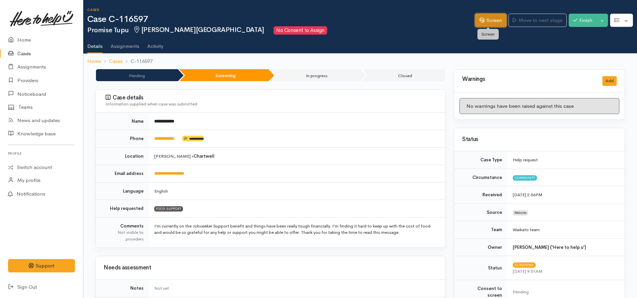
click at [486, 18] on link "Screen" at bounding box center [490, 21] width 31 height 14
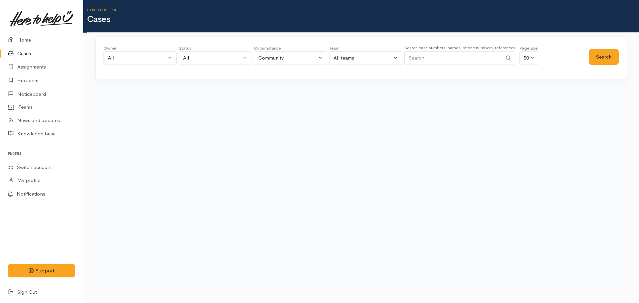
click at [422, 54] on input "Search" at bounding box center [454, 58] width 98 height 14
type input "0204291178"
click at [603, 58] on button "Search" at bounding box center [604, 57] width 30 height 16
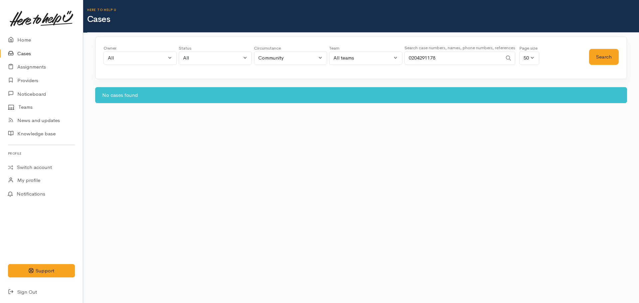
drag, startPoint x: 448, startPoint y: 58, endPoint x: 385, endPoint y: 68, distance: 64.1
click at [387, 68] on div "Owner All My cases Aandrea Murray ('Here to help u') Akash Prakash ('Here to he…" at bounding box center [347, 57] width 486 height 24
click at [603, 62] on button "Search" at bounding box center [604, 57] width 30 height 16
drag, startPoint x: 440, startPoint y: 61, endPoint x: 375, endPoint y: 65, distance: 65.1
click at [378, 64] on div "Owner All My cases Aandrea Murray ('Here to help u') Akash Prakash ('Here to he…" at bounding box center [347, 57] width 486 height 24
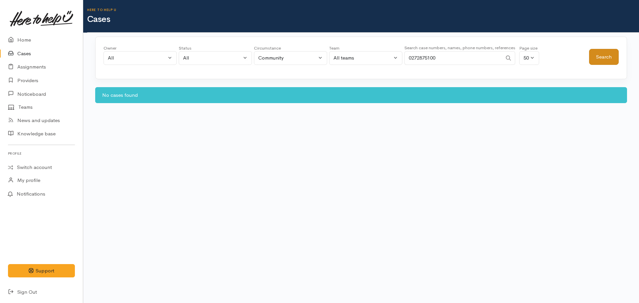
type input "0272875100"
click at [595, 58] on button "Search" at bounding box center [604, 57] width 30 height 16
drag, startPoint x: 447, startPoint y: 59, endPoint x: 393, endPoint y: 60, distance: 54.0
click at [404, 58] on div "Owner All My cases Aandrea Murray ('Here to help u') Akash Prakash ('Here to he…" at bounding box center [347, 57] width 486 height 24
click at [25, 44] on link "Home" at bounding box center [41, 40] width 83 height 14
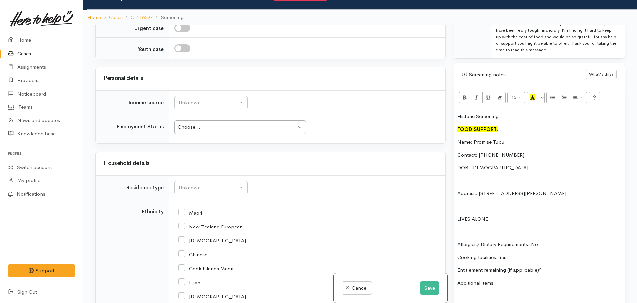
scroll to position [400, 0]
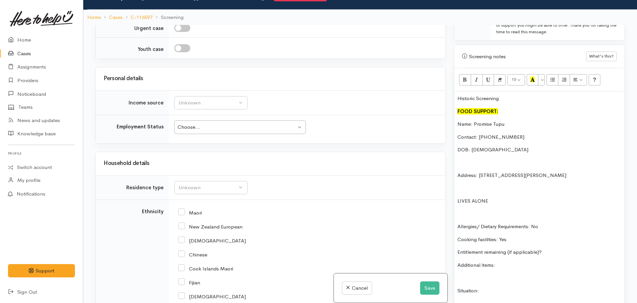
click at [552, 249] on p "Entitlement remaining (if applicable)?" at bounding box center [539, 253] width 164 height 8
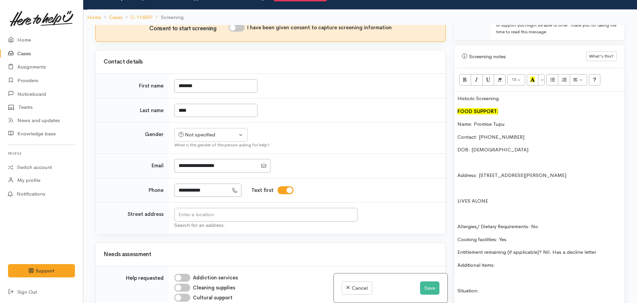
scroll to position [200, 0]
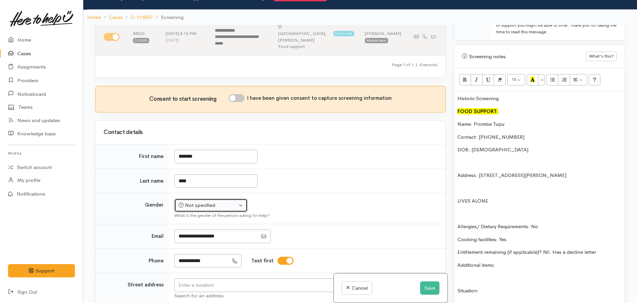
click at [204, 202] on div "Not specified" at bounding box center [208, 206] width 59 height 8
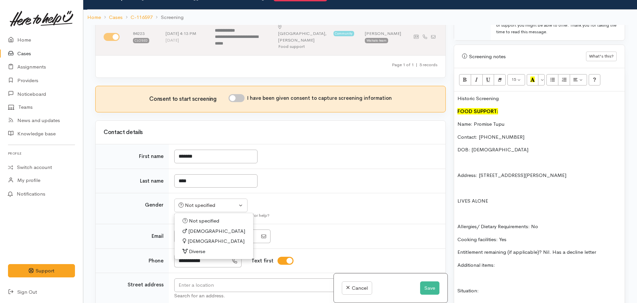
click at [193, 238] on span "[DEMOGRAPHIC_DATA]" at bounding box center [215, 242] width 57 height 8
select select "[DEMOGRAPHIC_DATA]"
click at [199, 279] on input "text" at bounding box center [265, 286] width 183 height 14
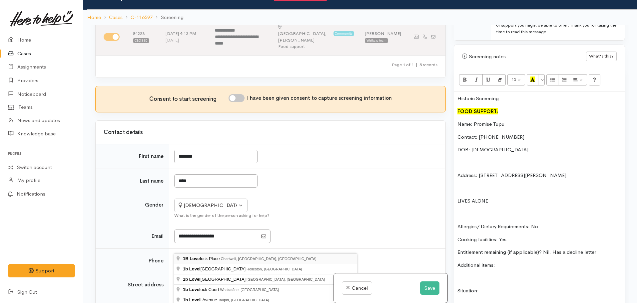
type input "1B Lovelock Place, Chartwell, Hamilton, New Zealand"
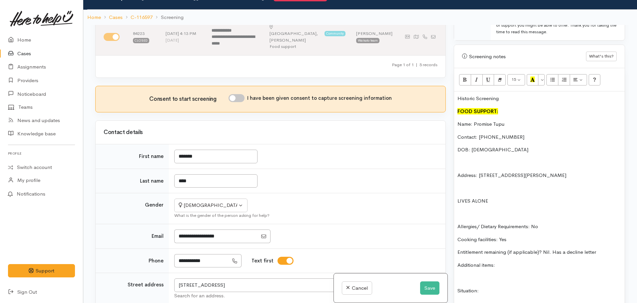
click at [238, 94] on input "I have been given consent to capture screening information" at bounding box center [236, 98] width 16 height 8
checkbox input "true"
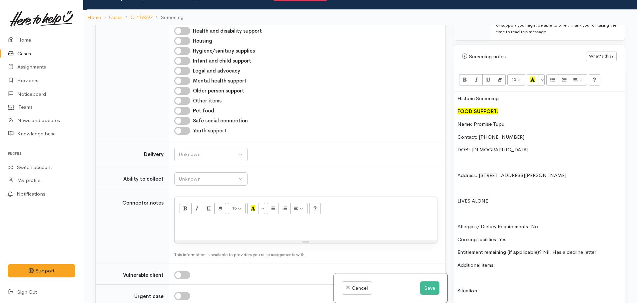
scroll to position [600, 0]
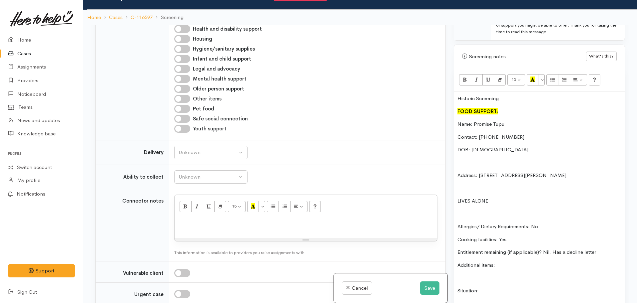
click at [546, 223] on p "Allergies/ Dietary Requirements: No" at bounding box center [539, 227] width 164 height 8
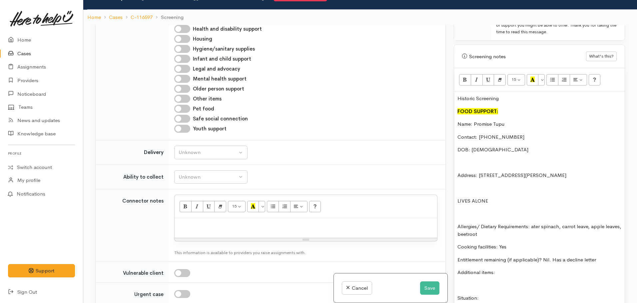
click at [533, 223] on p "Allergies/ Dietary Requirements: ater spinach, carrot leave, apple leaves, beet…" at bounding box center [539, 230] width 164 height 15
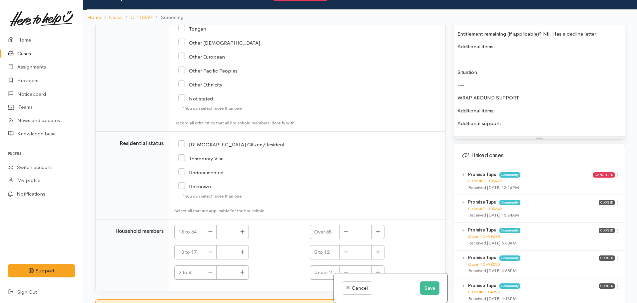
scroll to position [751, 0]
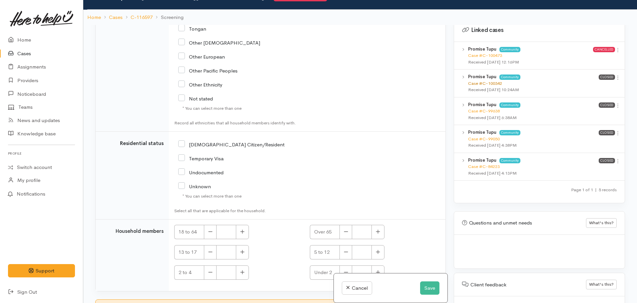
click at [480, 81] on link "Case #C-100342" at bounding box center [485, 84] width 34 height 6
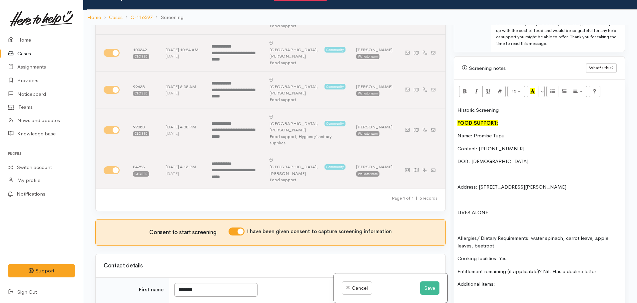
scroll to position [385, 0]
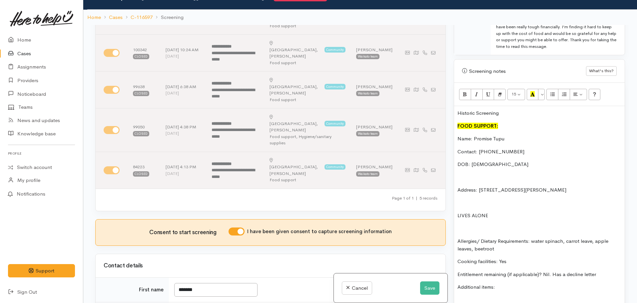
click at [459, 123] on font "FOOD SUPPORT:" at bounding box center [477, 126] width 41 height 6
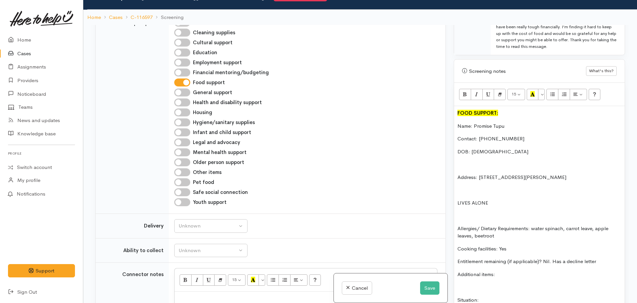
scroll to position [533, 0]
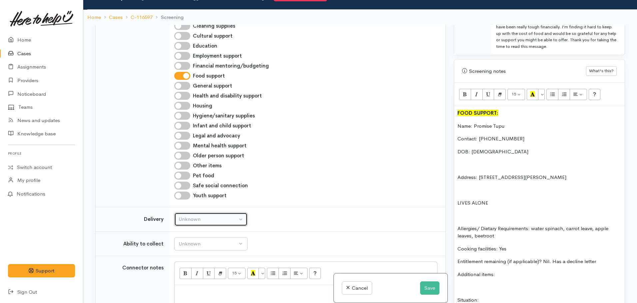
click at [207, 216] on div "Unknown" at bounding box center [208, 220] width 59 height 8
drag, startPoint x: 193, startPoint y: 244, endPoint x: 185, endPoint y: 222, distance: 23.2
click at [193, 277] on link "No" at bounding box center [211, 282] width 73 height 10
select select "1"
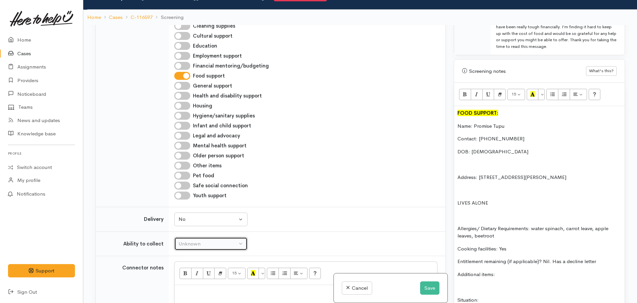
click at [188, 240] on div "Unknown" at bounding box center [208, 244] width 59 height 8
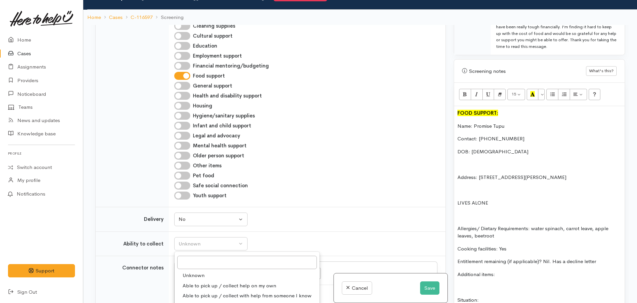
click at [205, 282] on span "Able to pick up / collect help on my own" at bounding box center [229, 286] width 94 height 8
select select "2"
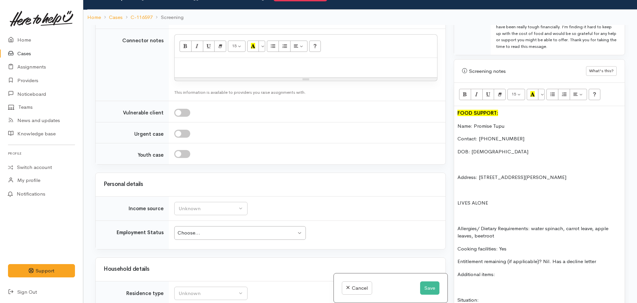
scroll to position [766, 0]
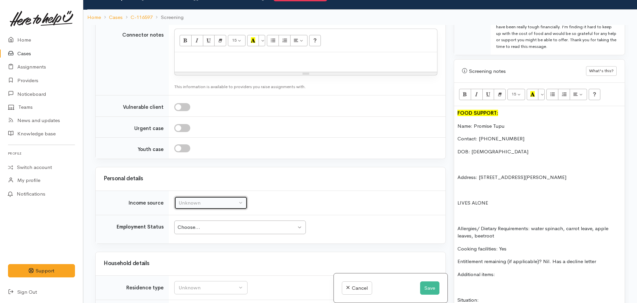
click at [201, 199] on div "Unknown" at bounding box center [208, 203] width 59 height 8
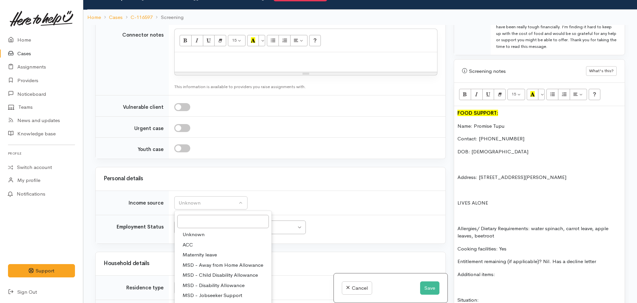
click at [205, 292] on span "MSD - Jobseeker Support" at bounding box center [212, 296] width 60 height 8
select select "4"
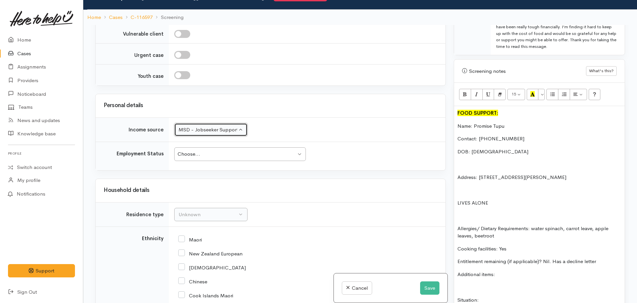
scroll to position [866, 0]
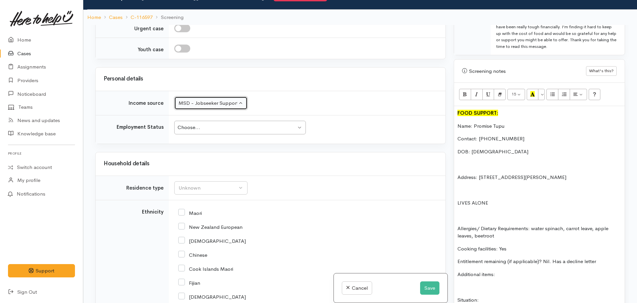
click at [214, 124] on div "Choose..." at bounding box center [237, 128] width 119 height 8
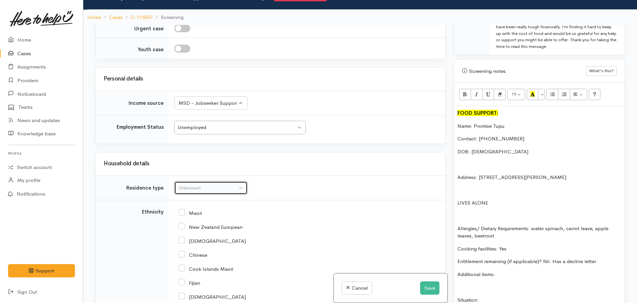
click at [193, 184] on div "Unknown" at bounding box center [208, 188] width 59 height 8
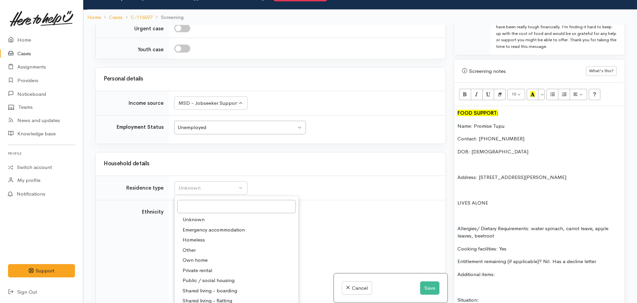
click at [205, 267] on span "Private rental" at bounding box center [197, 271] width 30 height 8
select select "2"
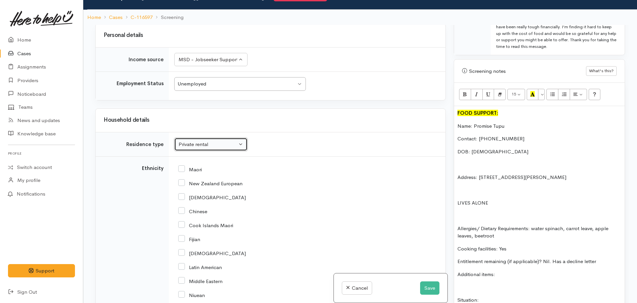
scroll to position [999, 0]
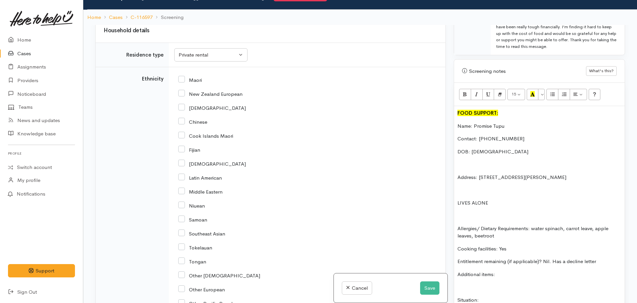
click at [184, 216] on input "Samoan" at bounding box center [192, 219] width 29 height 6
checkbox input "true"
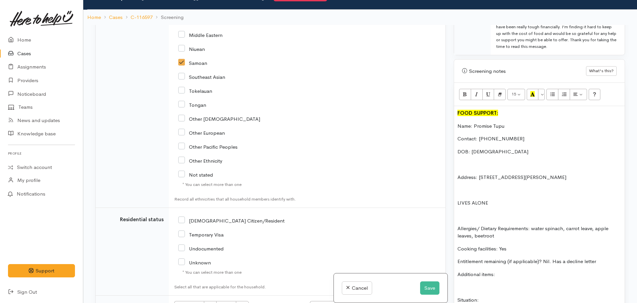
scroll to position [1233, 0]
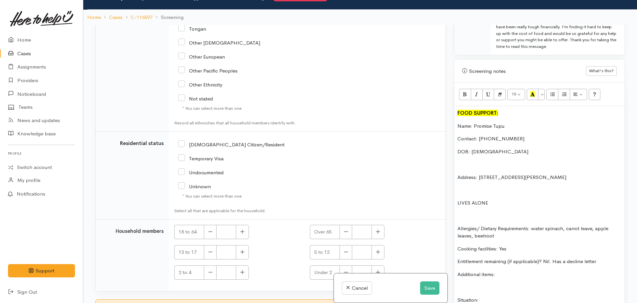
click at [186, 137] on div "NZ Citizen/Resident" at bounding box center [262, 144] width 168 height 14
click at [182, 141] on input "NZ Citizen/Resident" at bounding box center [231, 144] width 106 height 6
checkbox input "true"
click at [241, 230] on icon "button" at bounding box center [242, 232] width 4 height 4
type input "1"
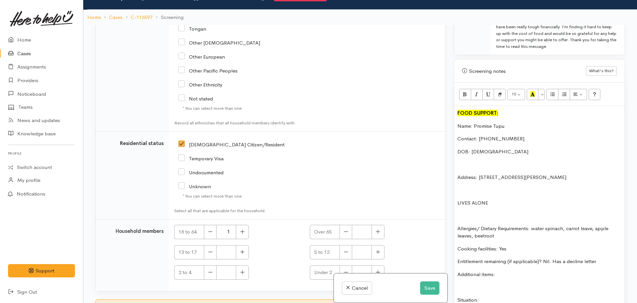
checkbox input "true"
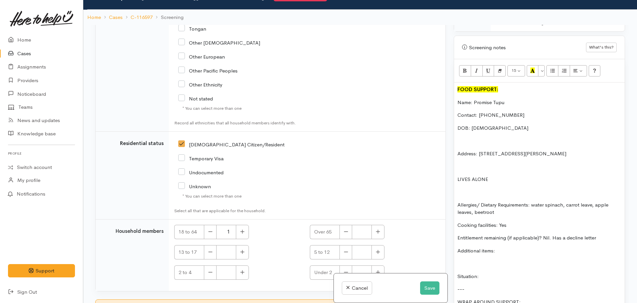
scroll to position [485, 0]
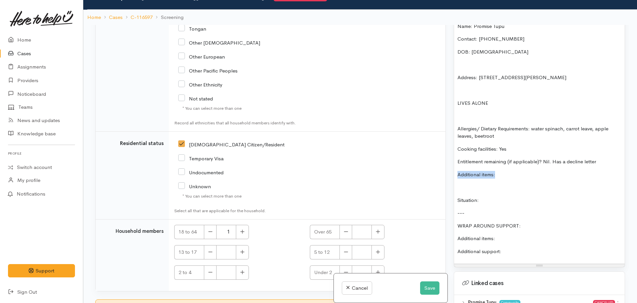
drag, startPoint x: 505, startPoint y: 164, endPoint x: 446, endPoint y: 167, distance: 58.4
click at [446, 167] on div "Related cases There are other cases potentially from the same person, address o…" at bounding box center [359, 176] width 537 height 303
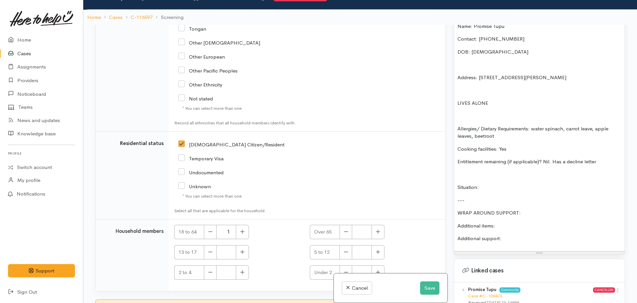
click at [511, 235] on div "FOOD SUPPORT: Name: Promise Tupu Contact: 02109124510 DOB: 01/05/2002 Address: …" at bounding box center [539, 128] width 171 height 245
click at [506, 222] on p "Additional items:" at bounding box center [539, 226] width 164 height 8
click at [511, 235] on p "Additional support:" at bounding box center [539, 239] width 164 height 8
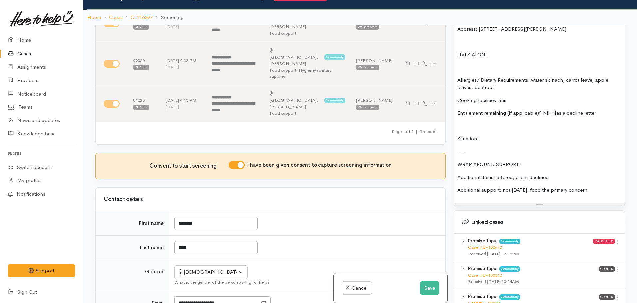
scroll to position [452, 0]
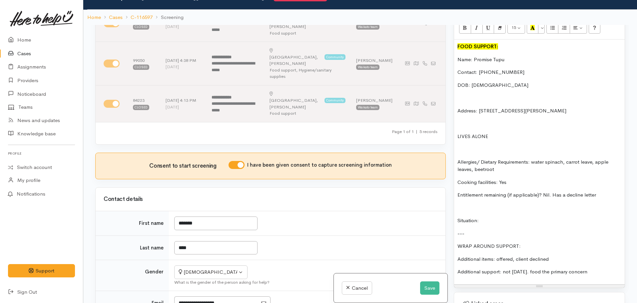
click at [492, 208] on div "FOOD SUPPORT: Name: Promise Tupu Contact: 02109124510 DOB: 01/05/2002 Address: …" at bounding box center [539, 162] width 171 height 245
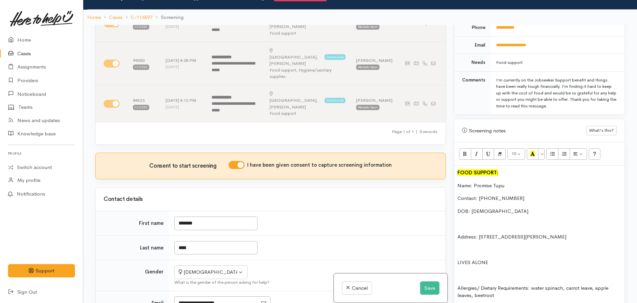
scroll to position [252, 0]
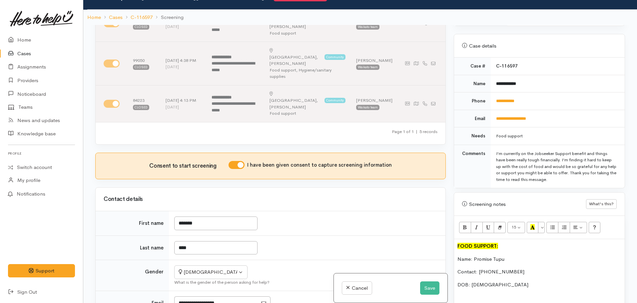
drag, startPoint x: 577, startPoint y: 171, endPoint x: 478, endPoint y: 145, distance: 102.2
click at [478, 145] on tr "Comments I’m currently on the Jobseeker Support benefit and things have been re…" at bounding box center [539, 166] width 171 height 43
click at [538, 155] on div "I’m currently on the Jobseeker Support benefit and things have been really toug…" at bounding box center [556, 167] width 121 height 33
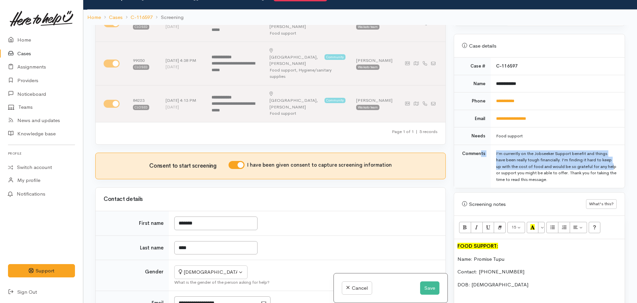
drag, startPoint x: 541, startPoint y: 160, endPoint x: 480, endPoint y: 148, distance: 63.1
click at [480, 148] on tr "Comments I’m currently on the Jobseeker Support benefit and things have been re…" at bounding box center [539, 166] width 171 height 43
copy tr "ts I’m currently on the Jobseeker Support benefit and things have been really t…"
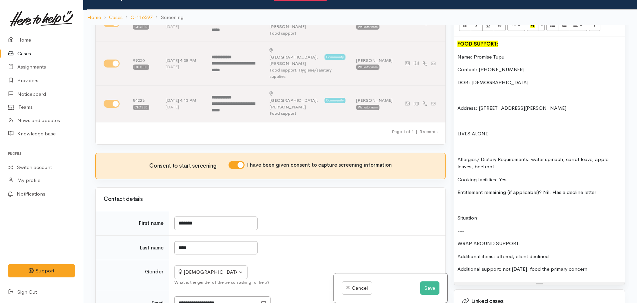
scroll to position [518, 0]
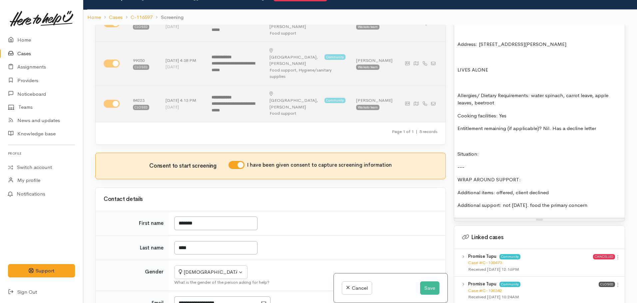
click at [497, 151] on p "Situation:" at bounding box center [539, 155] width 164 height 8
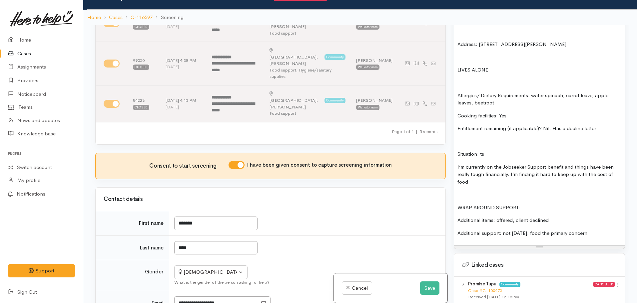
click at [495, 151] on p "Situation: ts" at bounding box center [539, 155] width 164 height 8
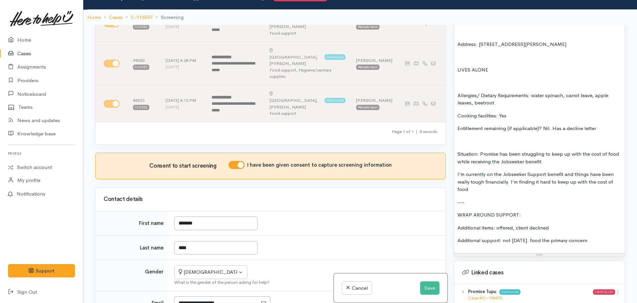
click at [553, 156] on p "Situation: Promise has been struggling to keep up with the cost of food while r…" at bounding box center [539, 158] width 164 height 15
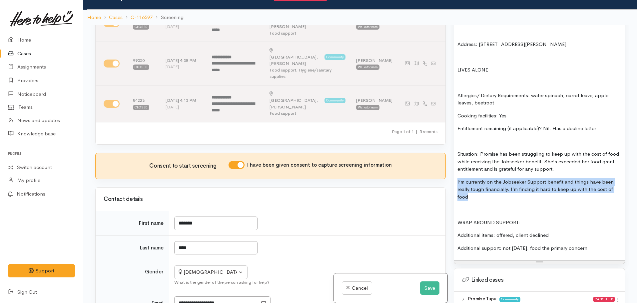
drag, startPoint x: 471, startPoint y: 187, endPoint x: 455, endPoint y: 177, distance: 18.4
click at [455, 177] on div "FOOD SUPPORT: Name: Promise Tupu Contact: 02109124510 DOB: 01/05/2002 Address: …" at bounding box center [539, 117] width 171 height 288
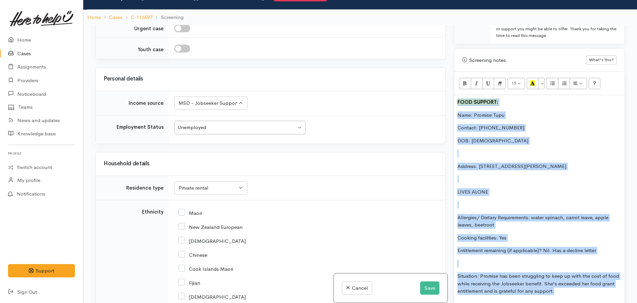
scroll to position [379, 0]
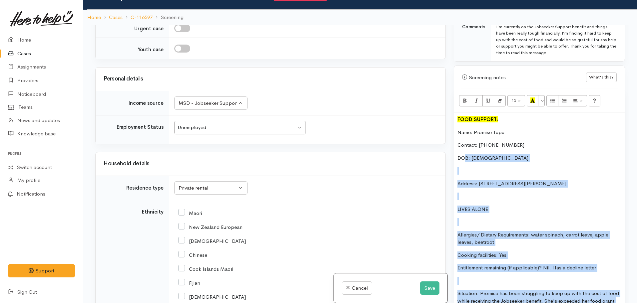
drag, startPoint x: 557, startPoint y: 230, endPoint x: 465, endPoint y: 153, distance: 120.0
click at [464, 153] on div "FOOD SUPPORT: Name: Promise Tupu Contact: 02109124510 DOB: 01/05/2002 Address: …" at bounding box center [539, 243] width 171 height 260
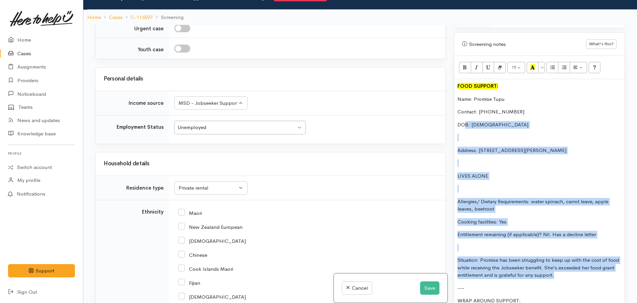
click at [516, 150] on div "FOOD SUPPORT: Name: Promise Tupu Contact: 02109124510 DOB: 01/05/2002 Address: …" at bounding box center [539, 209] width 171 height 260
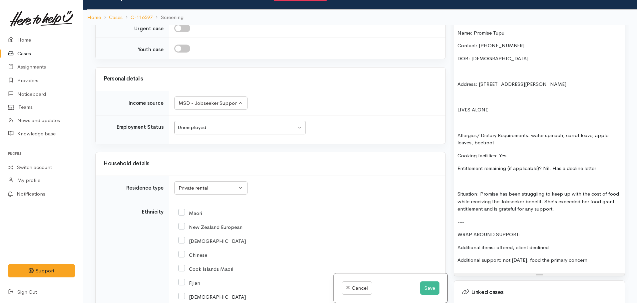
scroll to position [479, 0]
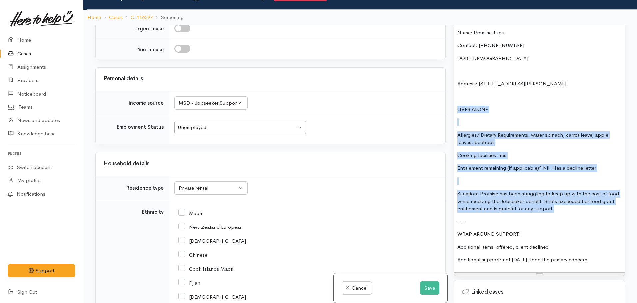
drag, startPoint x: 559, startPoint y: 202, endPoint x: 443, endPoint y: 96, distance: 157.0
click at [443, 96] on div "Related cases There are other cases potentially from the same person, address o…" at bounding box center [359, 176] width 537 height 303
click at [519, 152] on p "Cooking facilities: Yes" at bounding box center [539, 156] width 164 height 8
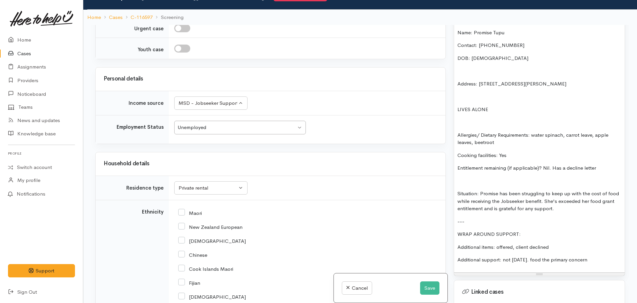
click at [533, 132] on p "Allergies/ Dietary Requirements: water spinach, carrot leave, apple leaves, bee…" at bounding box center [539, 139] width 164 height 15
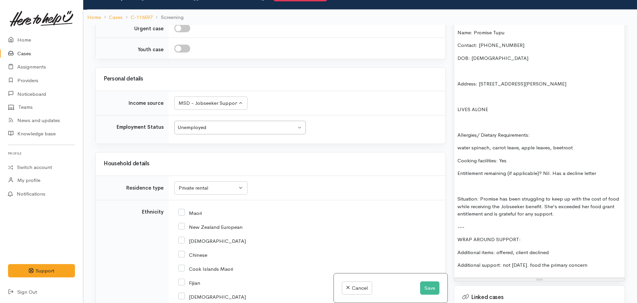
click at [545, 132] on p "Allergies/ Dietary Requirements:" at bounding box center [539, 136] width 164 height 8
drag, startPoint x: 535, startPoint y: 126, endPoint x: 445, endPoint y: 127, distance: 89.6
click at [445, 127] on div "Related cases There are other cases potentially from the same person, address o…" at bounding box center [359, 176] width 537 height 303
click at [498, 132] on p "Allergic to" at bounding box center [539, 136] width 164 height 8
drag, startPoint x: 582, startPoint y: 141, endPoint x: 444, endPoint y: 143, distance: 138.9
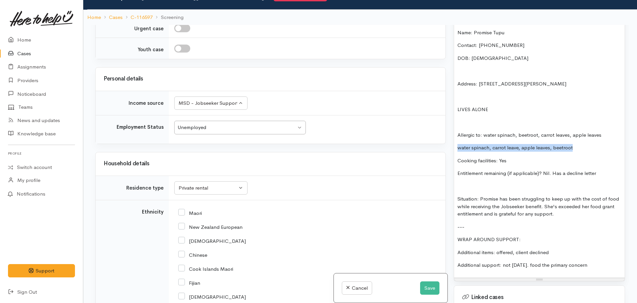
click at [444, 143] on div "Related cases There are other cases potentially from the same person, address o…" at bounding box center [359, 176] width 537 height 303
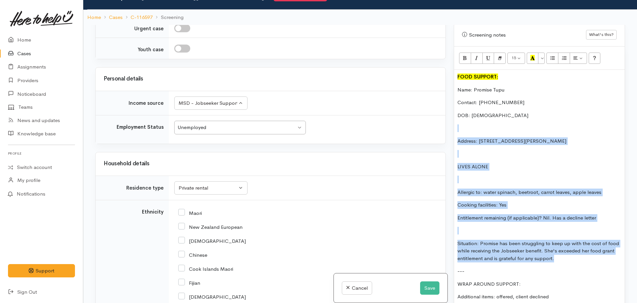
scroll to position [412, 0]
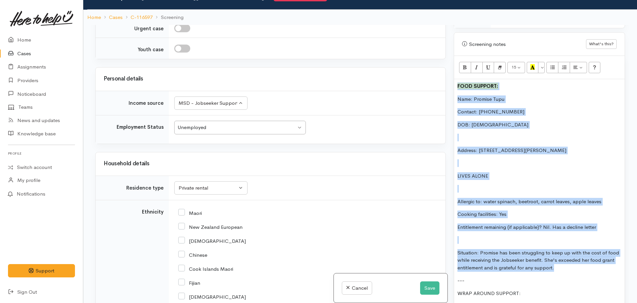
drag, startPoint x: 565, startPoint y: 197, endPoint x: 451, endPoint y: 67, distance: 173.5
click at [451, 67] on div "Warnings Add No warnings have been raised against this case Add Warning Title ●…" at bounding box center [539, 176] width 179 height 303
copy div "FOOD SUPPORT: Name: Promise Tupu Contact: 02109124510 DOB: 01/05/2002 Address: …"
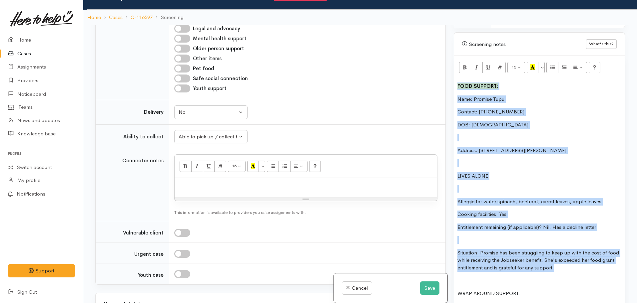
scroll to position [534, 0]
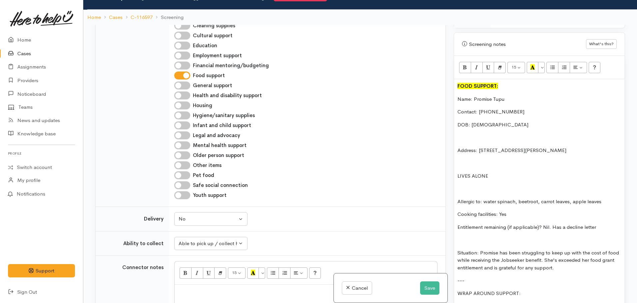
click at [200, 285] on div at bounding box center [306, 295] width 262 height 20
paste div
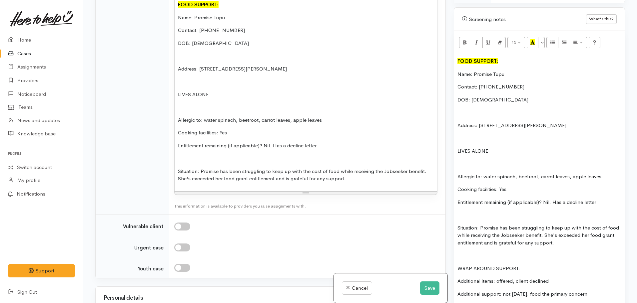
scroll to position [802, 0]
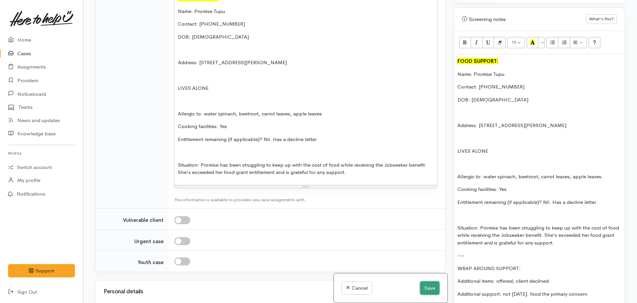
click at [421, 289] on button "Save" at bounding box center [429, 289] width 19 height 14
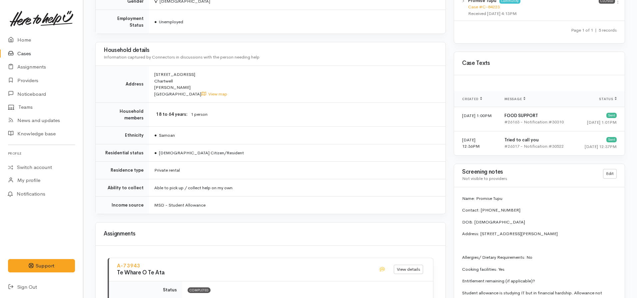
scroll to position [466, 0]
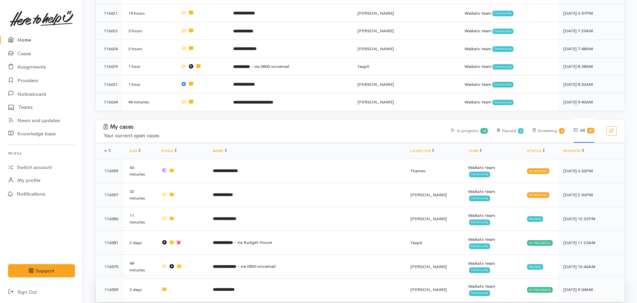
scroll to position [466, 0]
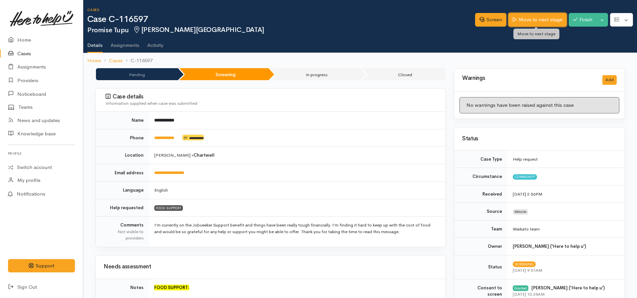
click at [521, 21] on link "Move to next stage" at bounding box center [537, 20] width 58 height 14
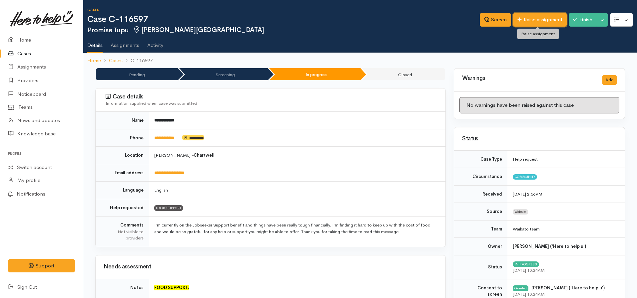
click at [530, 19] on link "Raise assignment" at bounding box center [540, 20] width 54 height 14
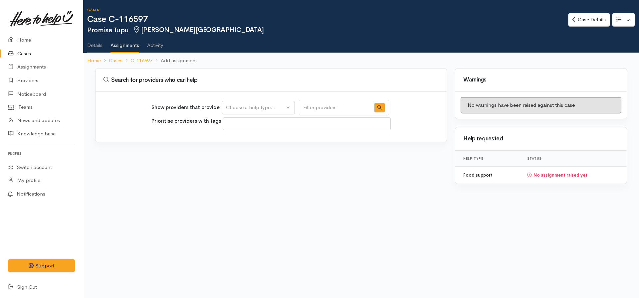
select select
click at [285, 106] on div "Choose a help type..." at bounding box center [255, 108] width 59 height 8
click at [264, 142] on link "Food support" at bounding box center [258, 140] width 73 height 10
select select "3"
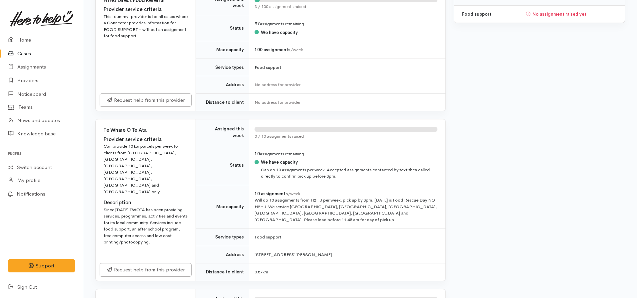
scroll to position [167, 0]
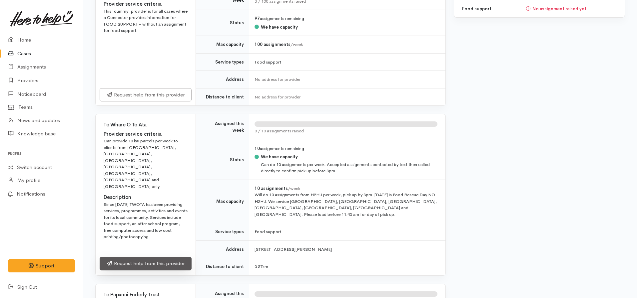
click at [148, 257] on link "Request help from this provider" at bounding box center [146, 264] width 92 height 14
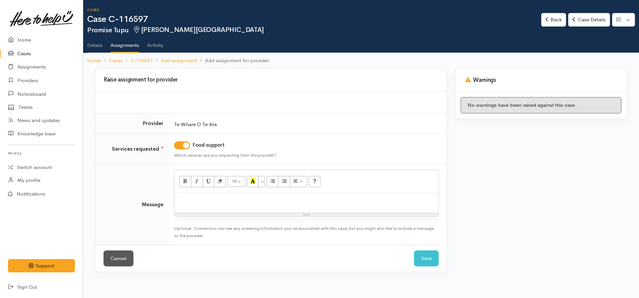
click at [210, 209] on div at bounding box center [307, 203] width 264 height 20
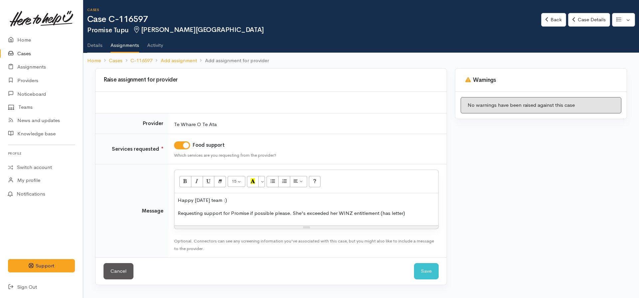
click at [409, 211] on p "Requesting support for Promise if possible please. She's exceeded her WINZ enti…" at bounding box center [306, 214] width 257 height 8
click at [414, 208] on div "Happy Monday team :) Requesting support for Promise if possible please. She's e…" at bounding box center [307, 209] width 264 height 32
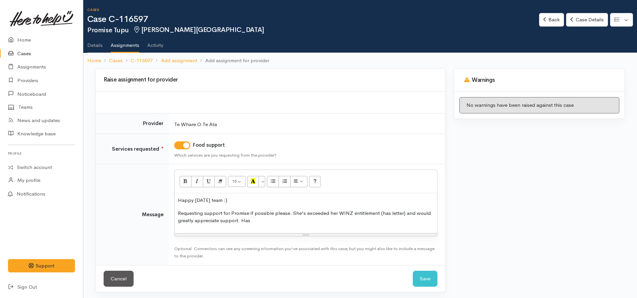
click at [489, 194] on div "Warnings No warnings have been raised against this case" at bounding box center [539, 184] width 179 height 232
click at [263, 220] on p "Requesting support for Promise if possible please. She's exceeded her WINZ enti…" at bounding box center [306, 217] width 256 height 15
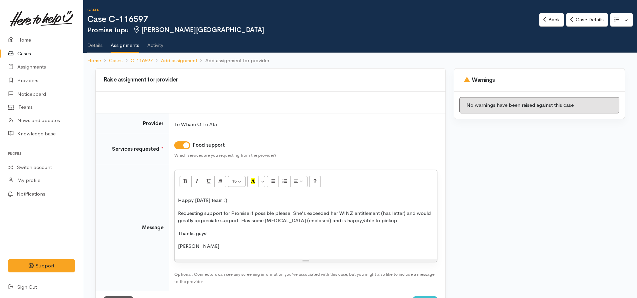
click at [178, 232] on div "Happy Monday team :) Requesting support for Promise if possible please. She's e…" at bounding box center [306, 226] width 262 height 66
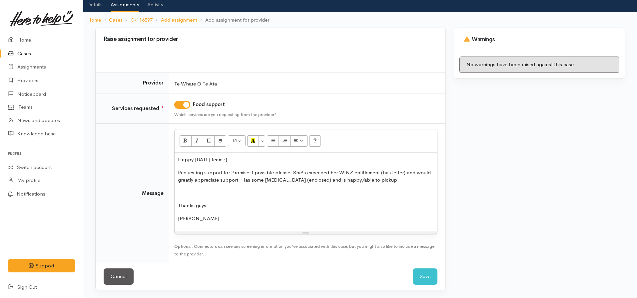
scroll to position [41, 0]
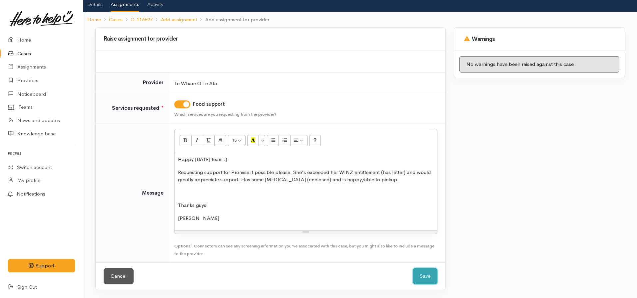
click at [423, 281] on button "Save" at bounding box center [425, 276] width 25 height 16
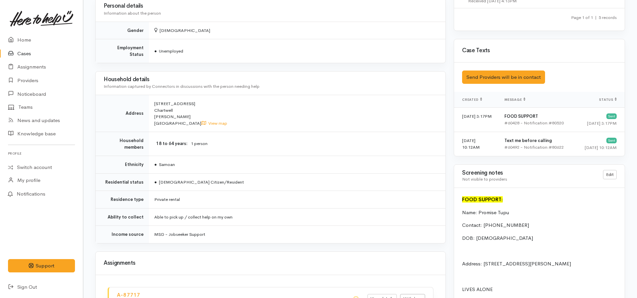
scroll to position [370, 0]
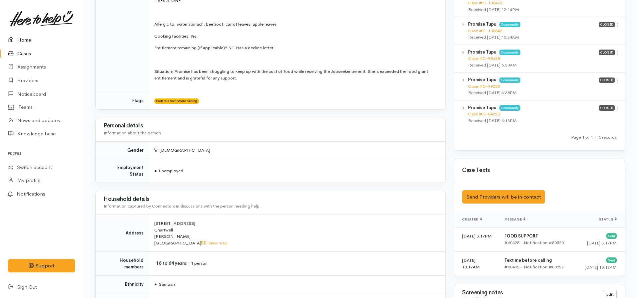
click at [37, 40] on link "Home" at bounding box center [41, 40] width 83 height 14
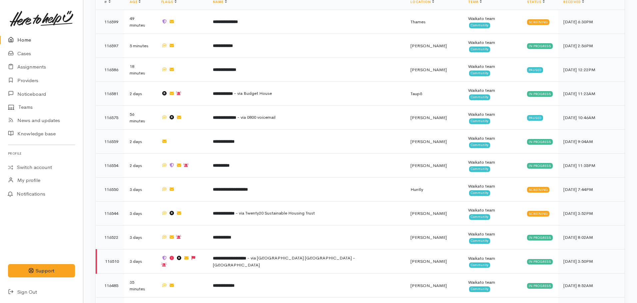
scroll to position [566, 0]
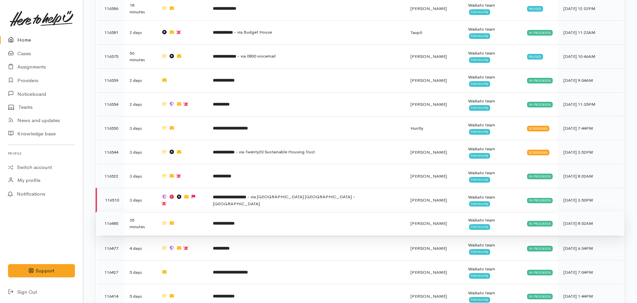
click at [234, 221] on b "**********" at bounding box center [224, 223] width 22 height 4
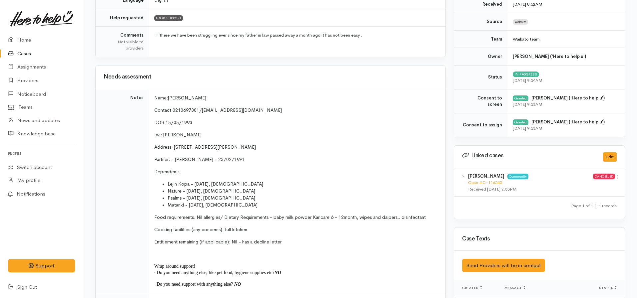
scroll to position [100, 0]
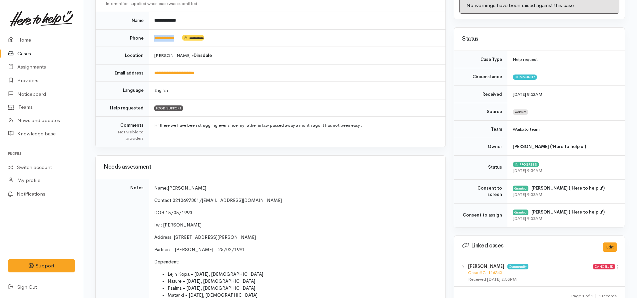
drag, startPoint x: 184, startPoint y: 37, endPoint x: 153, endPoint y: 38, distance: 31.3
click at [153, 38] on td "**********" at bounding box center [297, 38] width 296 height 18
copy td "**********"
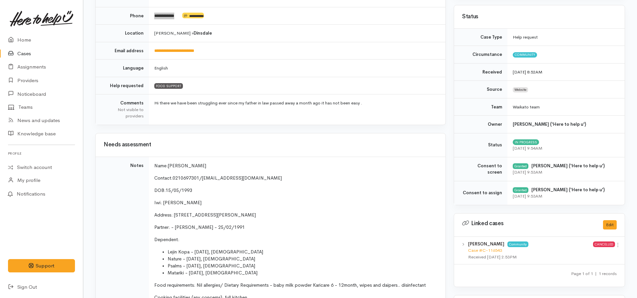
scroll to position [0, 0]
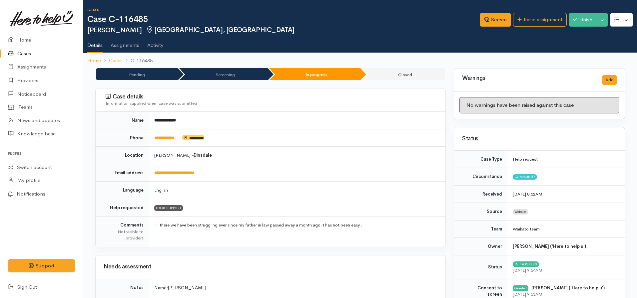
click at [279, 134] on td "**********" at bounding box center [297, 138] width 296 height 18
click at [169, 140] on link "**********" at bounding box center [164, 138] width 20 height 4
drag, startPoint x: 213, startPoint y: 167, endPoint x: 134, endPoint y: 173, distance: 79.1
click at [134, 173] on tr "**********" at bounding box center [271, 173] width 350 height 18
click at [225, 172] on td "**********" at bounding box center [297, 173] width 296 height 18
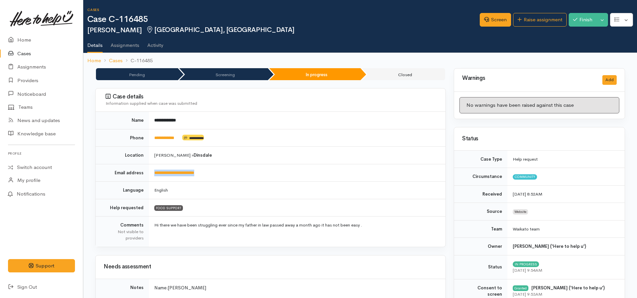
drag, startPoint x: 218, startPoint y: 170, endPoint x: 153, endPoint y: 172, distance: 65.0
click at [153, 172] on td "**********" at bounding box center [297, 173] width 296 height 18
copy link "**********"
